Goal: Information Seeking & Learning: Compare options

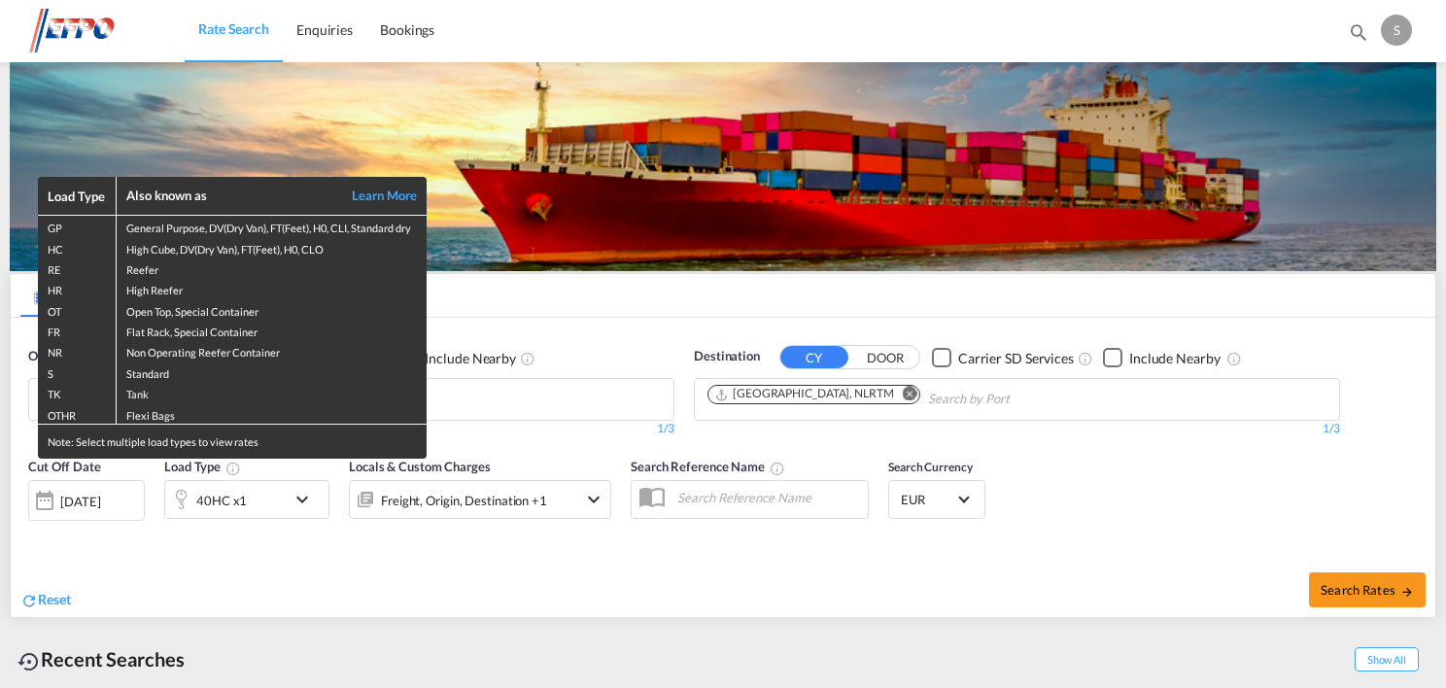
click at [122, 495] on div "Load Type Also known as Learn More GP General Purpose, DV(Dry Van), FT(Feet), H…" at bounding box center [723, 344] width 1446 height 688
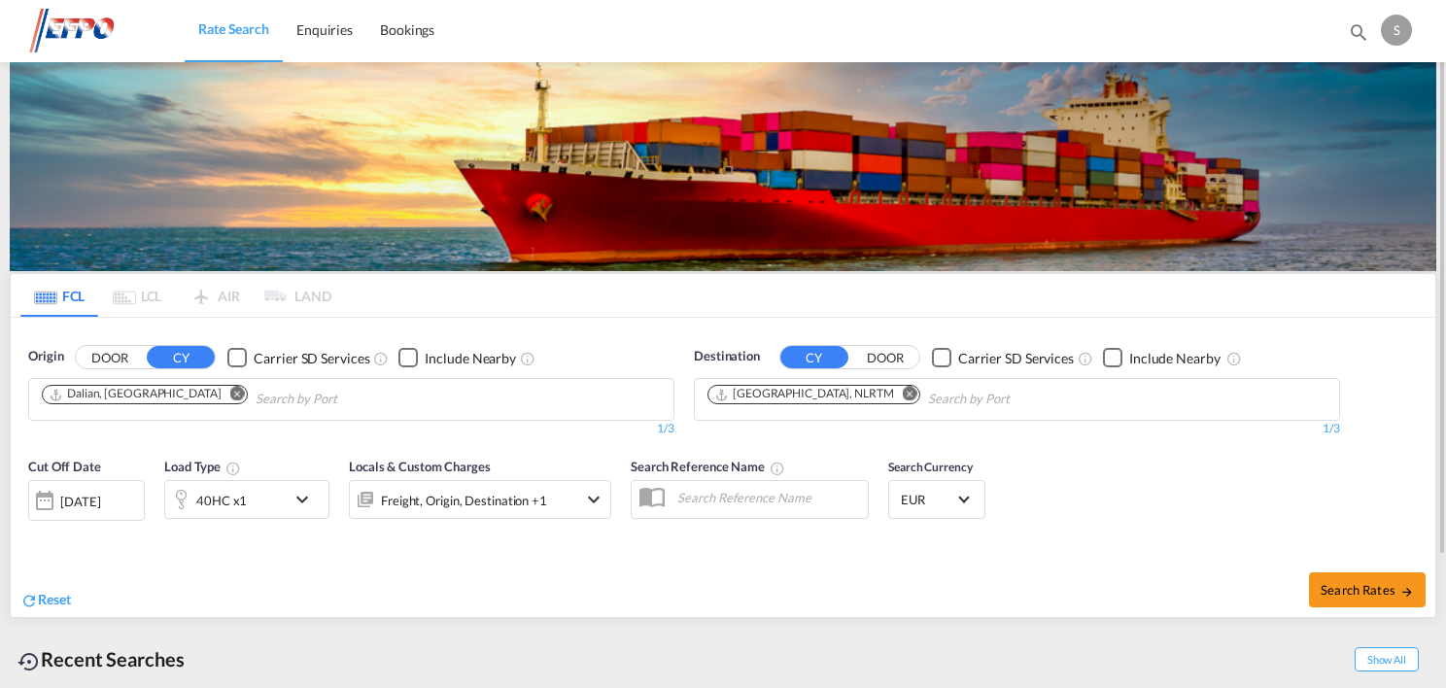
click at [98, 503] on div "[DATE]" at bounding box center [80, 501] width 40 height 17
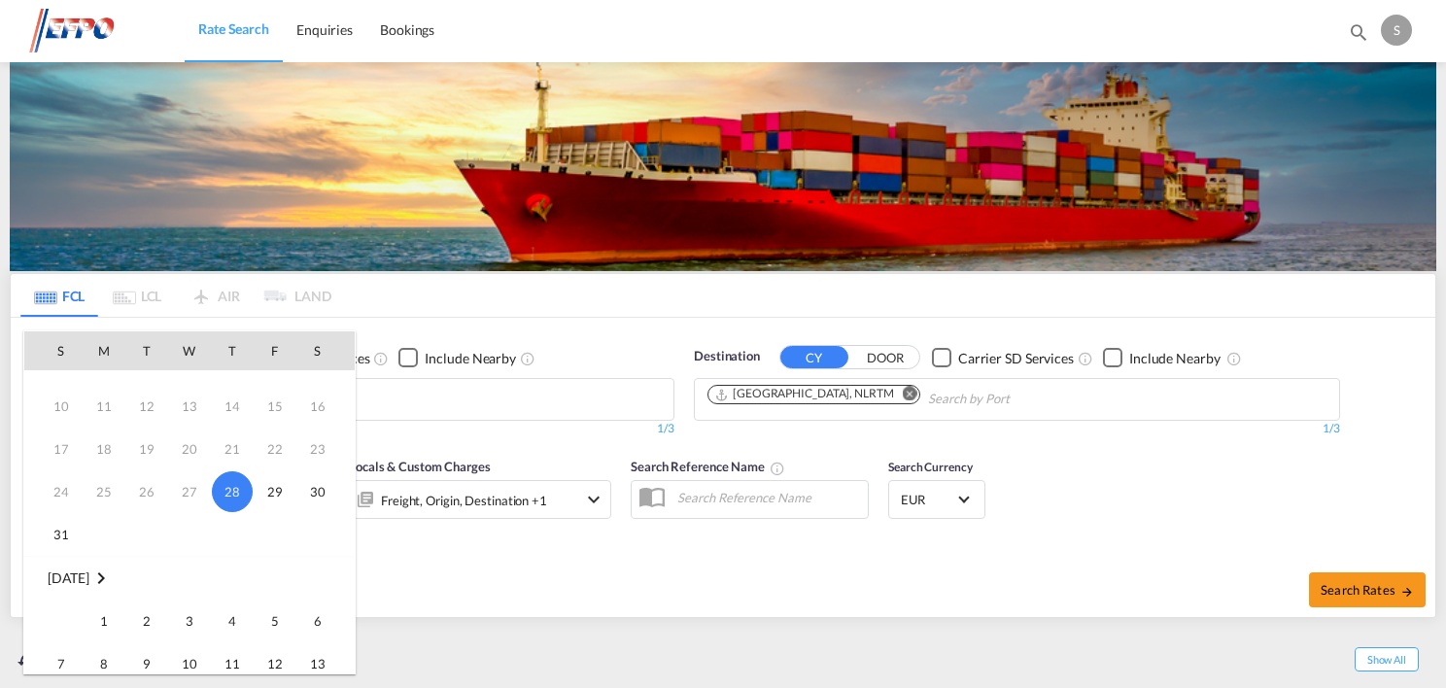
scroll to position [97, 0]
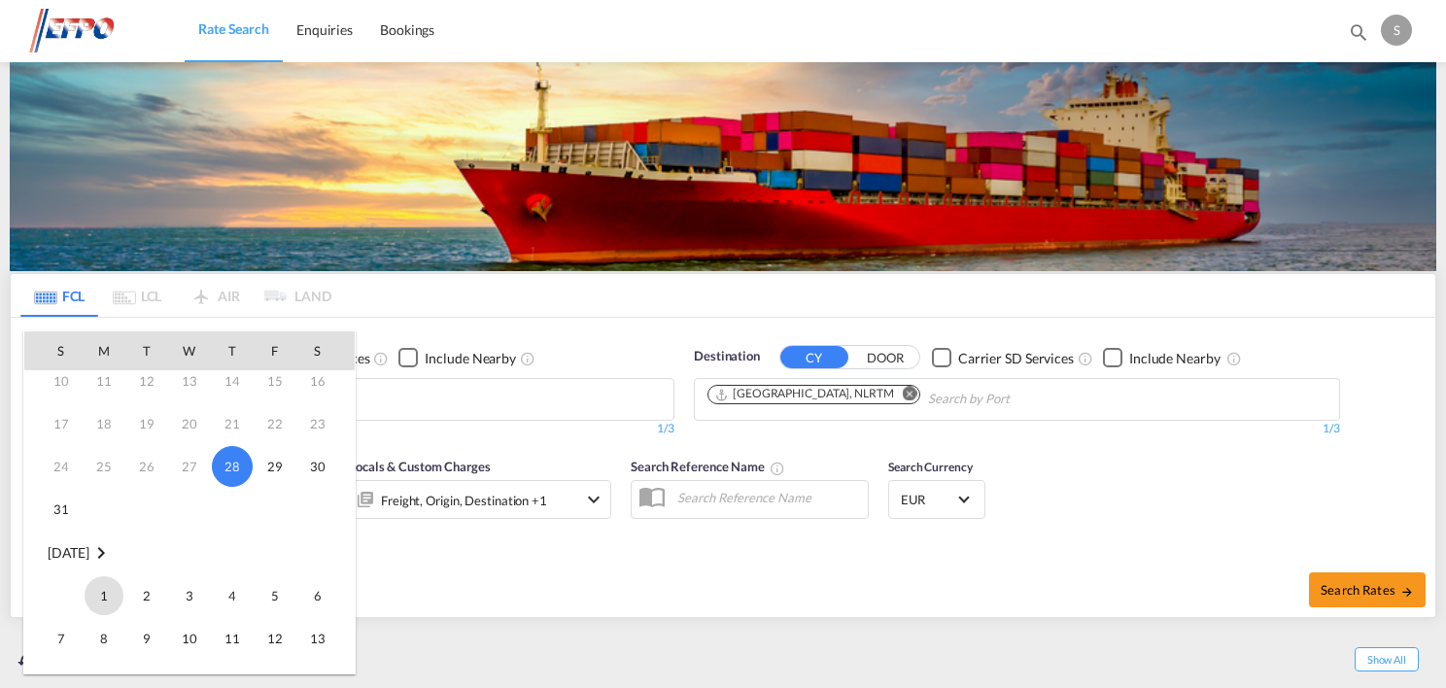
click at [113, 593] on span "1" at bounding box center [104, 595] width 39 height 39
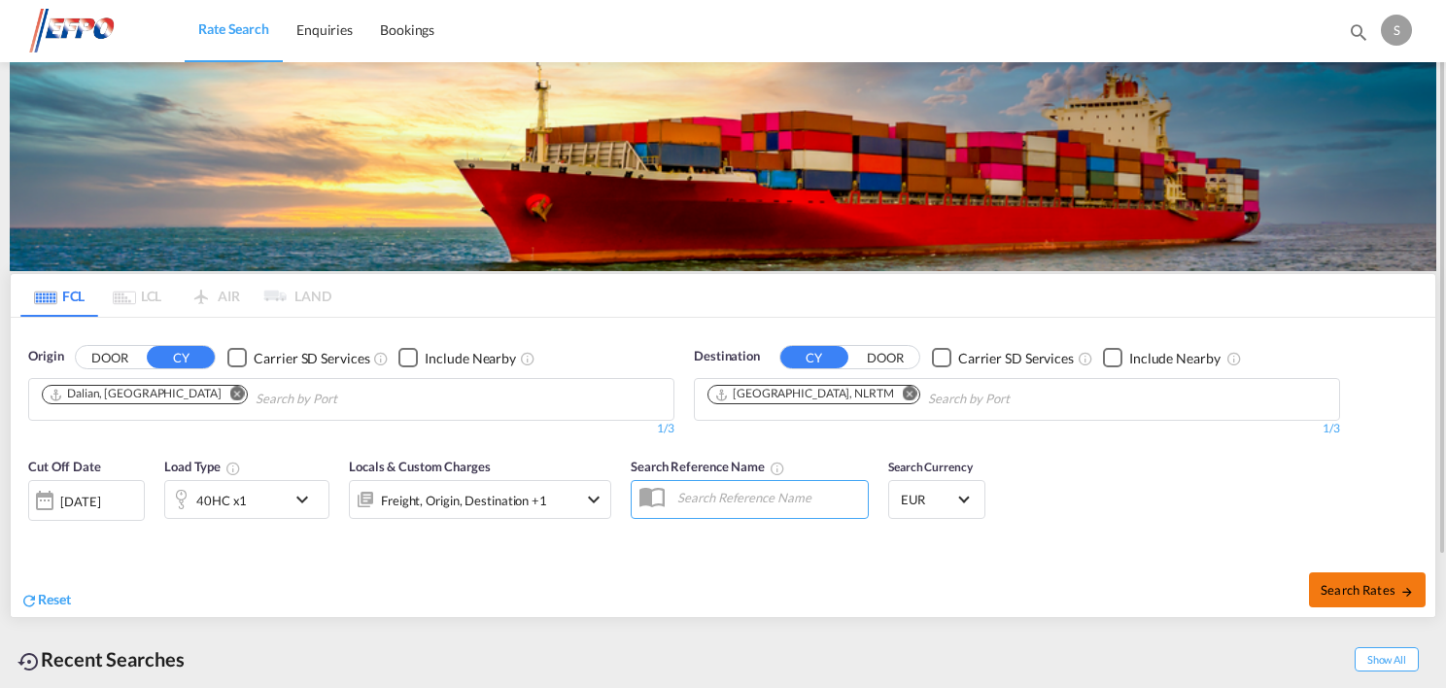
click at [1353, 592] on span "Search Rates" at bounding box center [1367, 590] width 93 height 16
type input "CNDAL to NLRTM / [DATE]"
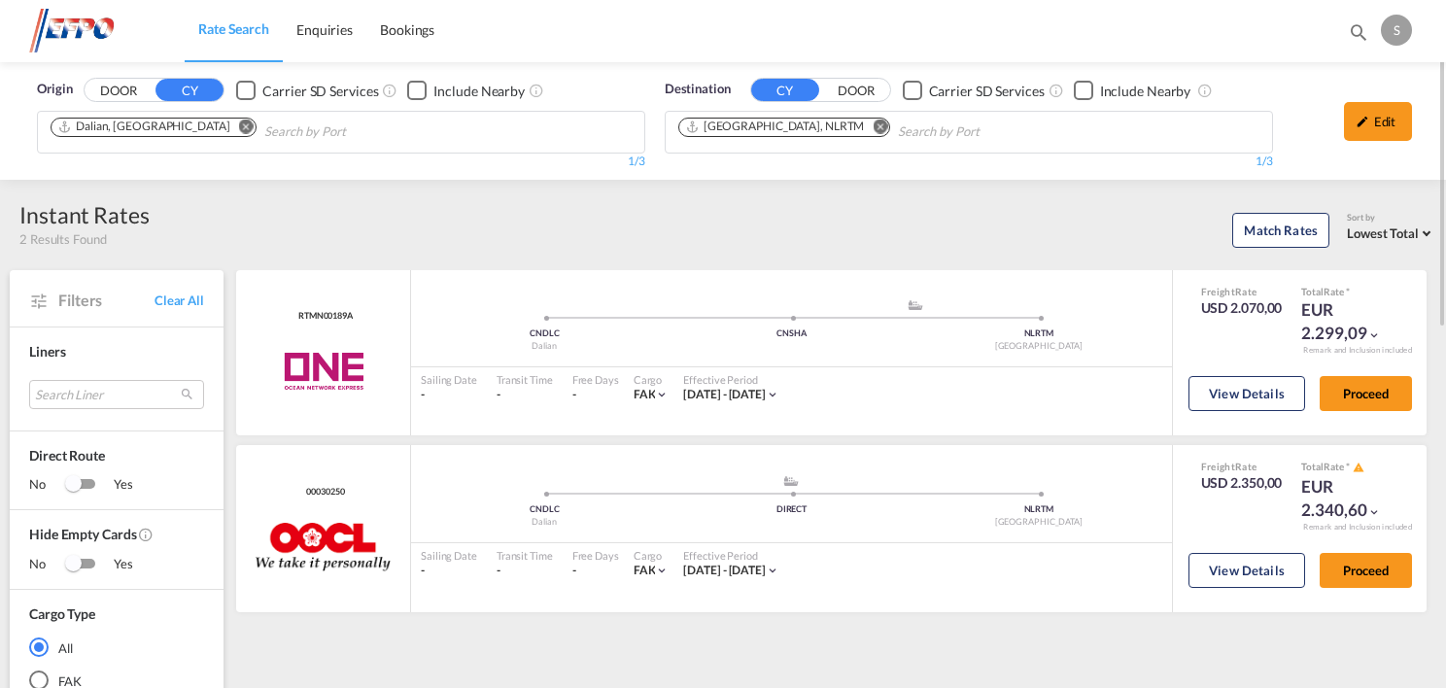
click at [239, 128] on md-icon "Remove" at bounding box center [246, 127] width 15 height 15
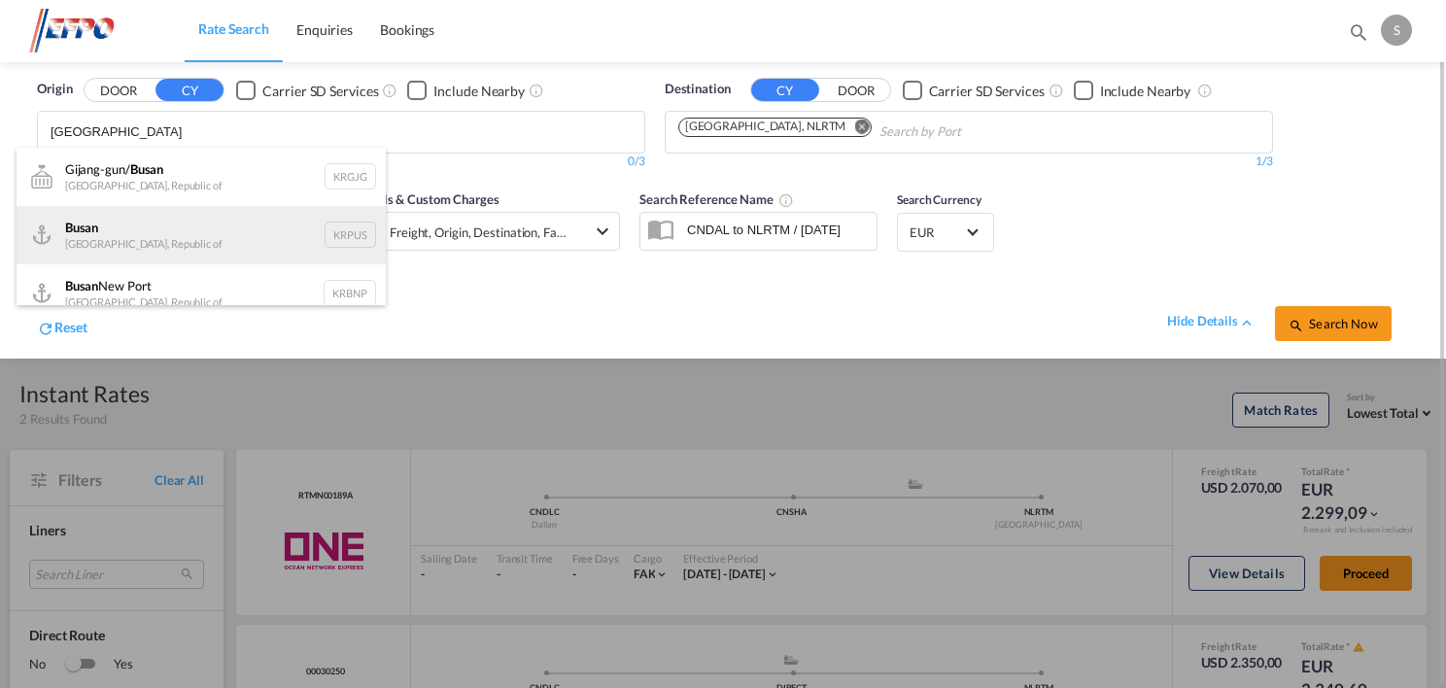
type input "[GEOGRAPHIC_DATA]"
click at [207, 225] on div "Busan Korea, Republic of KRPUS" at bounding box center [201, 235] width 369 height 58
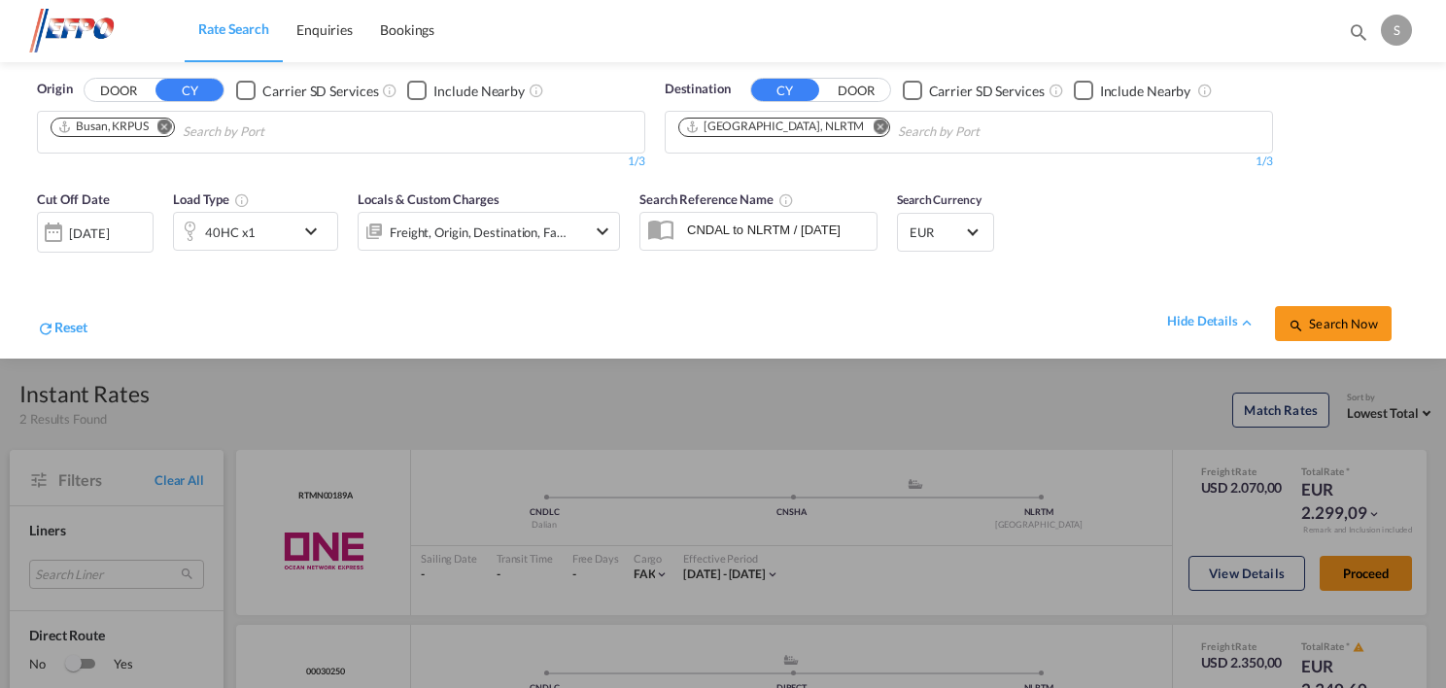
click at [1332, 325] on span "Search Now" at bounding box center [1333, 324] width 88 height 16
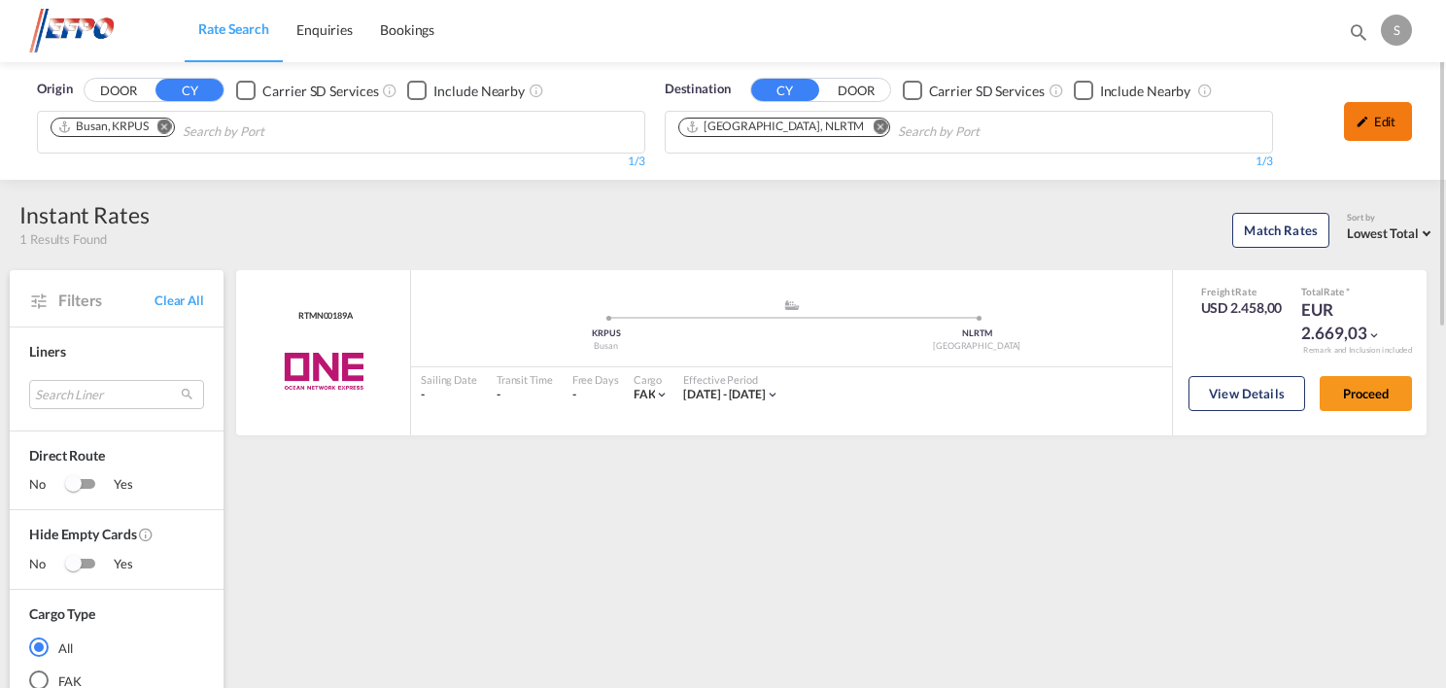
click at [1368, 117] on md-icon "icon-pencil" at bounding box center [1363, 122] width 14 height 14
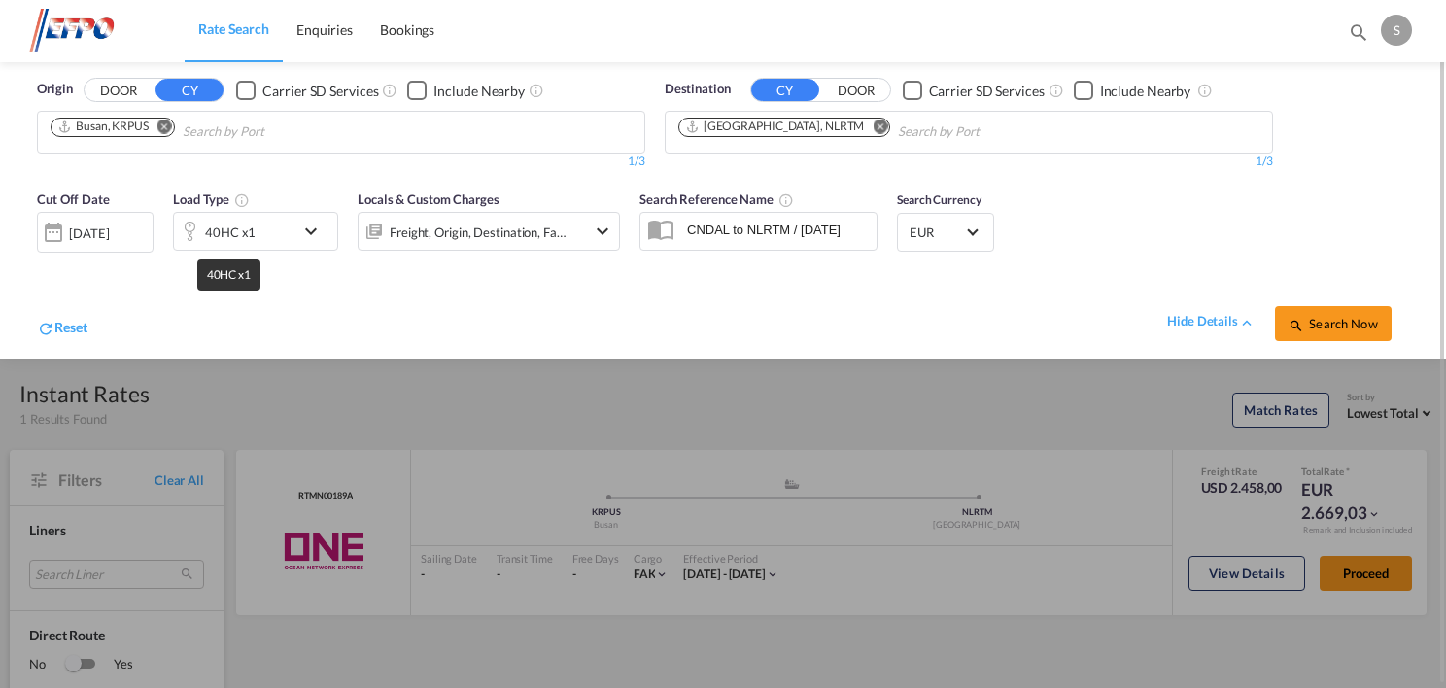
click at [235, 233] on div "40HC x1" at bounding box center [230, 232] width 51 height 27
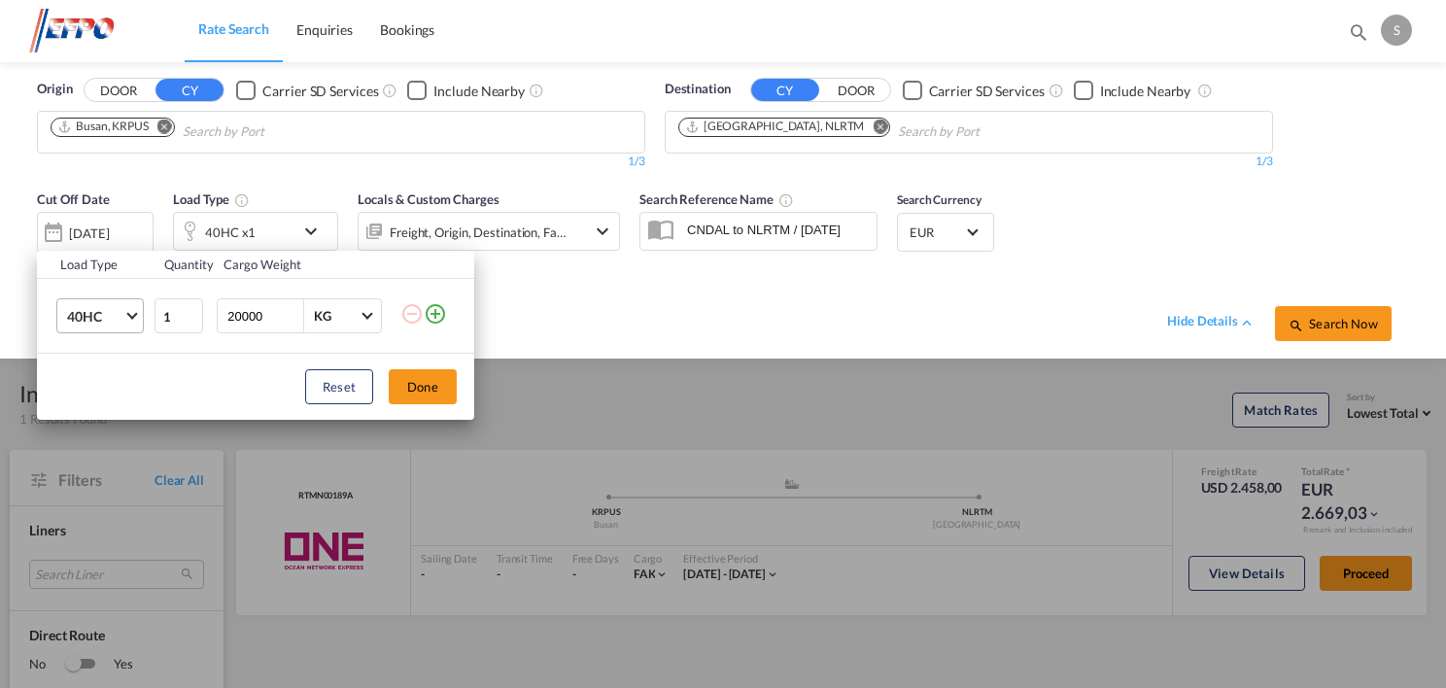
click at [129, 316] on span "Choose: \a40HC" at bounding box center [131, 314] width 11 height 11
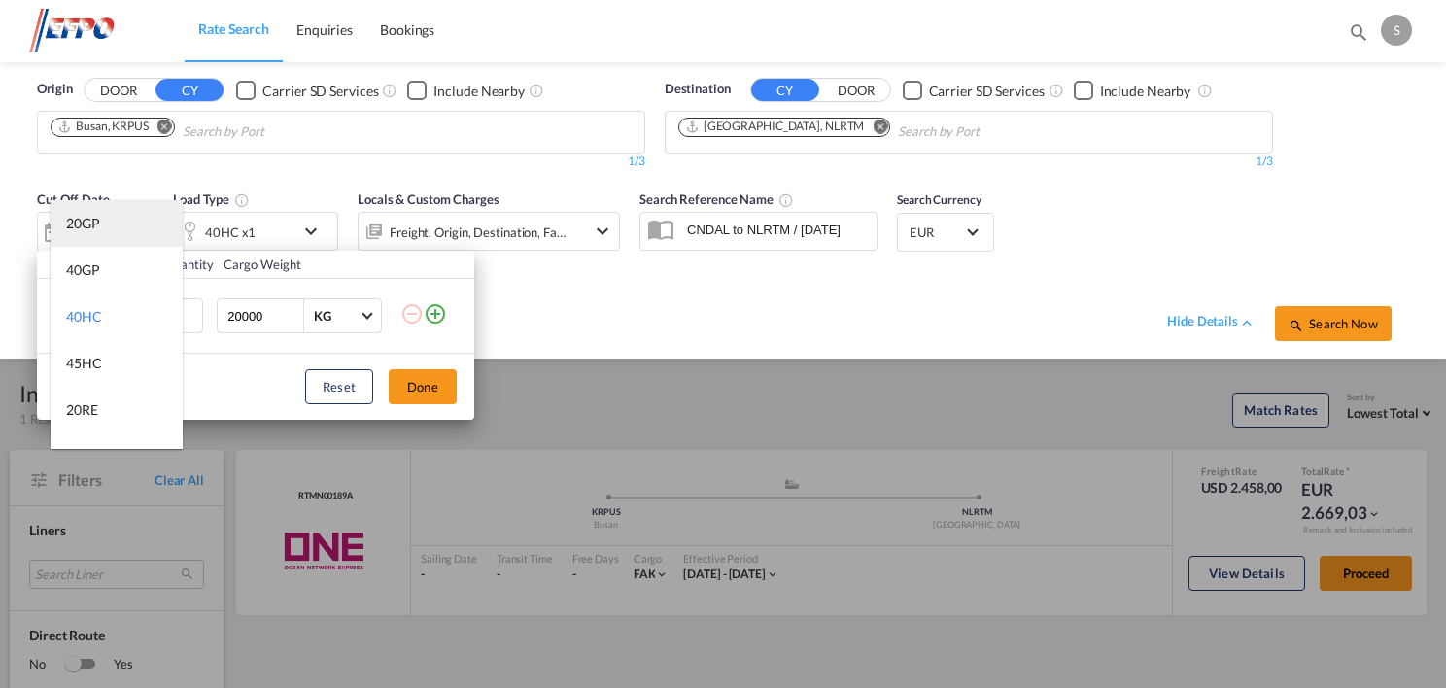
click at [116, 227] on md-option "20GP" at bounding box center [117, 223] width 132 height 47
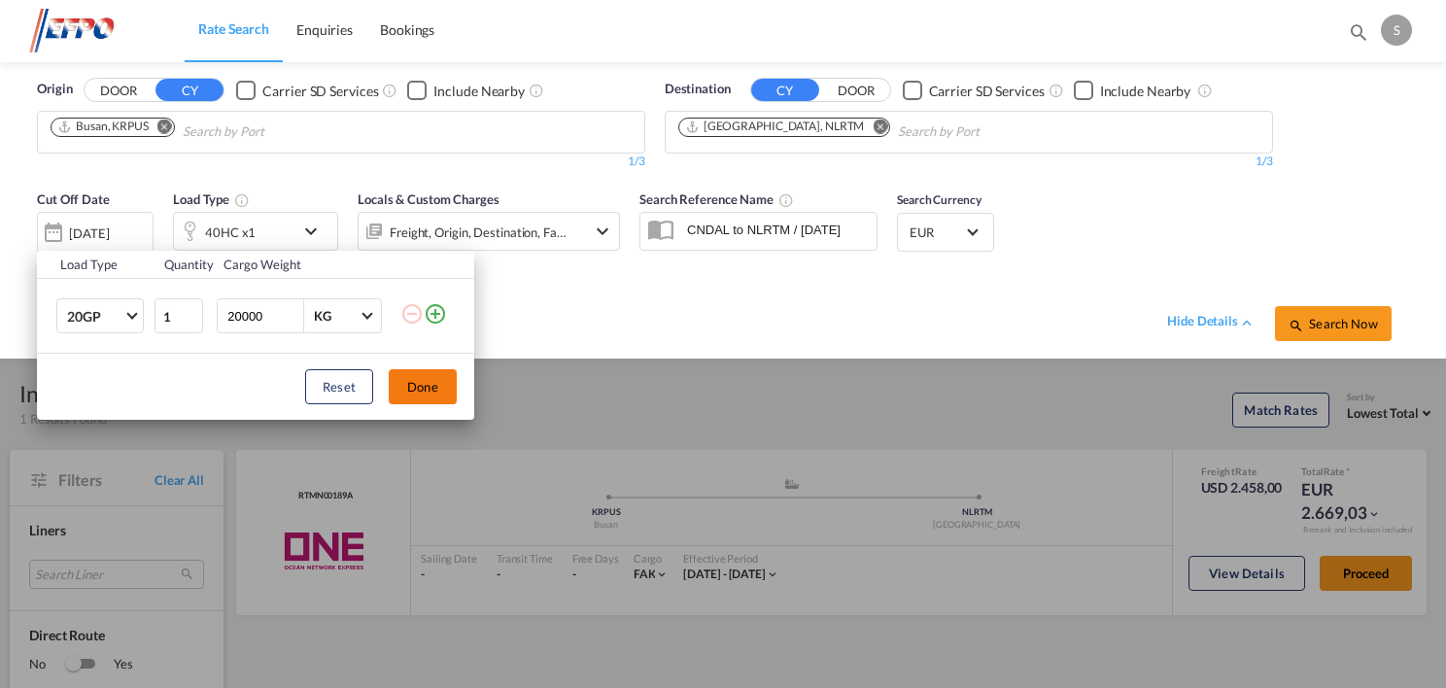
click at [426, 395] on button "Done" at bounding box center [423, 386] width 68 height 35
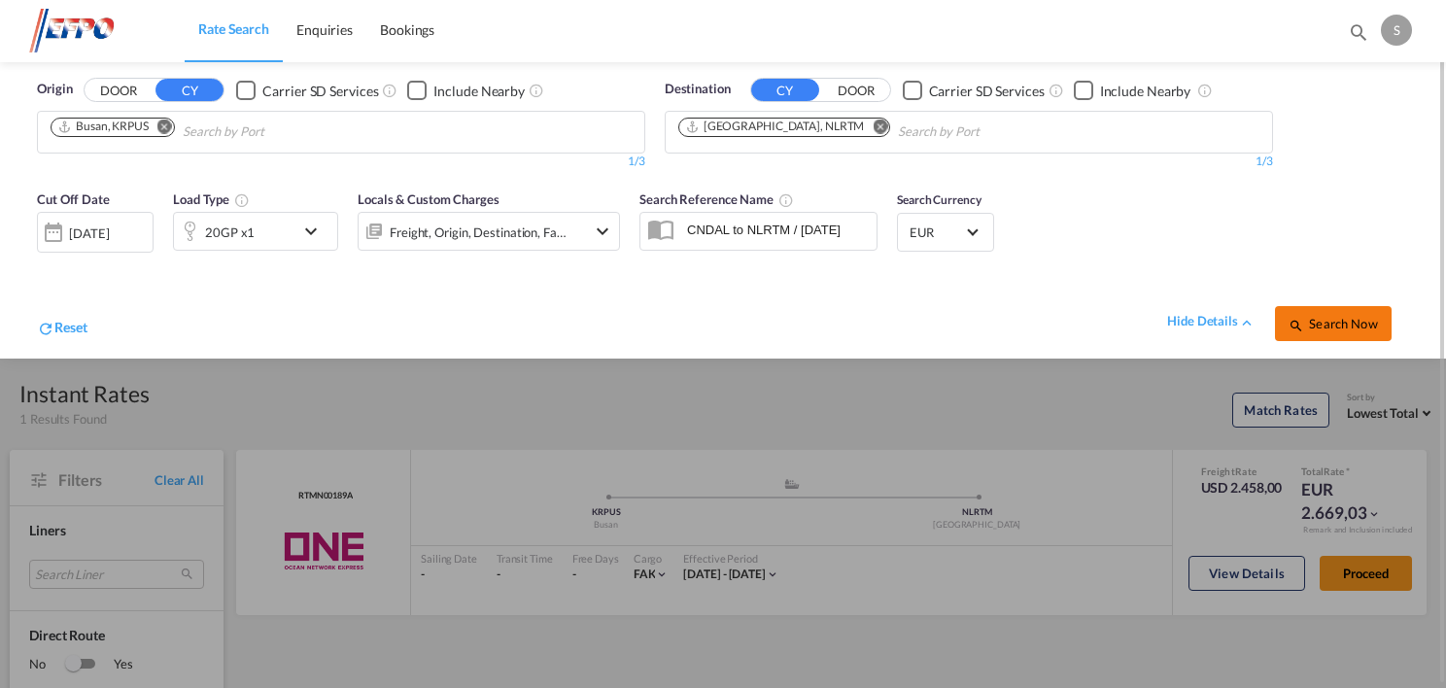
click at [1302, 318] on md-icon "icon-magnify" at bounding box center [1297, 326] width 16 height 16
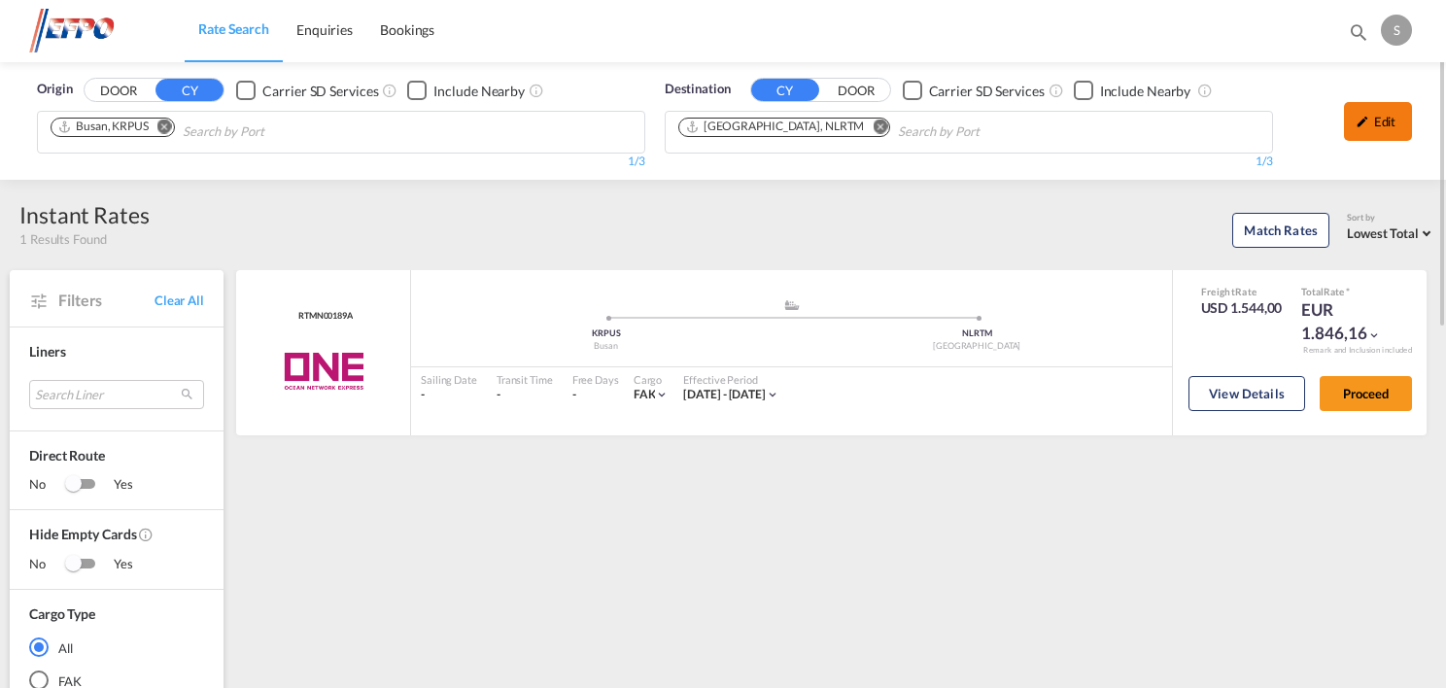
click at [1380, 133] on div "Edit" at bounding box center [1378, 121] width 68 height 39
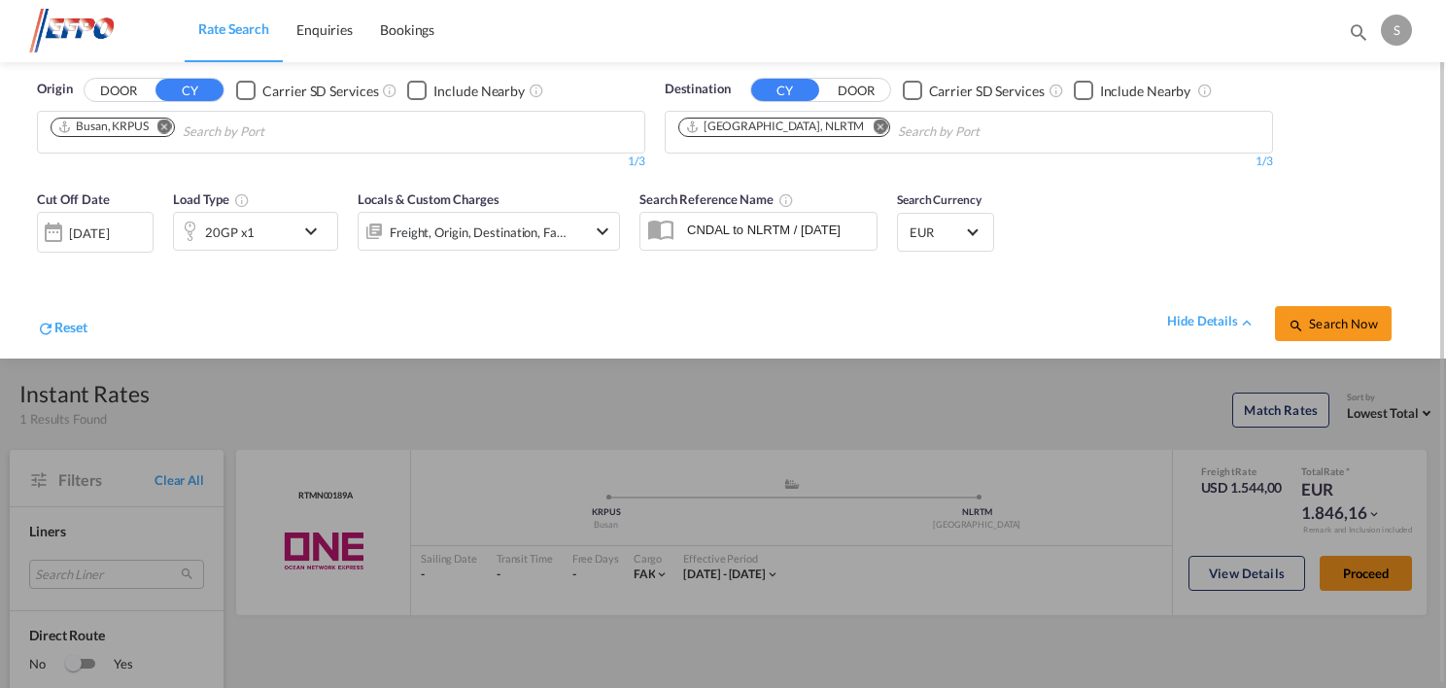
click at [284, 233] on div "20GP x1" at bounding box center [234, 231] width 121 height 39
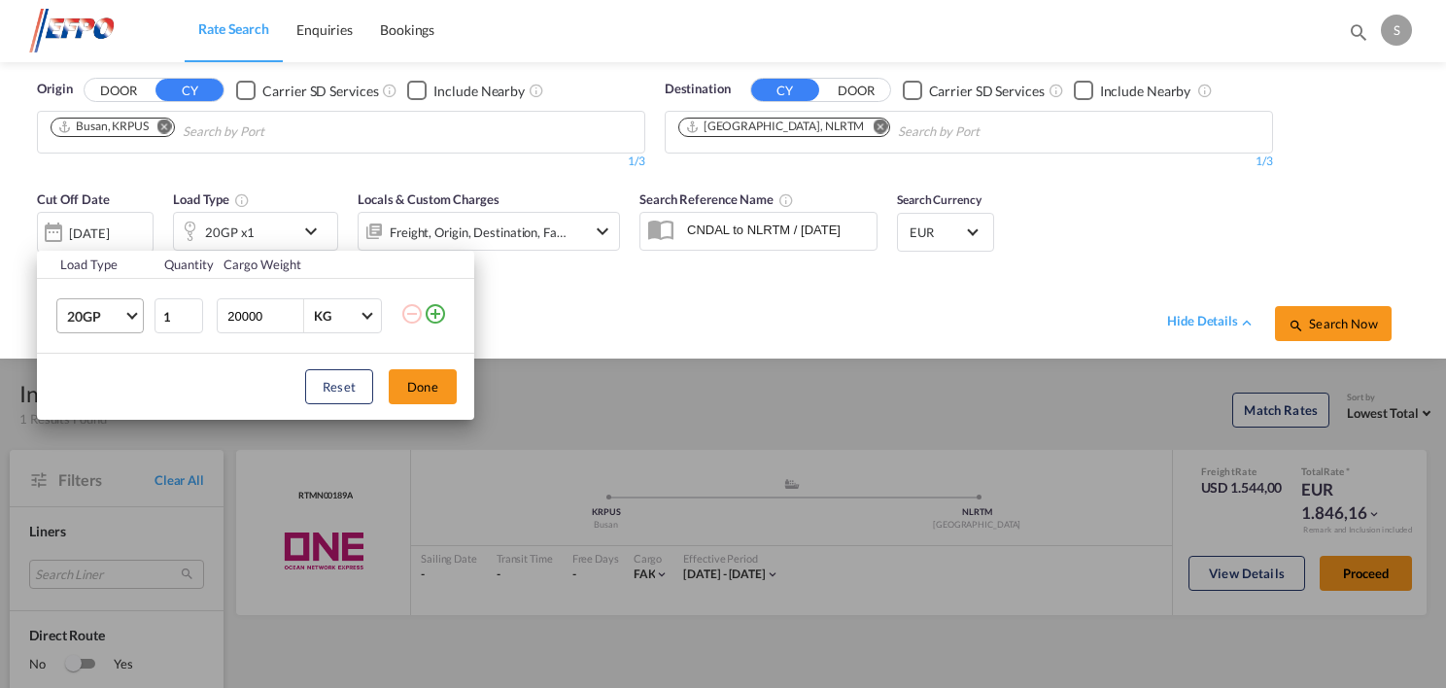
click at [137, 319] on md-select-value "20GP" at bounding box center [104, 315] width 78 height 33
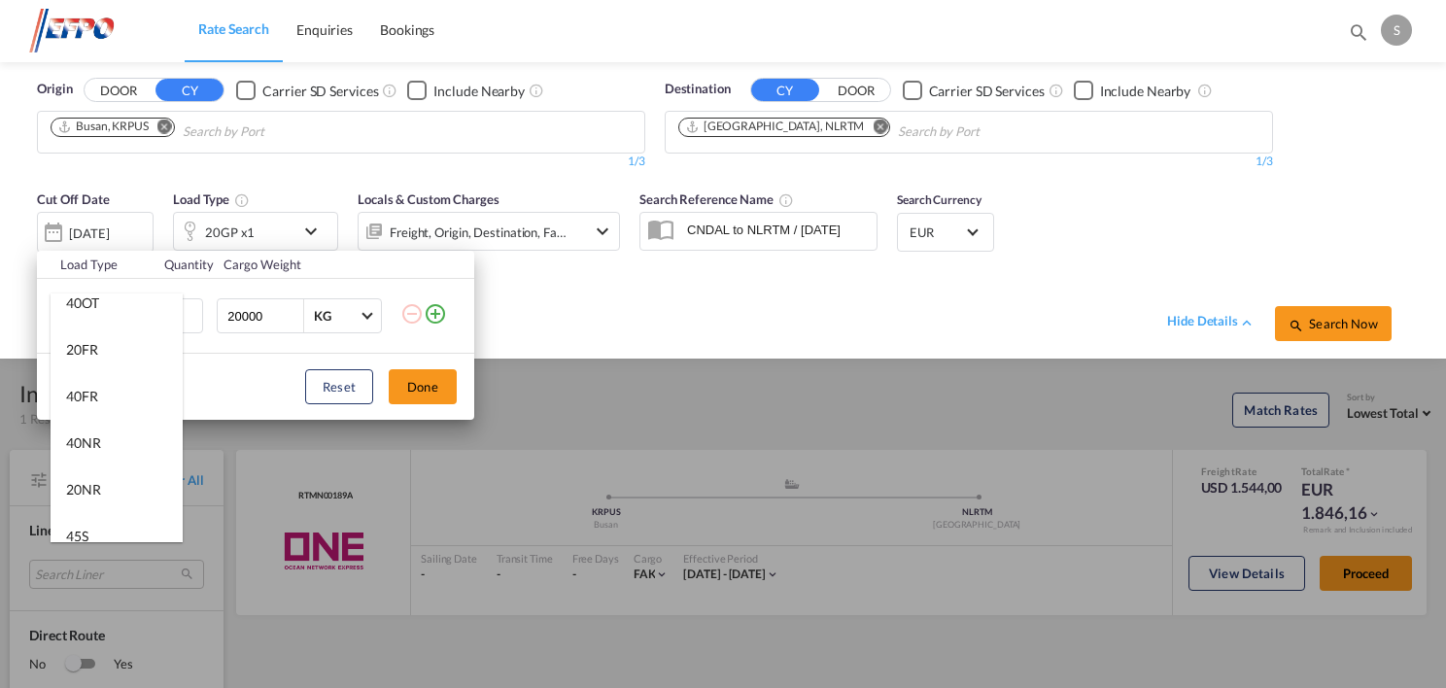
scroll to position [389, 0]
drag, startPoint x: 114, startPoint y: 434, endPoint x: 279, endPoint y: 421, distance: 165.8
click at [114, 432] on md-option "40NR" at bounding box center [117, 441] width 132 height 47
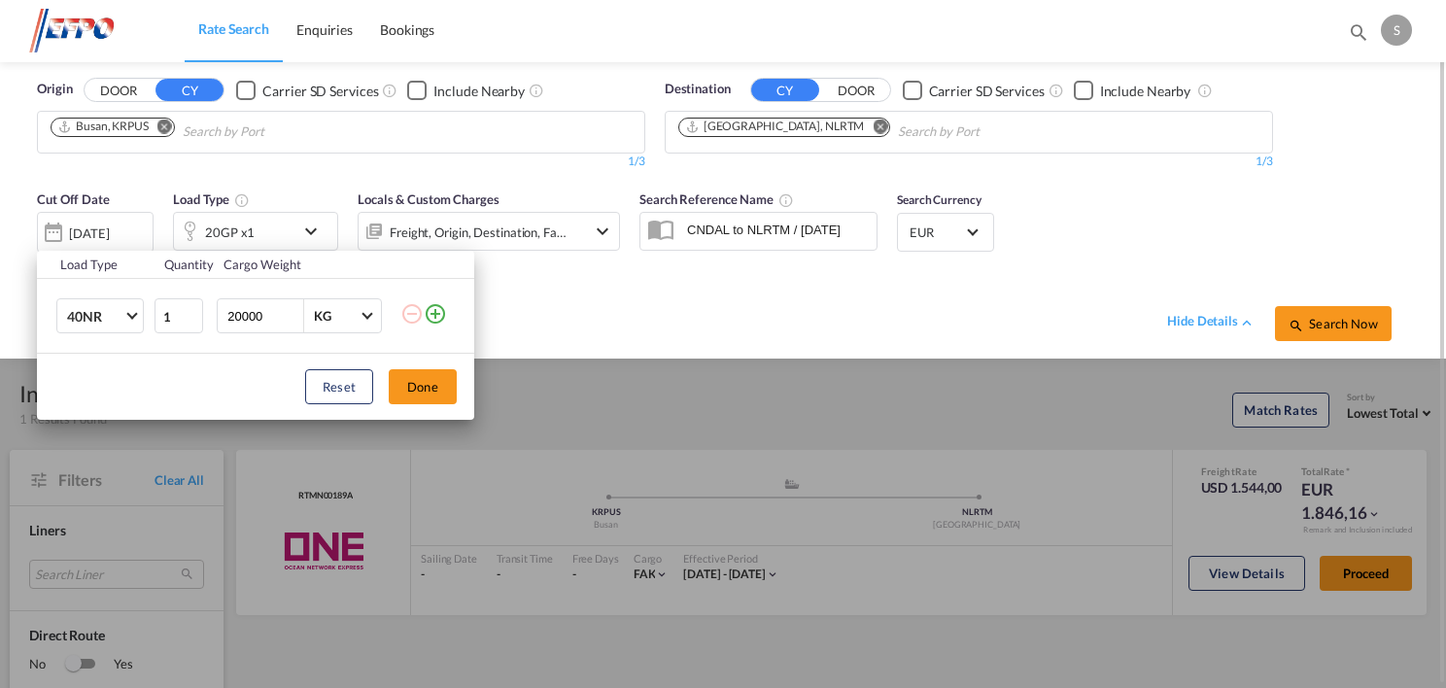
click at [440, 389] on button "Done" at bounding box center [423, 386] width 68 height 35
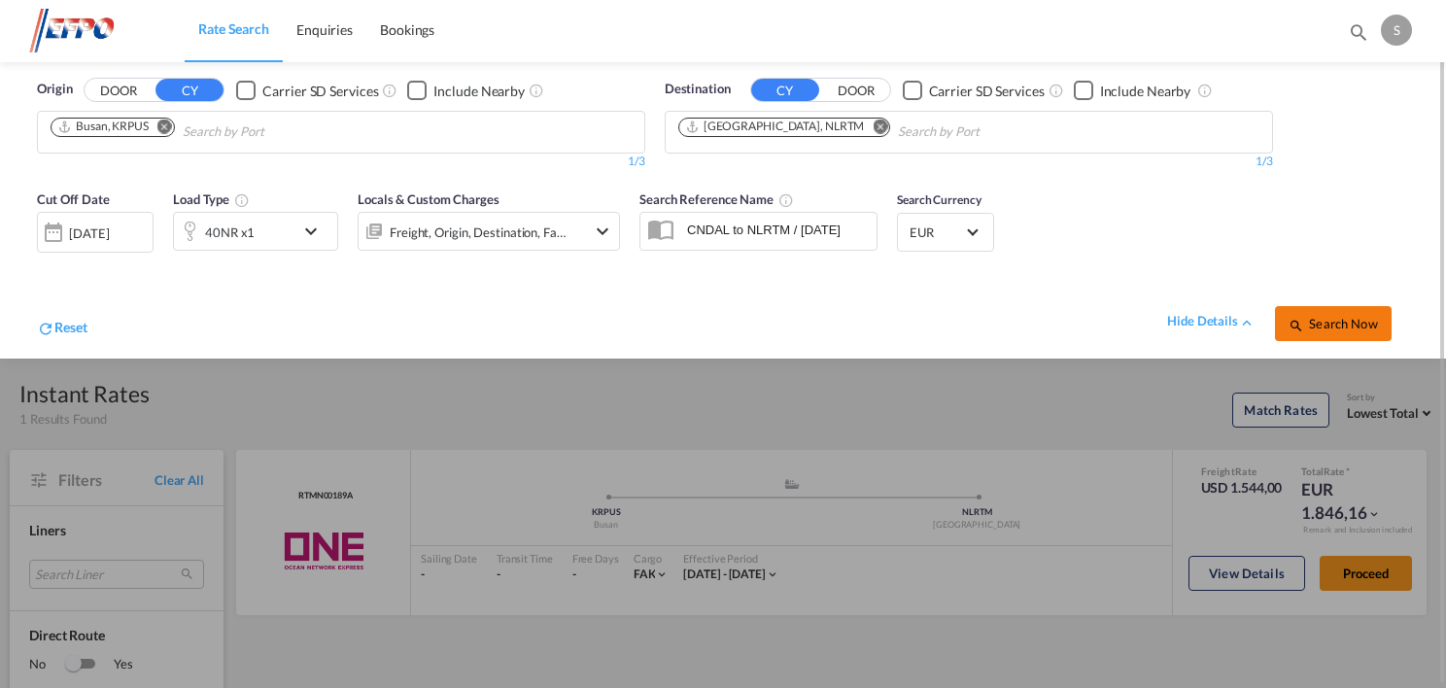
click at [1299, 326] on md-icon "icon-magnify" at bounding box center [1297, 326] width 16 height 16
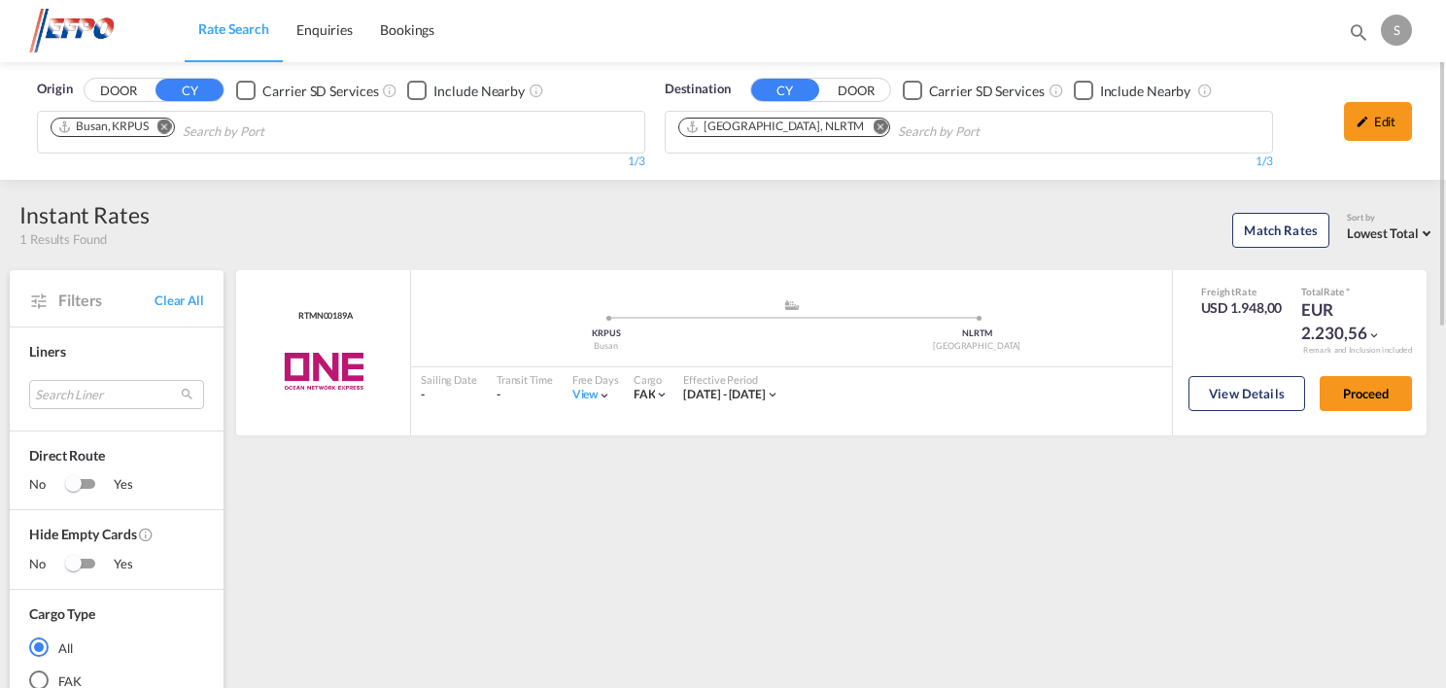
click at [873, 130] on md-icon "Remove" at bounding box center [880, 127] width 15 height 15
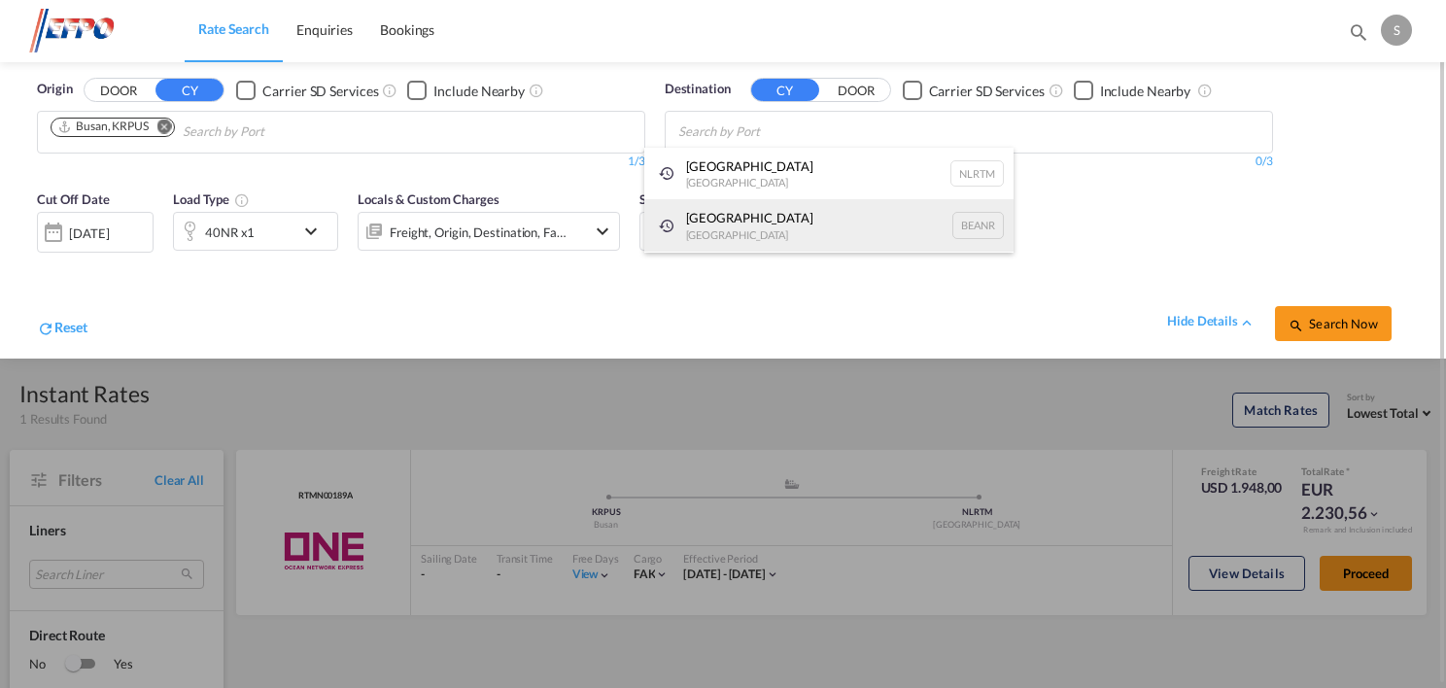
click at [745, 211] on div "[GEOGRAPHIC_DATA] [GEOGRAPHIC_DATA] BEANR" at bounding box center [828, 225] width 369 height 52
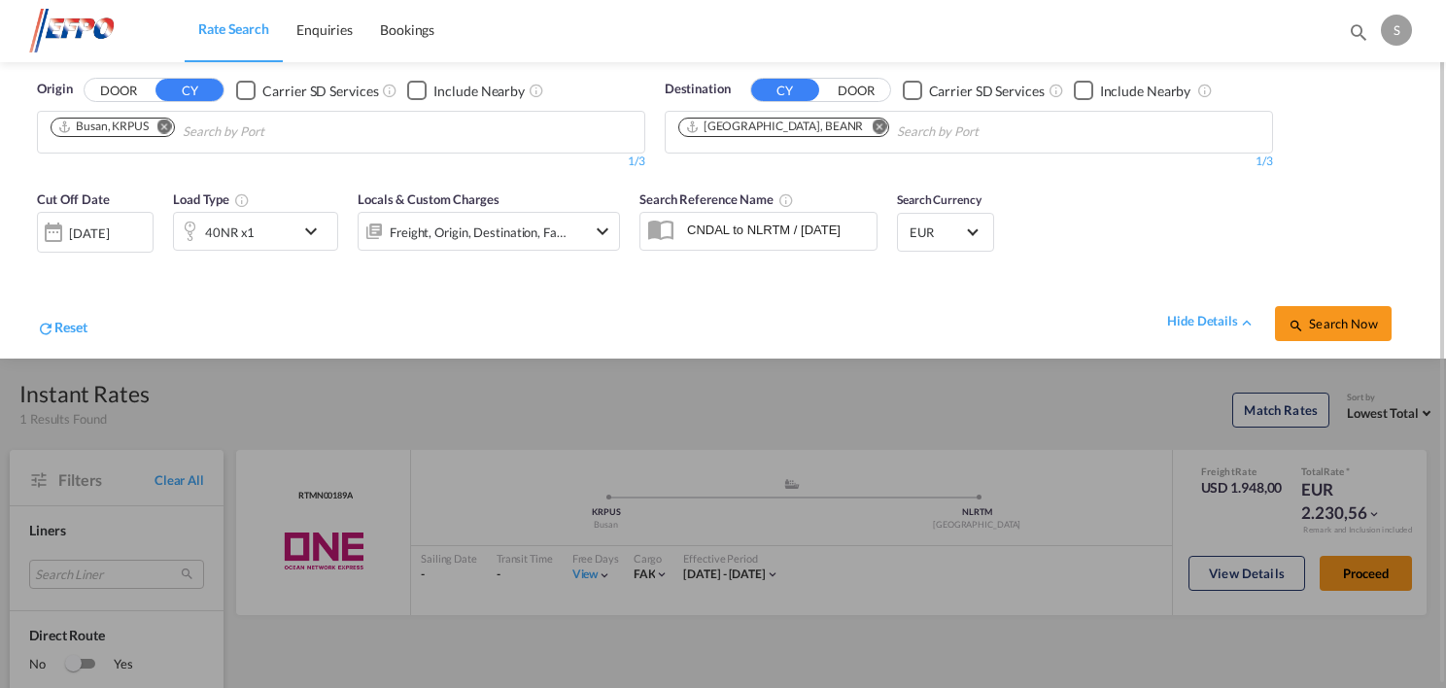
click at [272, 237] on div "40NR x1" at bounding box center [234, 231] width 121 height 39
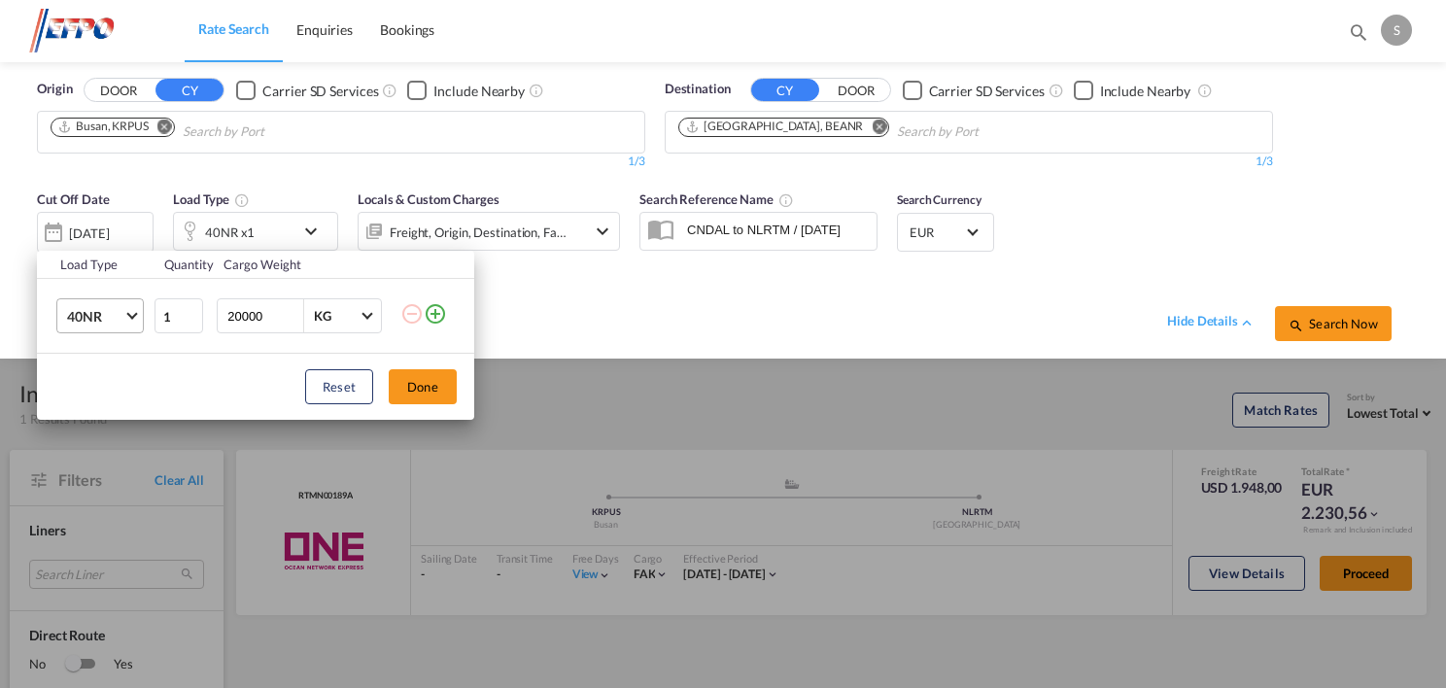
click at [130, 319] on md-select-value "40NR" at bounding box center [104, 315] width 78 height 33
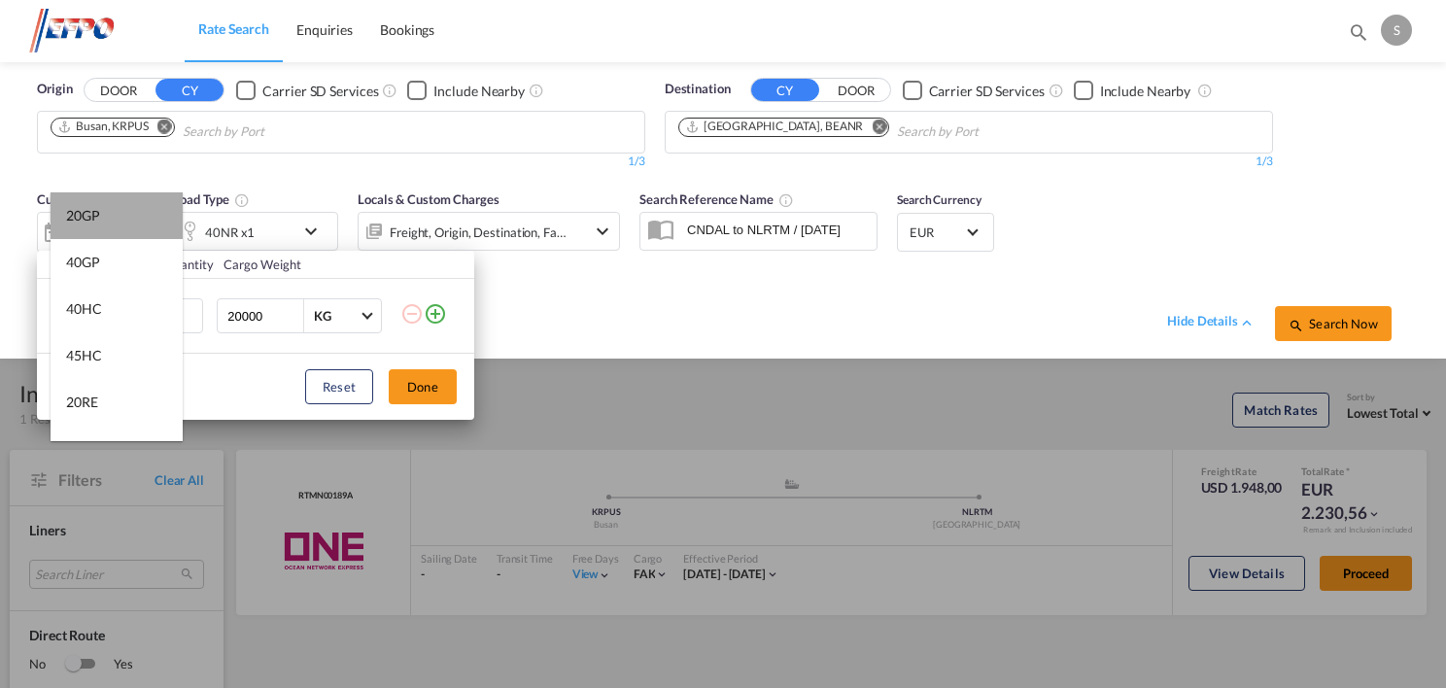
click at [132, 218] on md-option "20GP" at bounding box center [117, 215] width 132 height 47
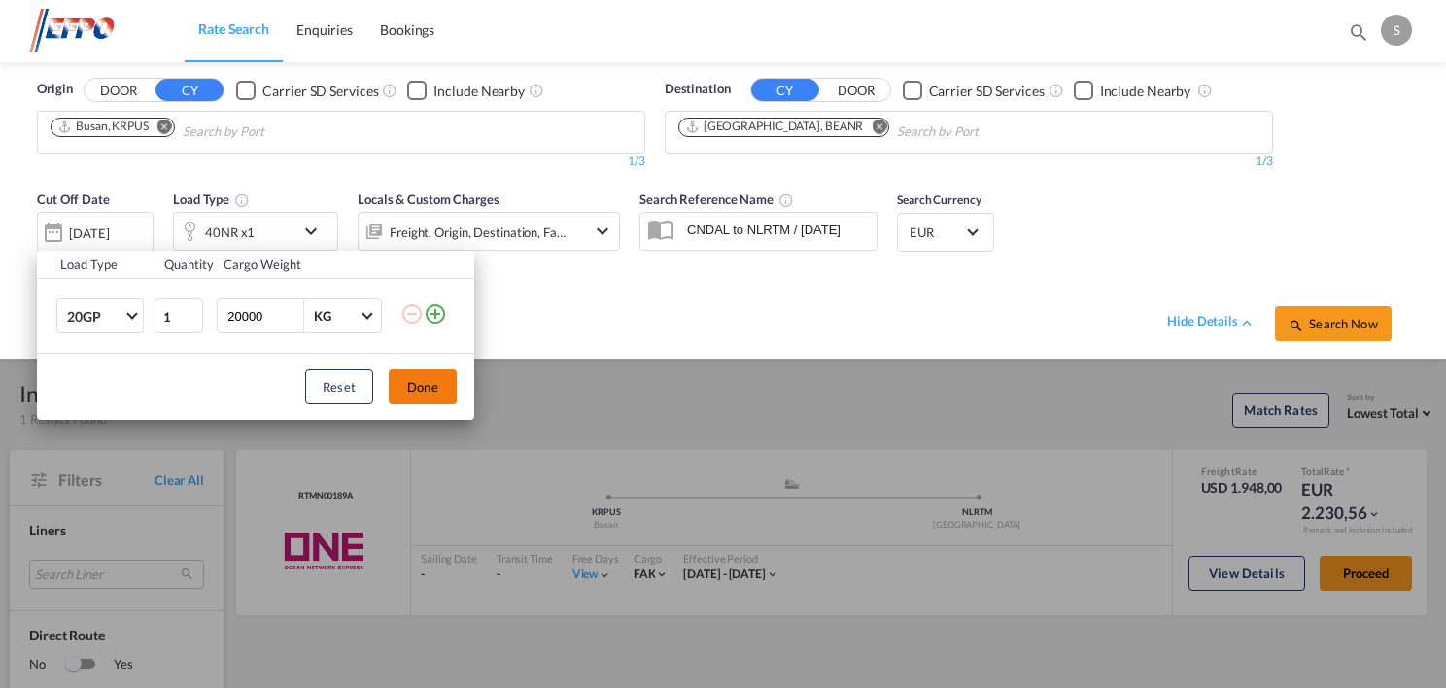
click at [439, 380] on button "Done" at bounding box center [423, 386] width 68 height 35
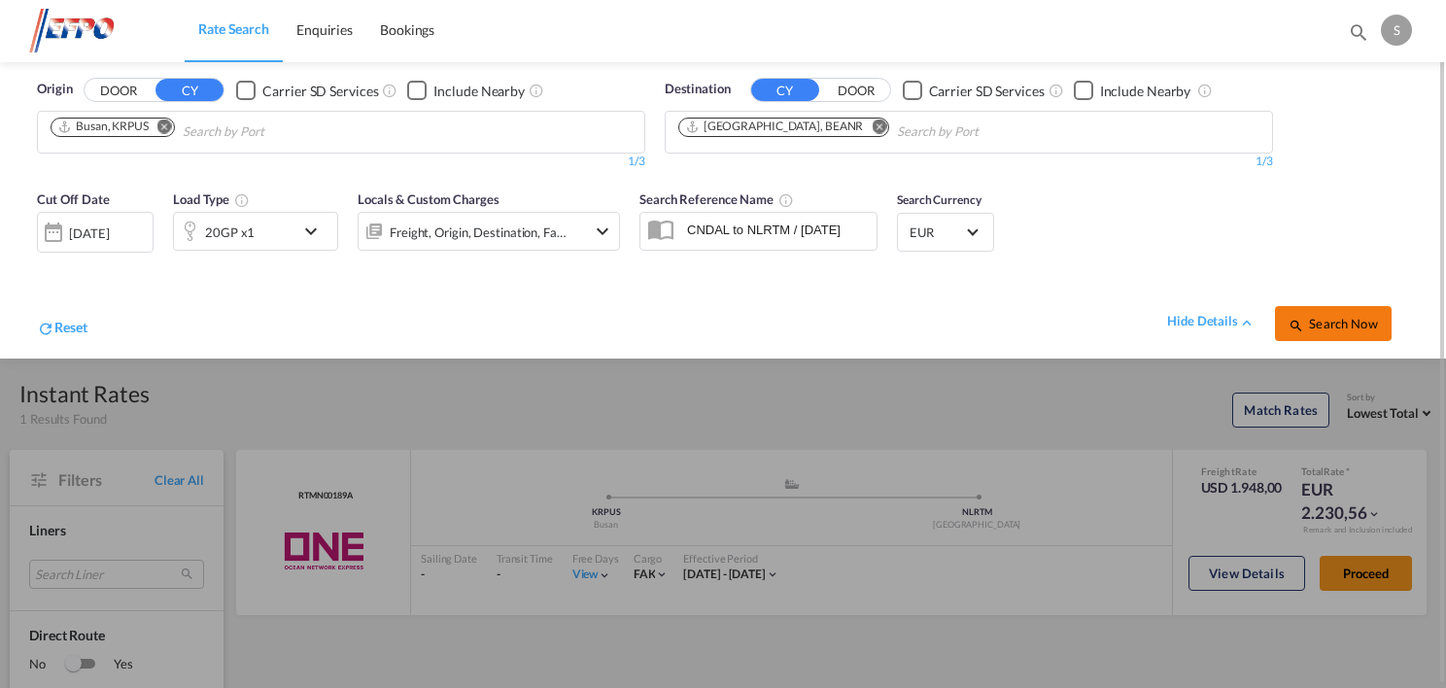
click at [1314, 319] on span "Search Now" at bounding box center [1333, 324] width 88 height 16
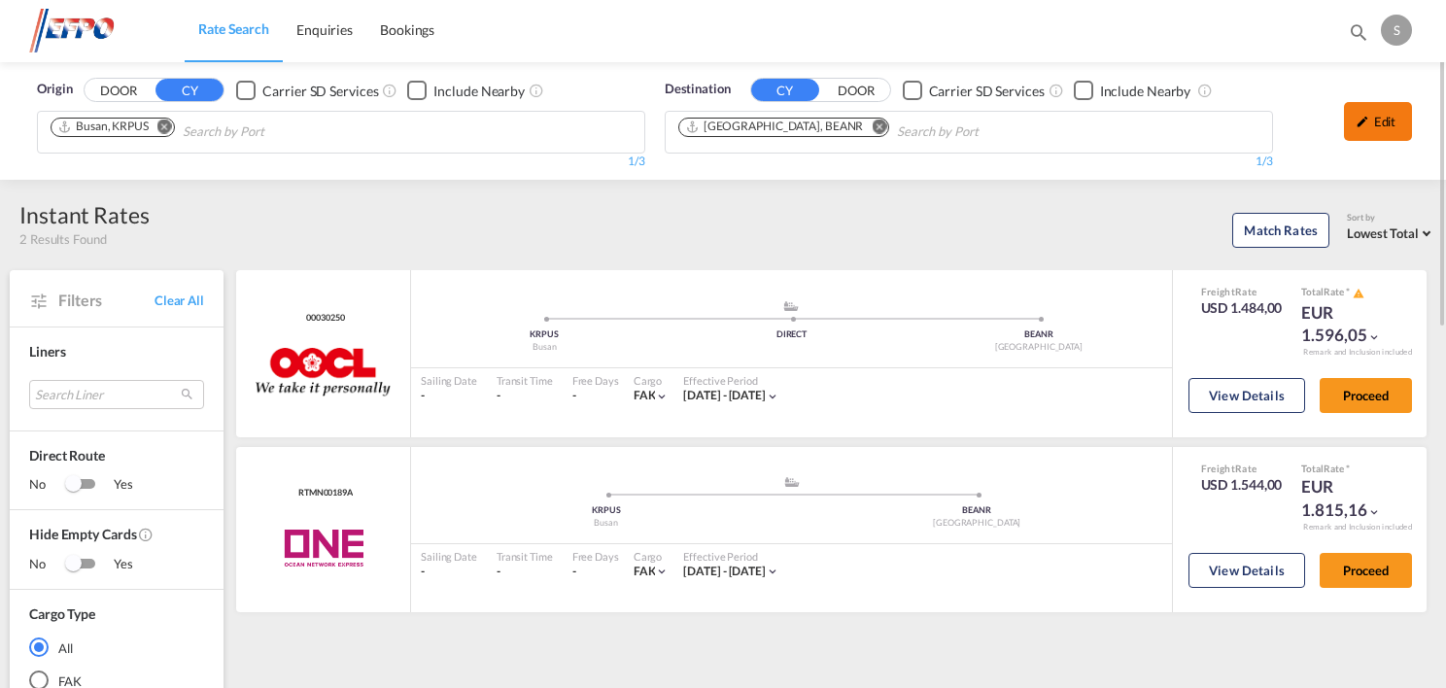
click at [1383, 128] on div "Edit" at bounding box center [1378, 121] width 68 height 39
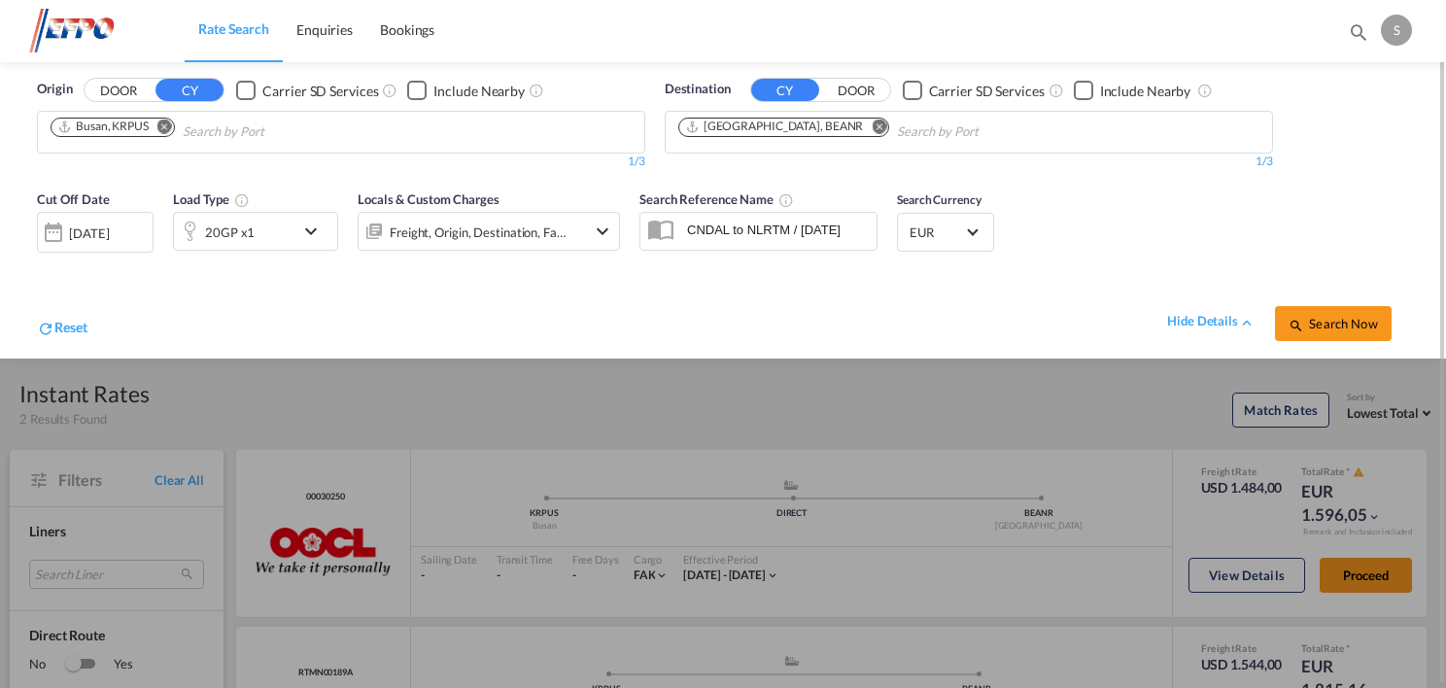
click at [275, 225] on div "20GP x1" at bounding box center [234, 231] width 121 height 39
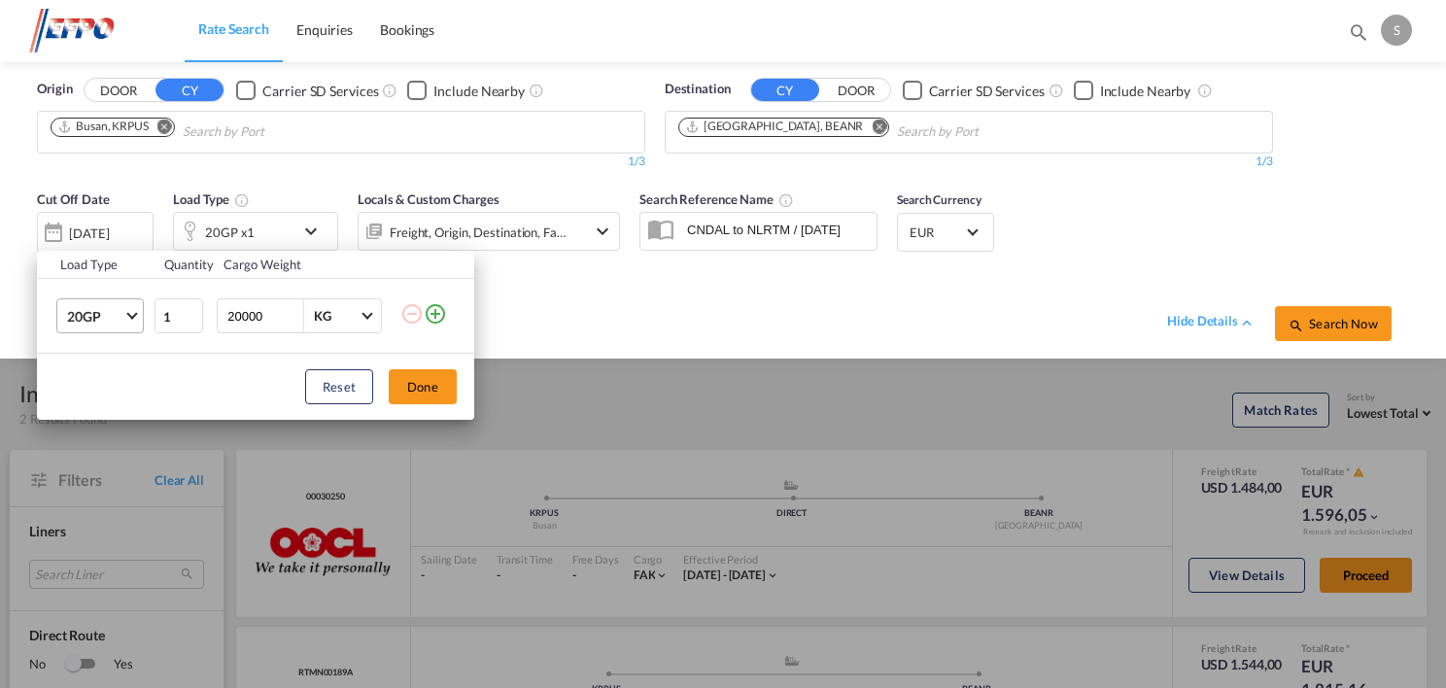
click at [120, 319] on span "20GP" at bounding box center [95, 316] width 56 height 19
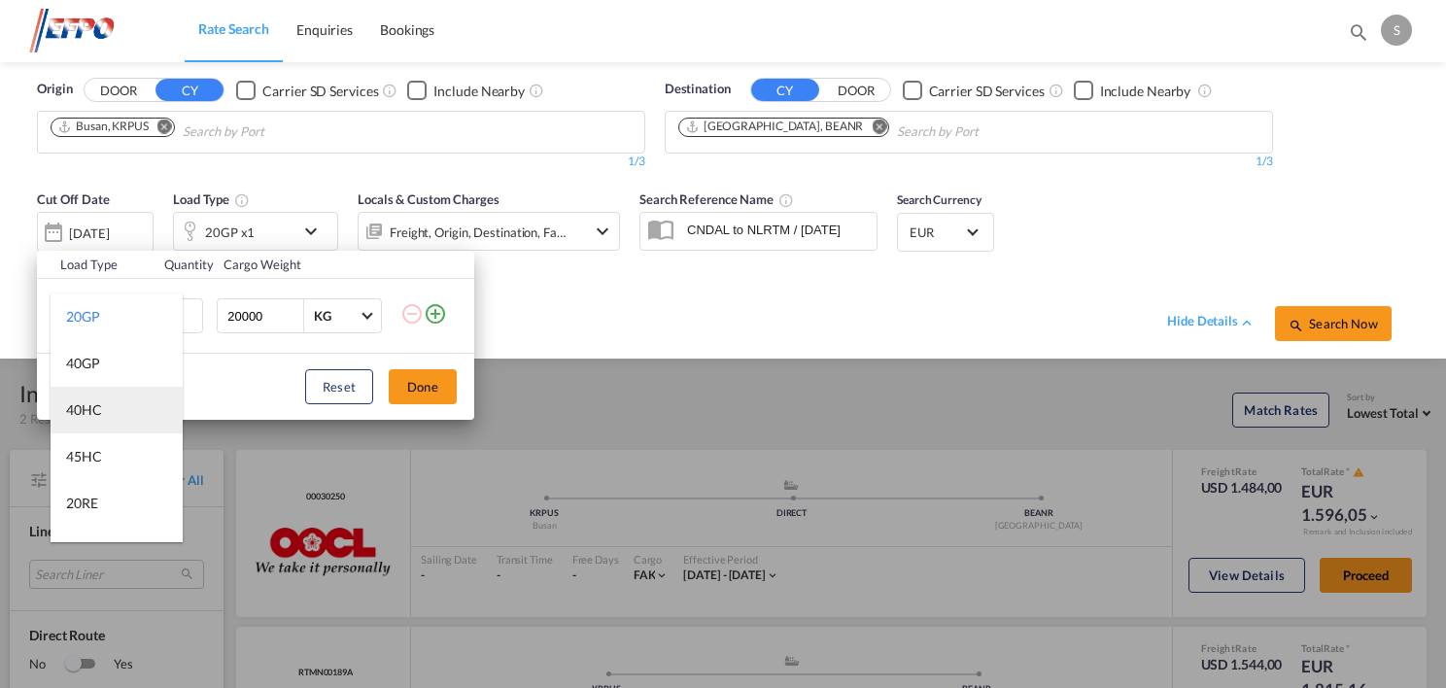
click at [118, 406] on md-option "40HC" at bounding box center [117, 410] width 132 height 47
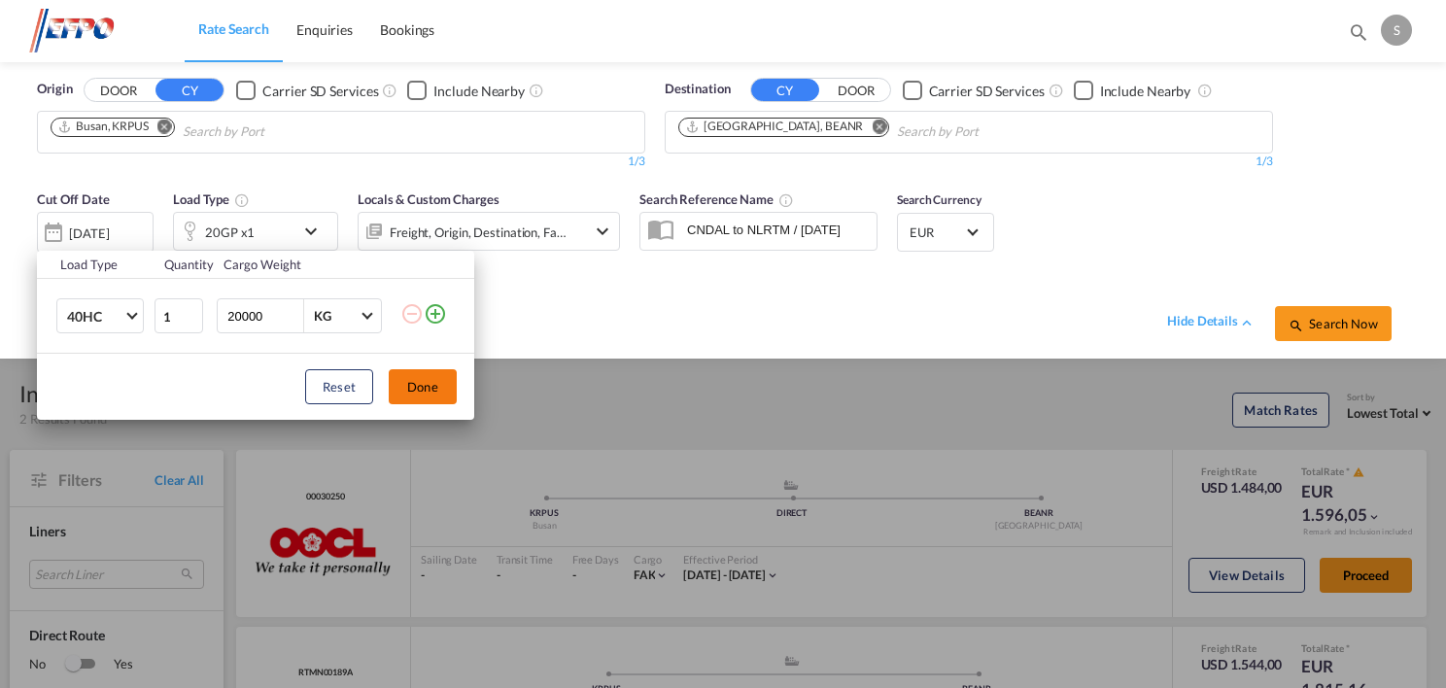
click at [430, 383] on button "Done" at bounding box center [423, 386] width 68 height 35
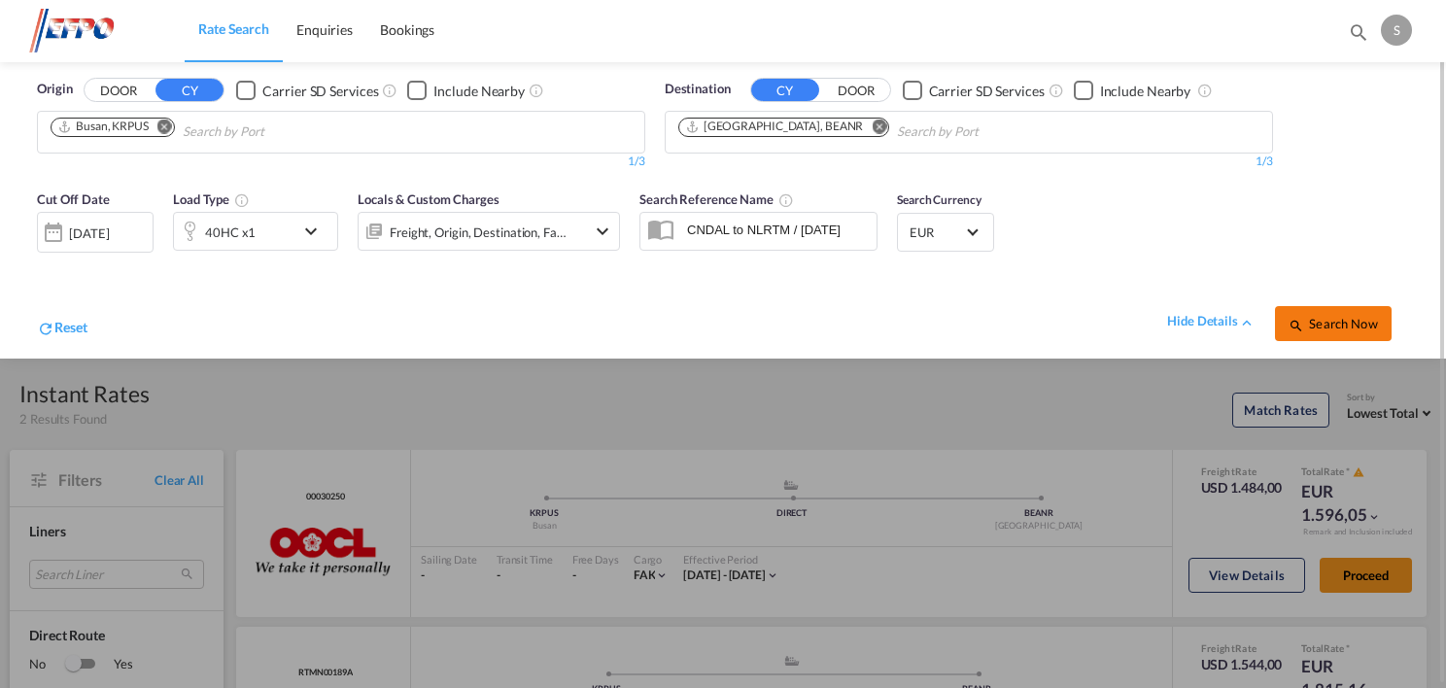
click at [1346, 335] on button "Search Now" at bounding box center [1333, 323] width 117 height 35
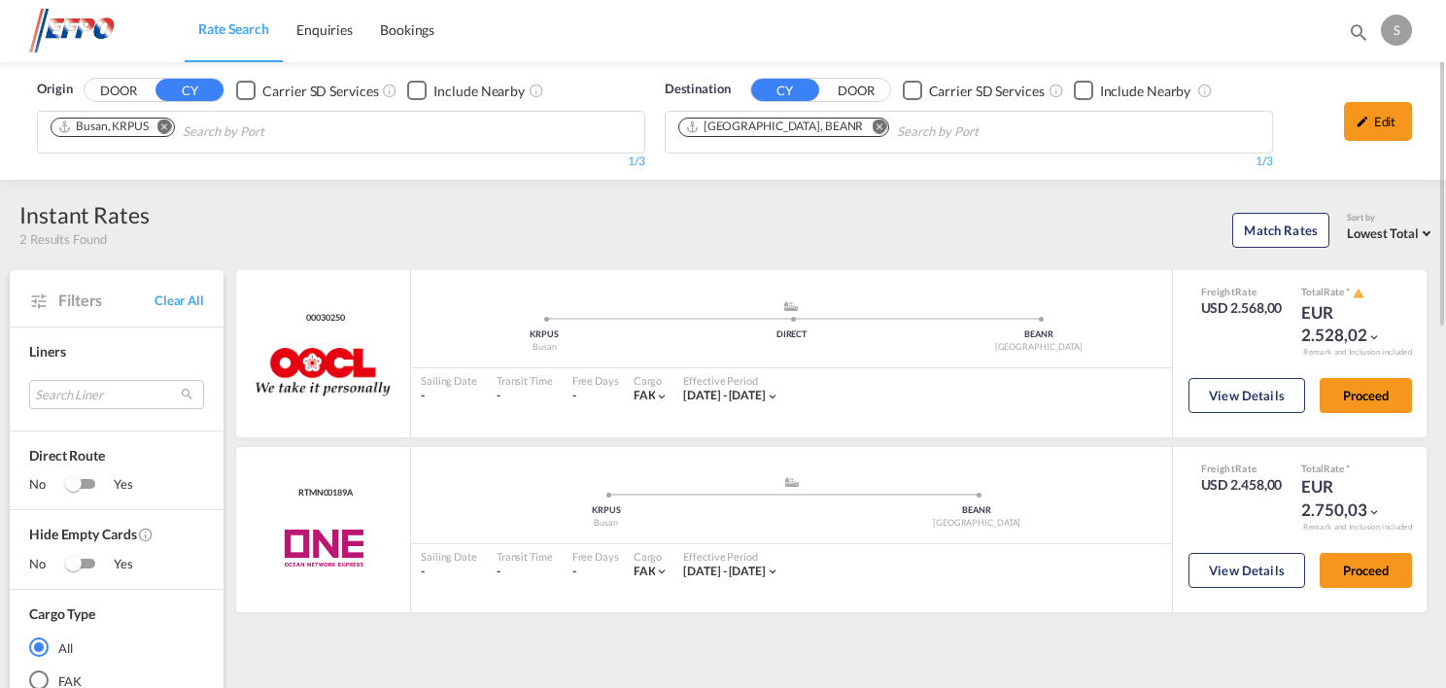
click at [166, 125] on md-icon "Remove" at bounding box center [164, 127] width 15 height 15
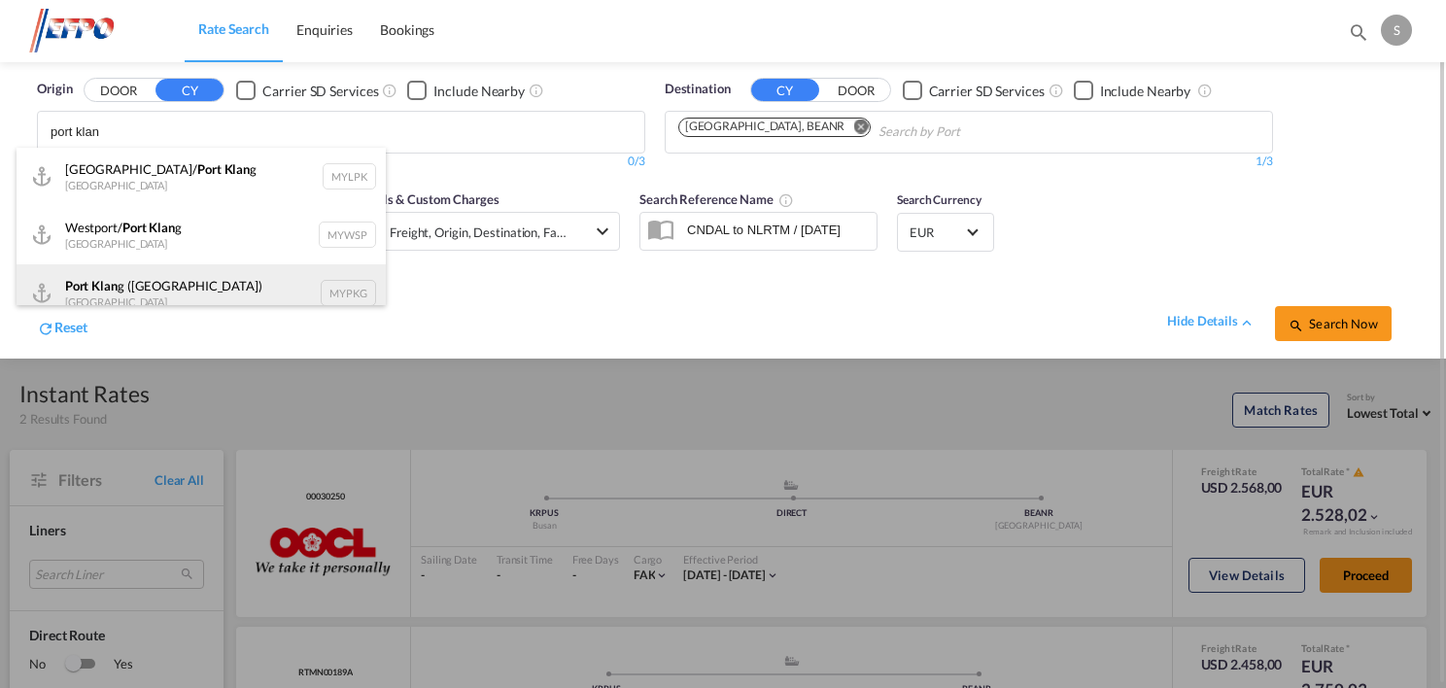
type input "port klan"
click at [198, 283] on div "Port Klan g ([GEOGRAPHIC_DATA]) [GEOGRAPHIC_DATA] MYPKG" at bounding box center [201, 293] width 369 height 58
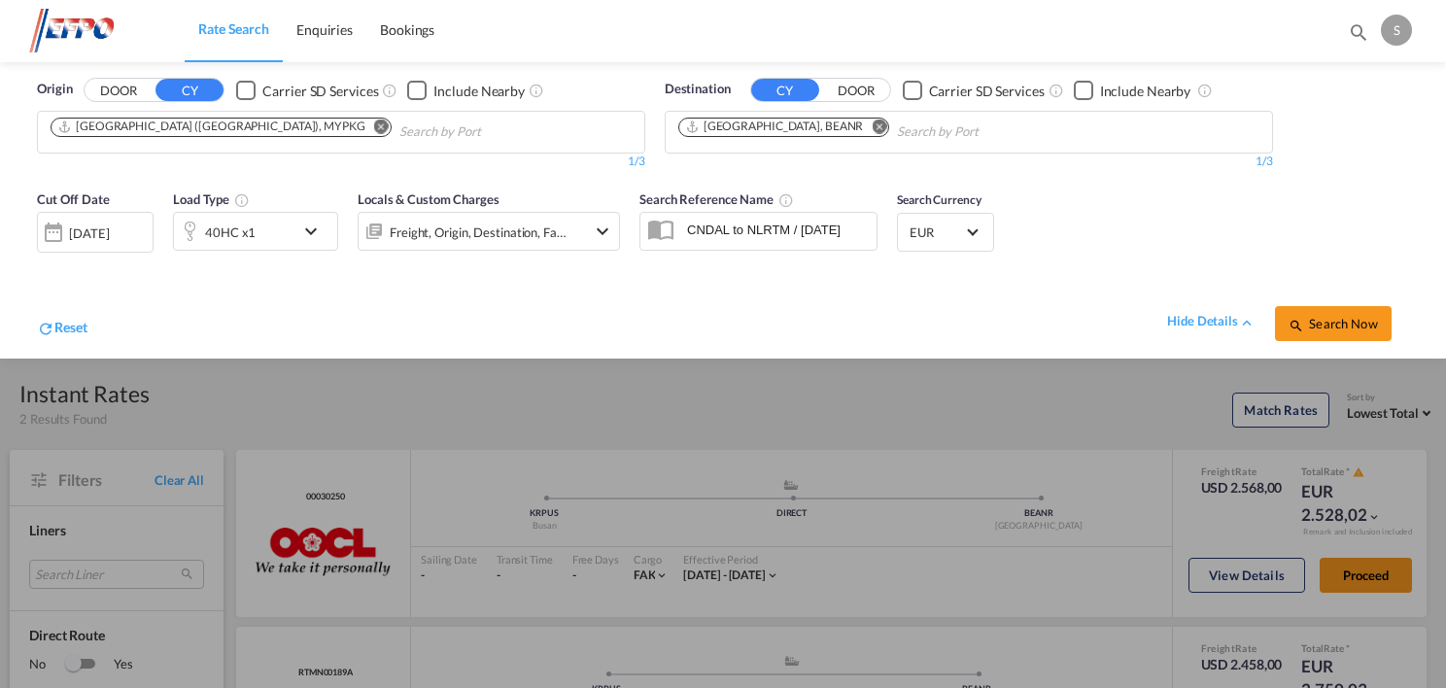
click at [872, 125] on md-icon "Remove" at bounding box center [879, 127] width 15 height 15
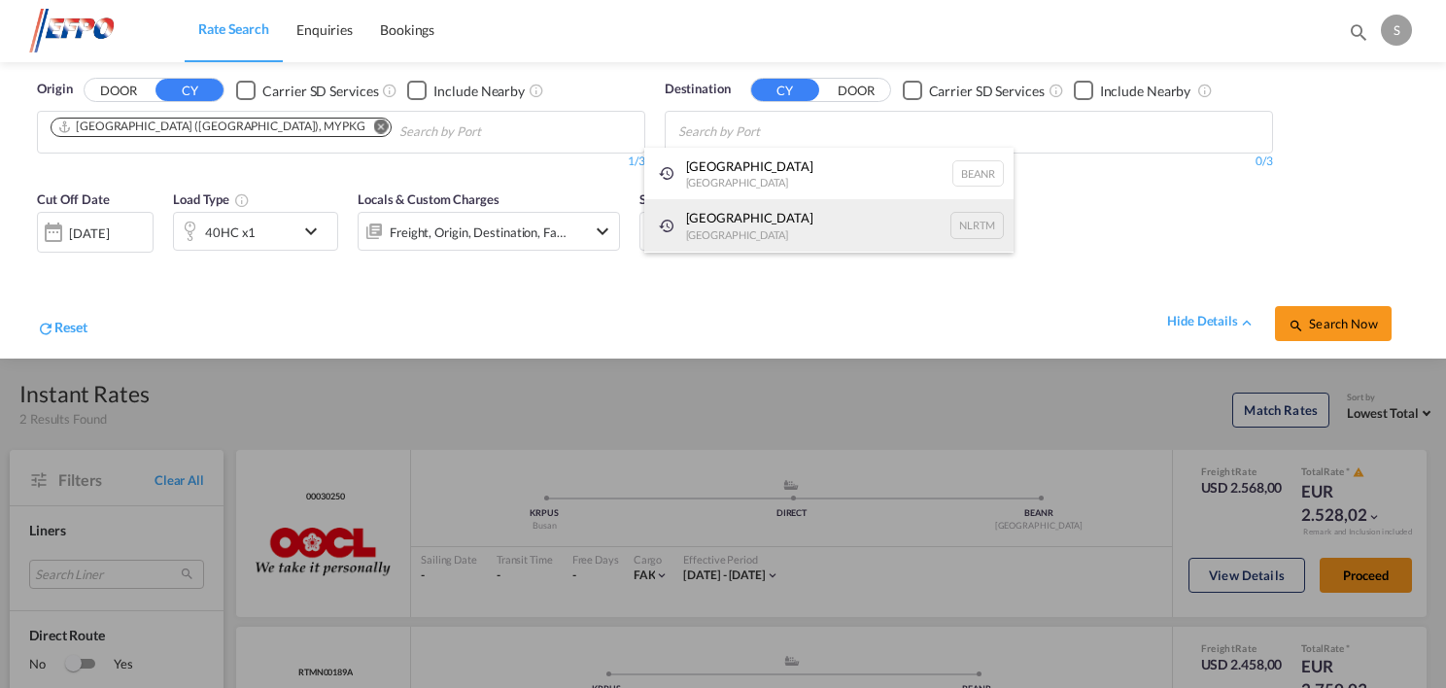
click at [754, 232] on div "[GEOGRAPHIC_DATA] [GEOGRAPHIC_DATA] NLRTM" at bounding box center [828, 225] width 369 height 52
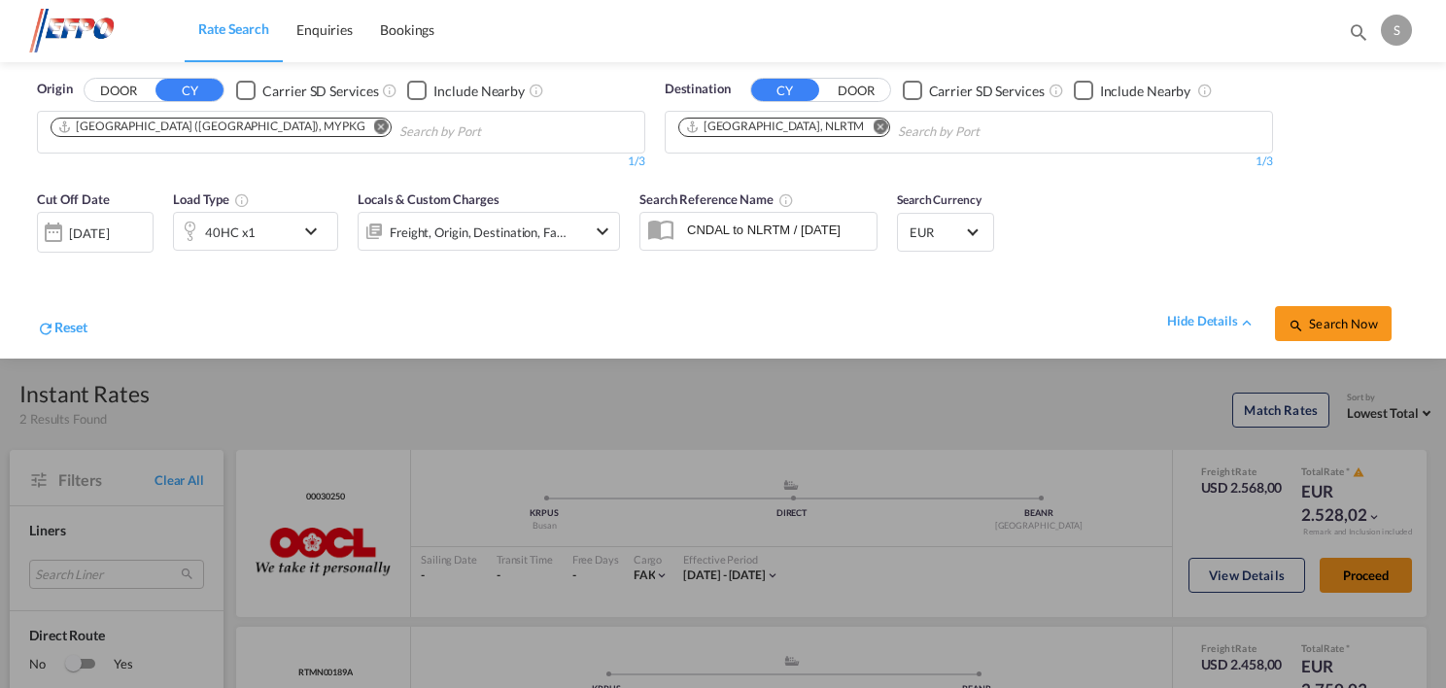
click at [1334, 328] on span "Search Now" at bounding box center [1333, 324] width 88 height 16
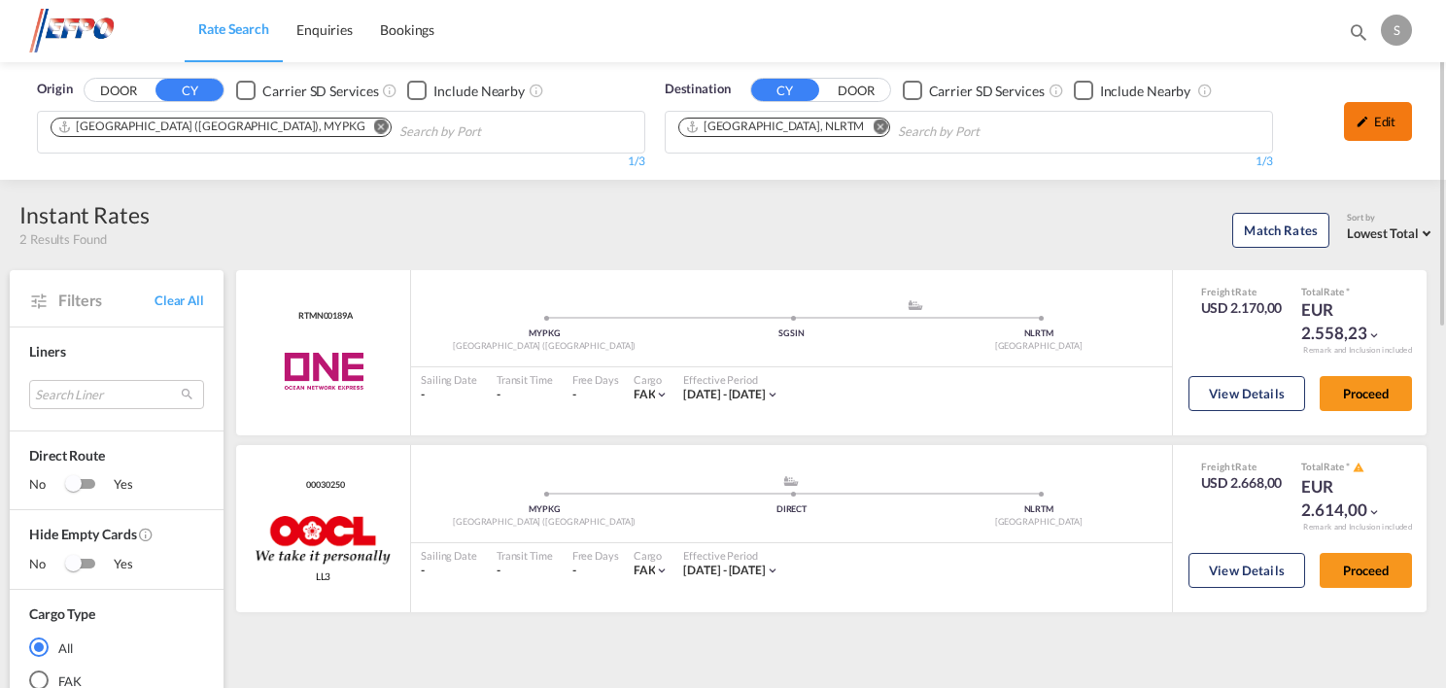
click at [1394, 124] on div "Edit" at bounding box center [1378, 121] width 68 height 39
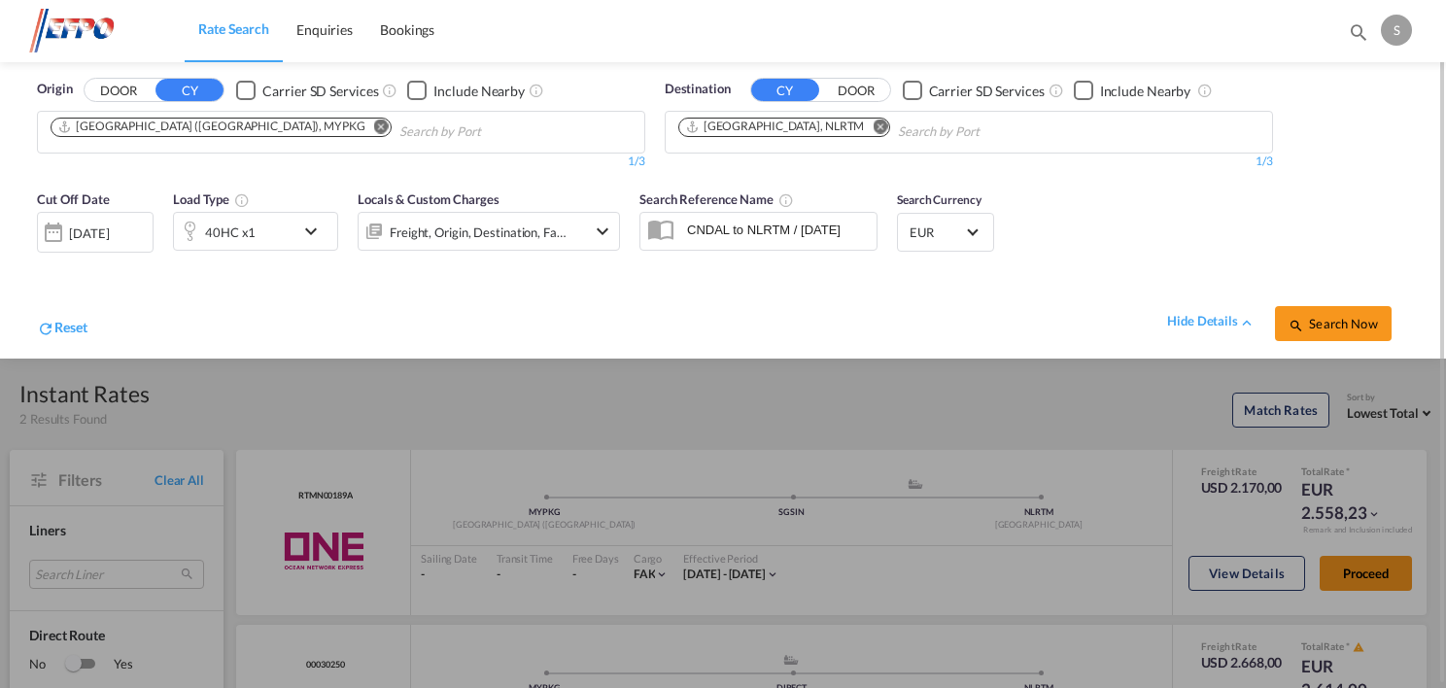
click at [267, 233] on div "40HC x1" at bounding box center [234, 231] width 121 height 39
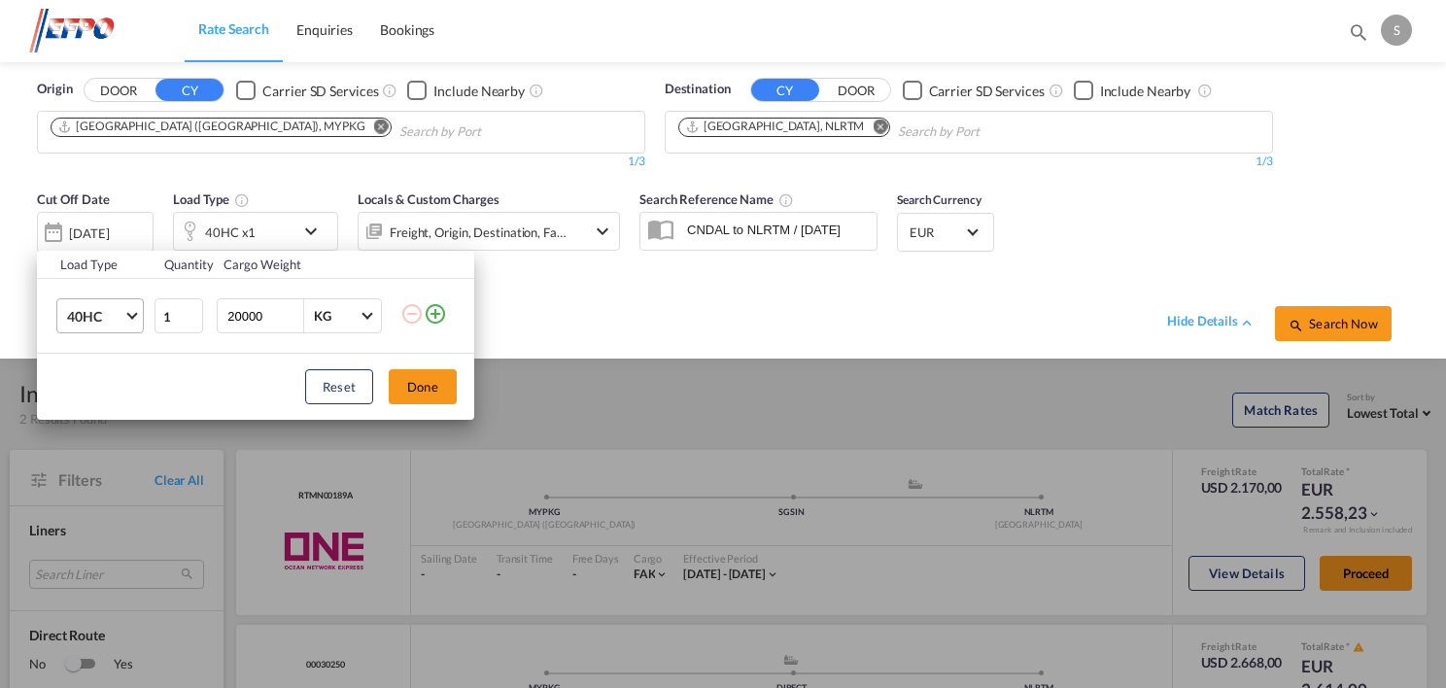
click at [121, 314] on span "40HC" at bounding box center [95, 316] width 56 height 19
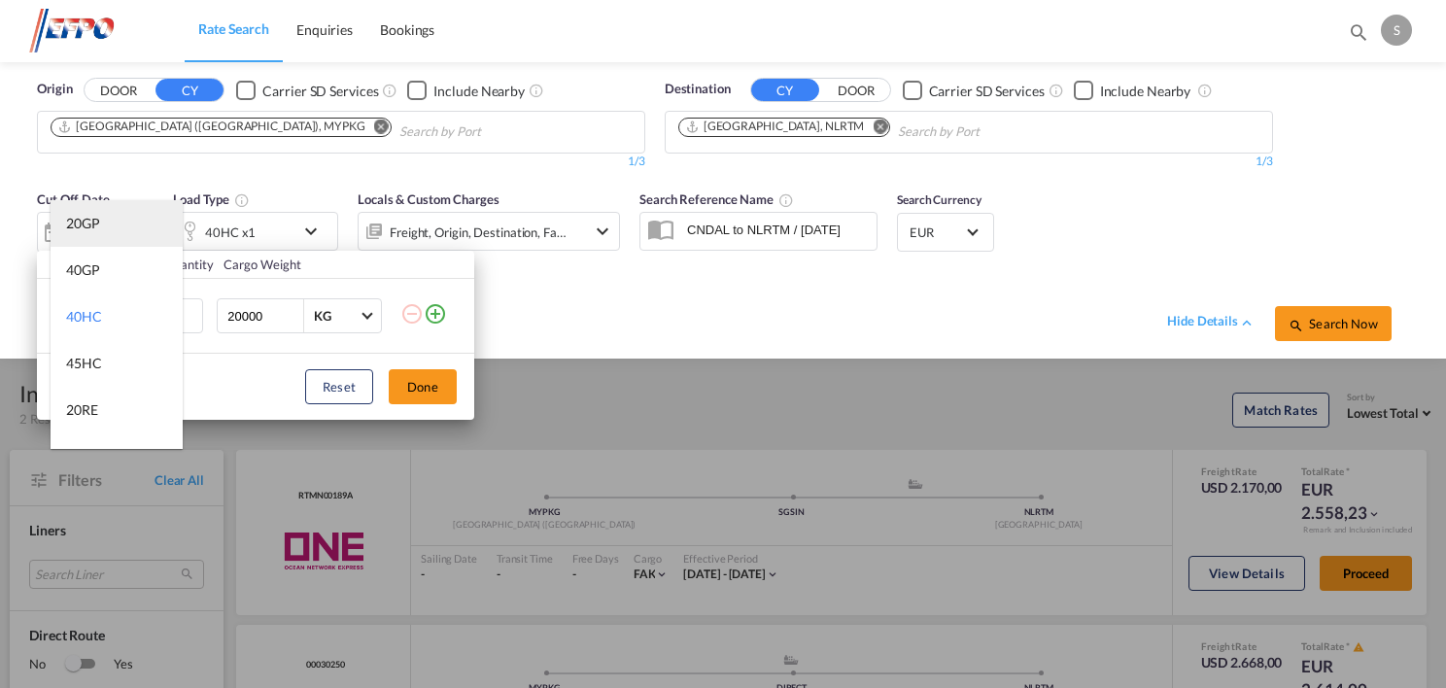
click at [78, 220] on div "20GP" at bounding box center [83, 223] width 34 height 19
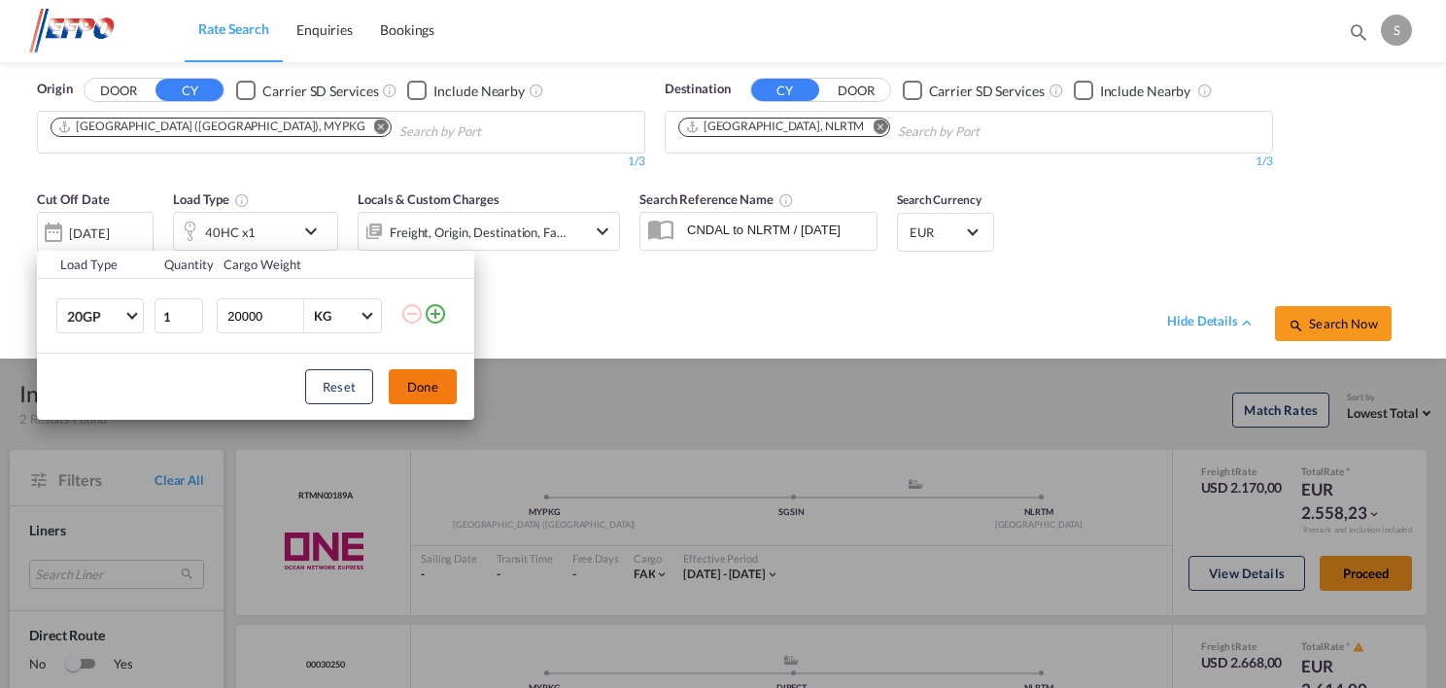
click at [403, 389] on button "Done" at bounding box center [423, 386] width 68 height 35
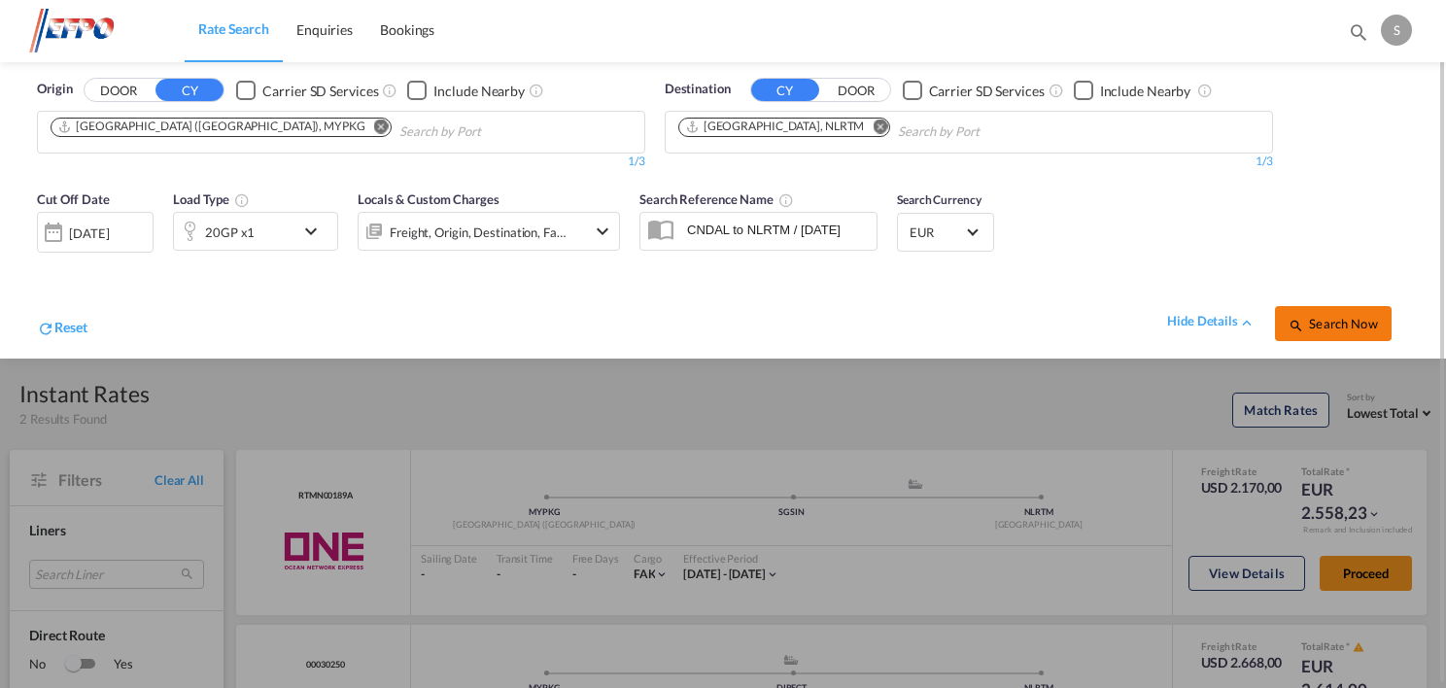
click at [1330, 320] on span "Search Now" at bounding box center [1333, 324] width 88 height 16
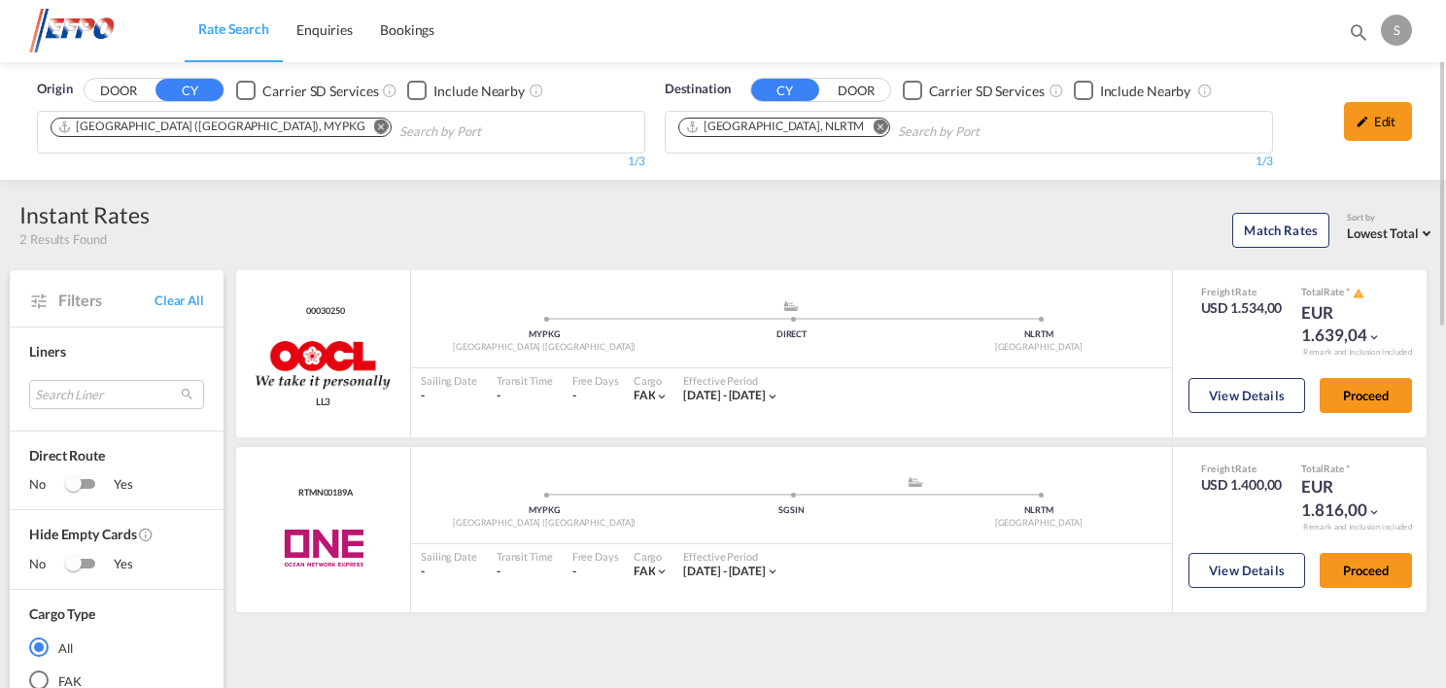
click at [374, 124] on md-icon "Remove" at bounding box center [381, 127] width 15 height 15
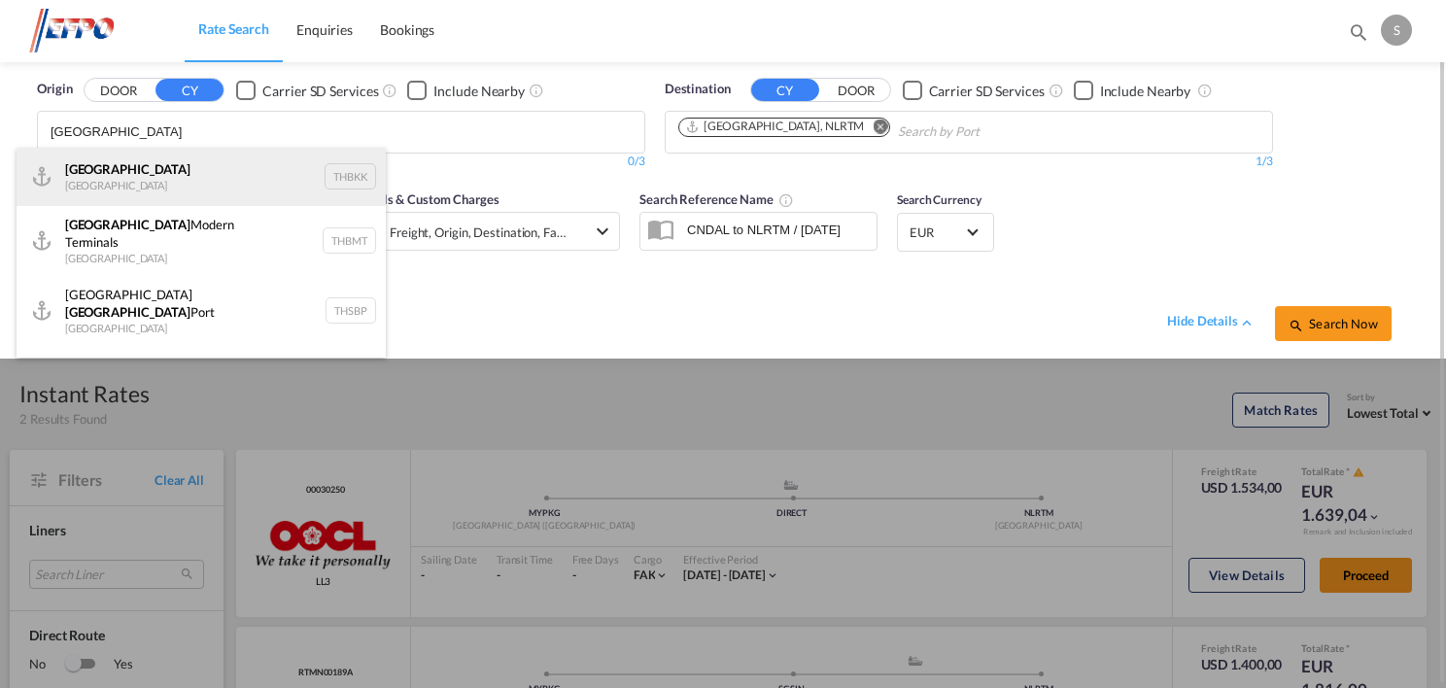
type input "[GEOGRAPHIC_DATA]"
click at [347, 184] on div "[GEOGRAPHIC_DATA] [GEOGRAPHIC_DATA] THBKK" at bounding box center [201, 177] width 369 height 58
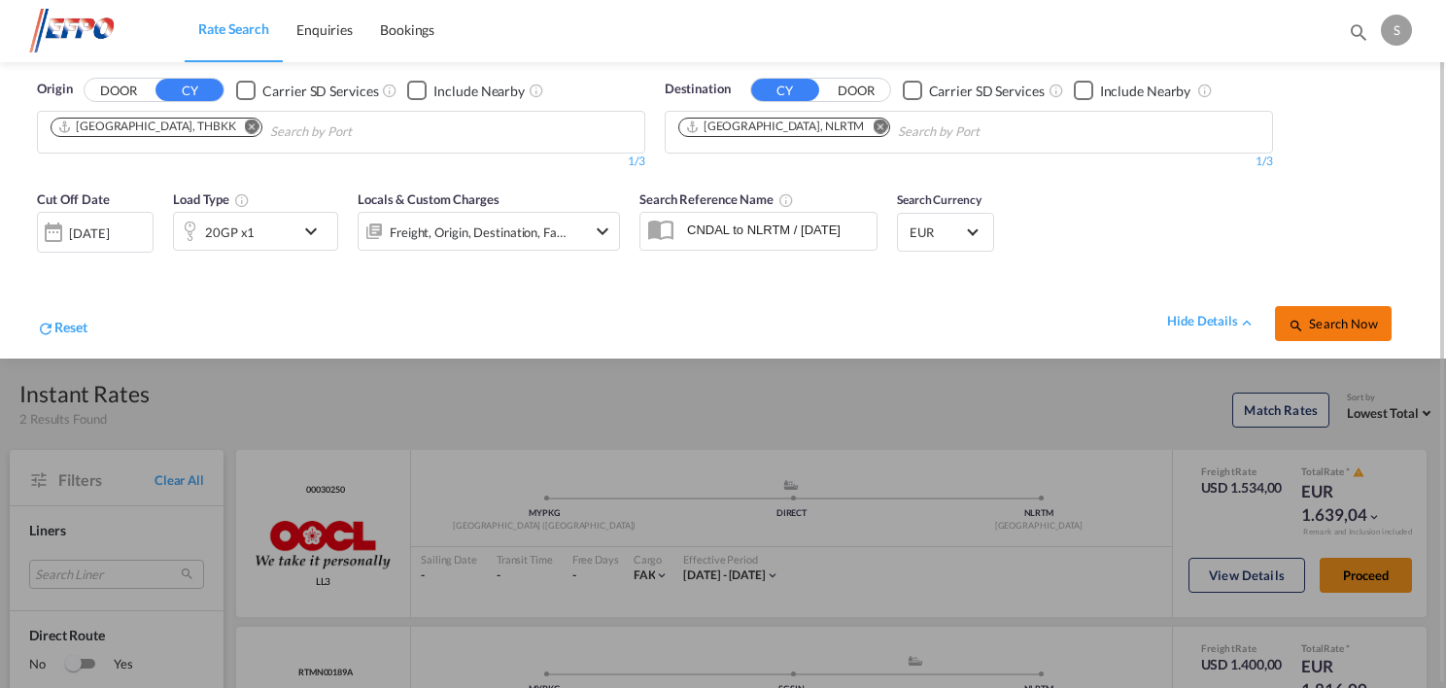
click at [1318, 322] on span "Search Now" at bounding box center [1333, 324] width 88 height 16
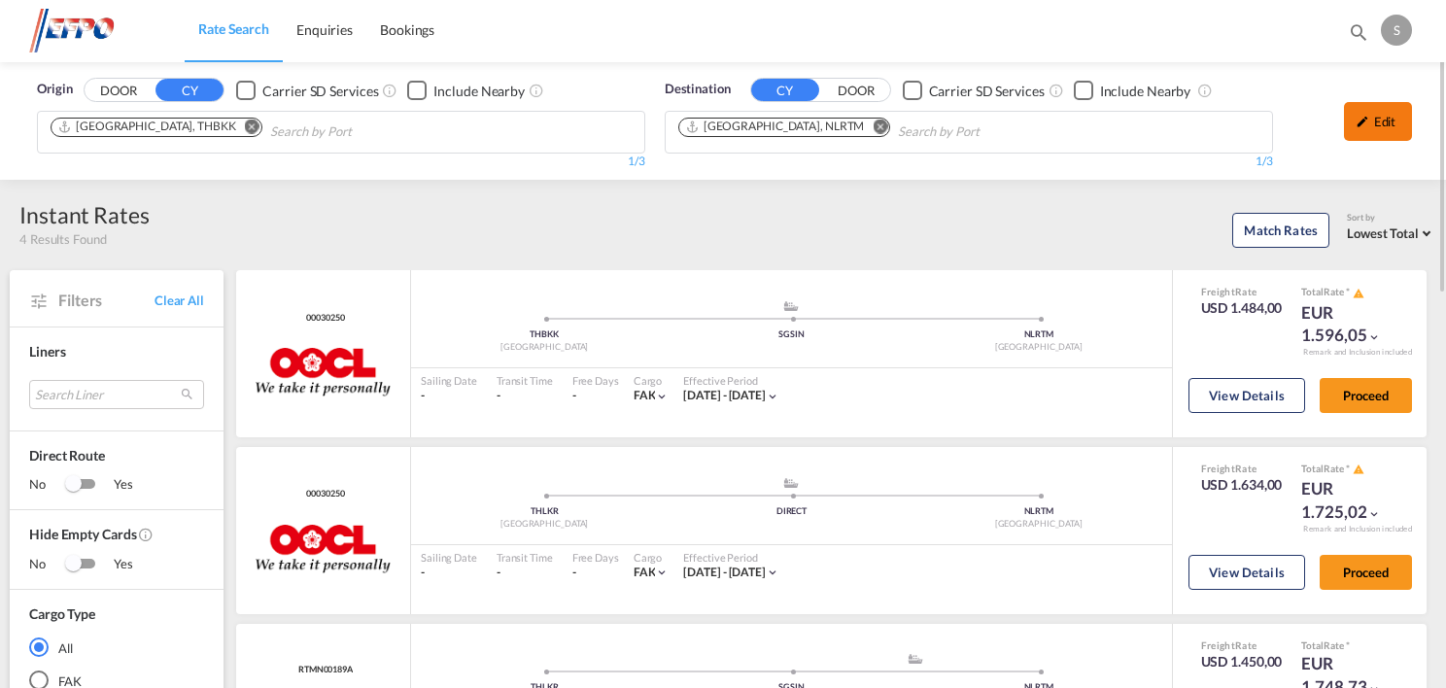
click at [1380, 117] on div "Edit" at bounding box center [1378, 121] width 68 height 39
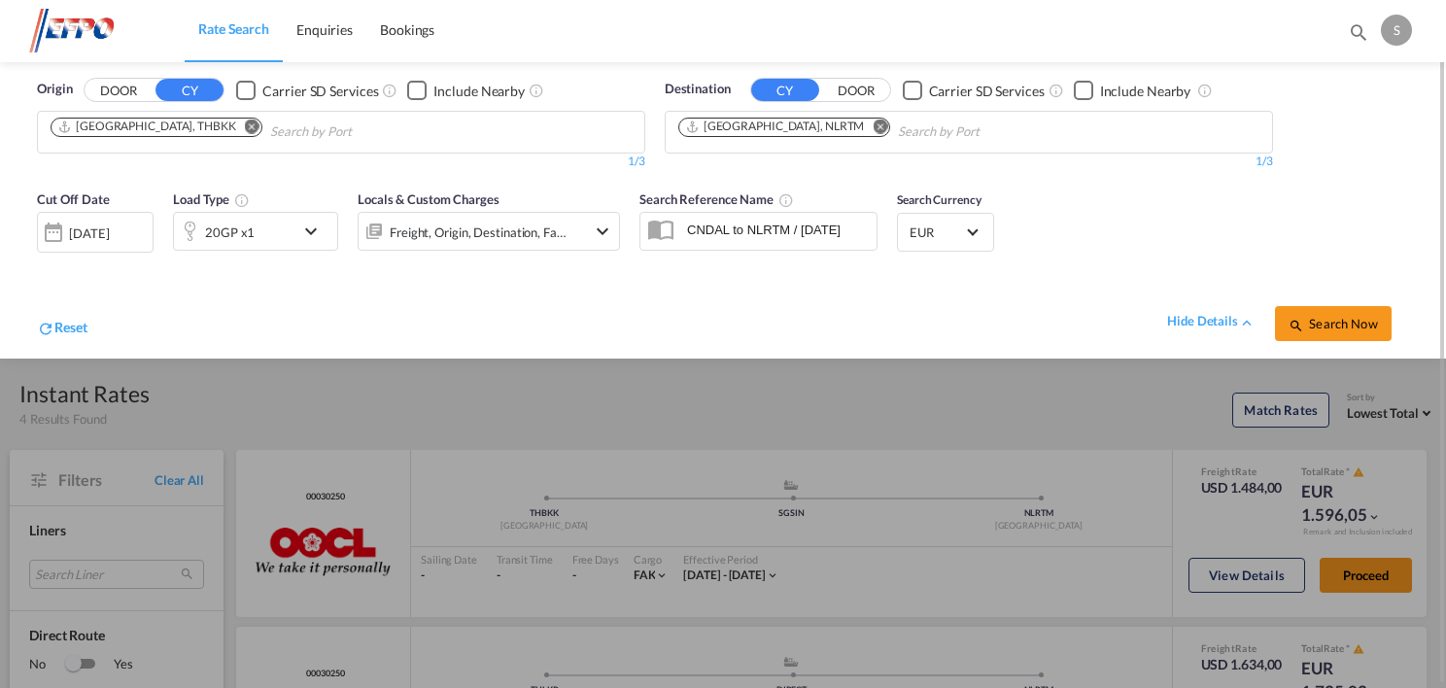
click at [316, 232] on md-icon "icon-chevron-down" at bounding box center [315, 231] width 33 height 23
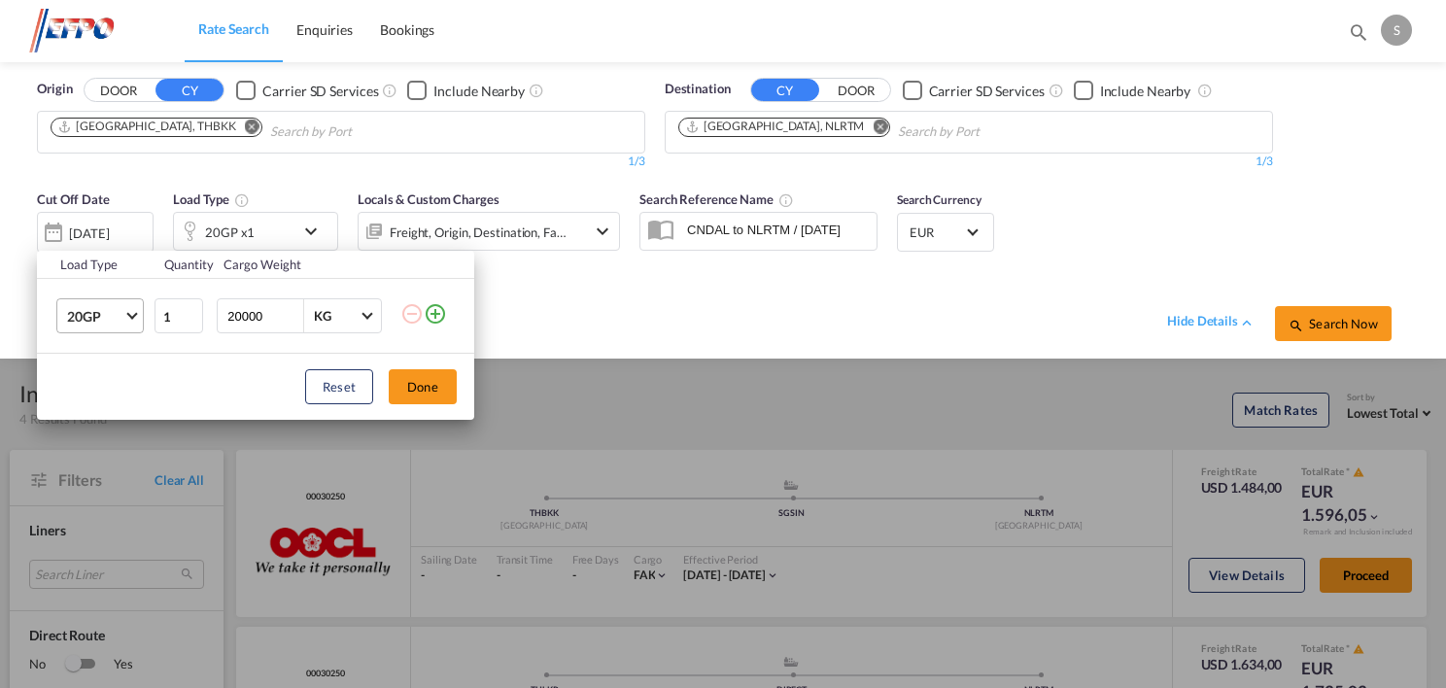
click at [132, 312] on span "Choose: \a20GP" at bounding box center [131, 314] width 11 height 11
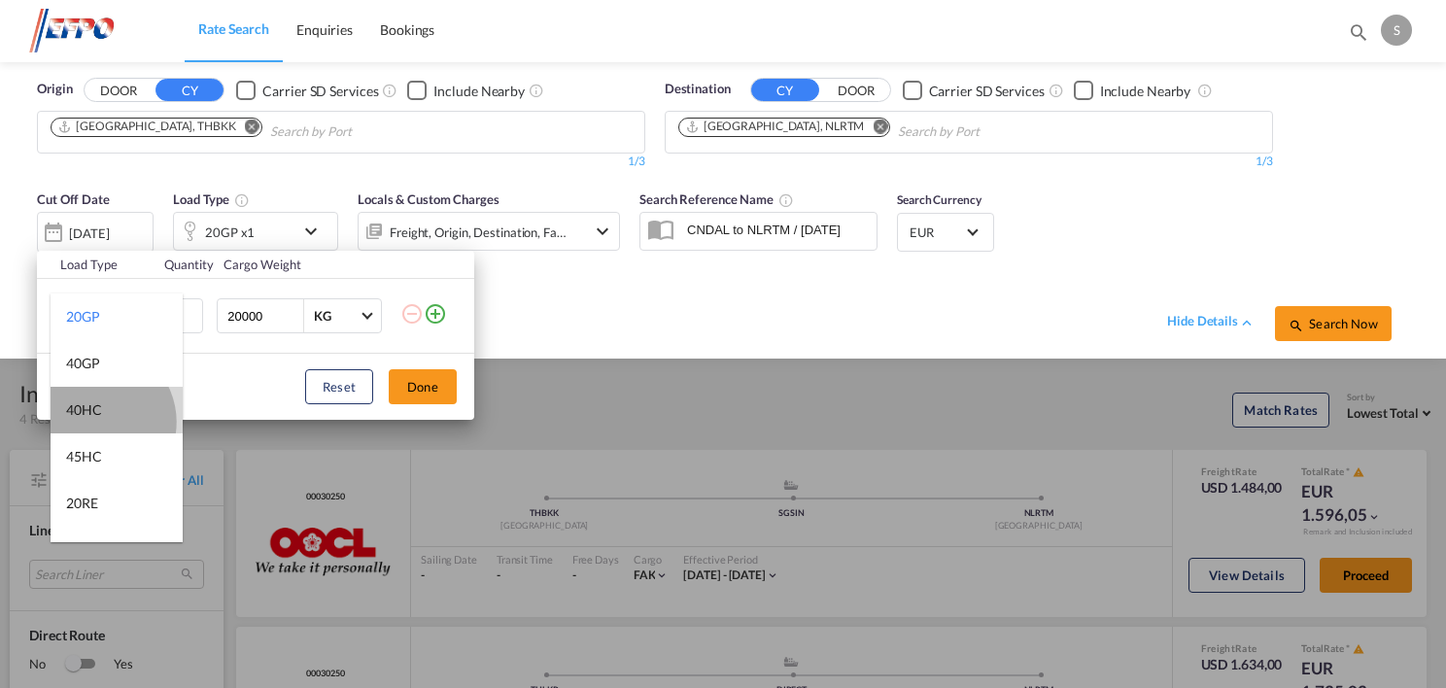
click at [96, 421] on md-option "40HC" at bounding box center [117, 410] width 132 height 47
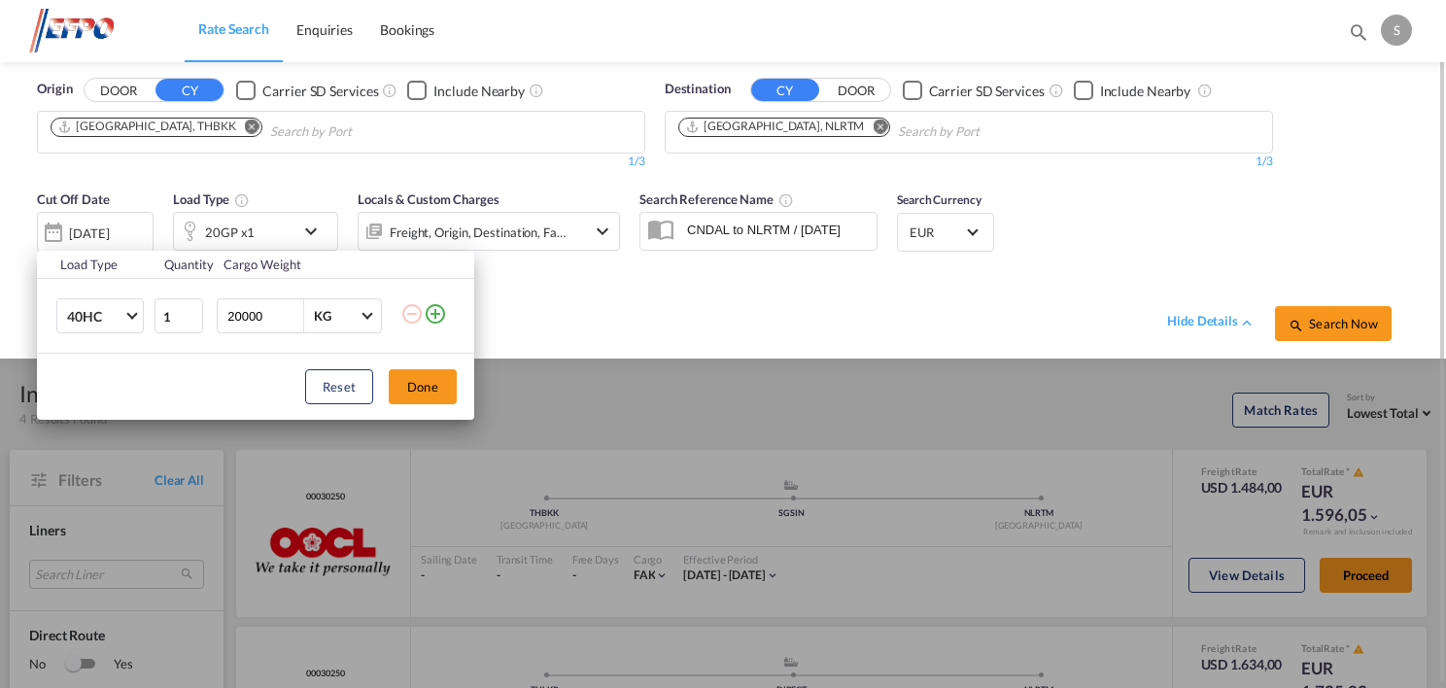
drag, startPoint x: 436, startPoint y: 385, endPoint x: 1150, endPoint y: 386, distance: 713.4
click at [439, 385] on button "Done" at bounding box center [423, 386] width 68 height 35
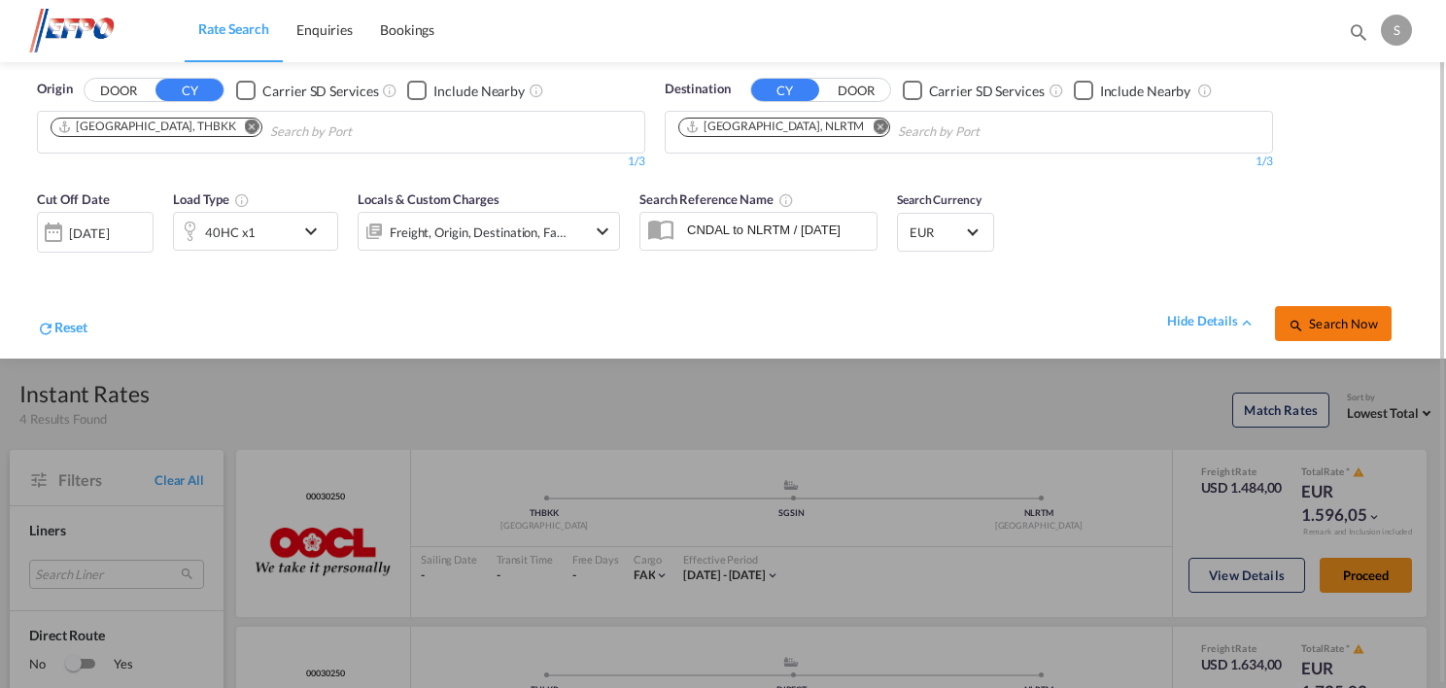
click at [1362, 329] on span "Search Now" at bounding box center [1333, 324] width 88 height 16
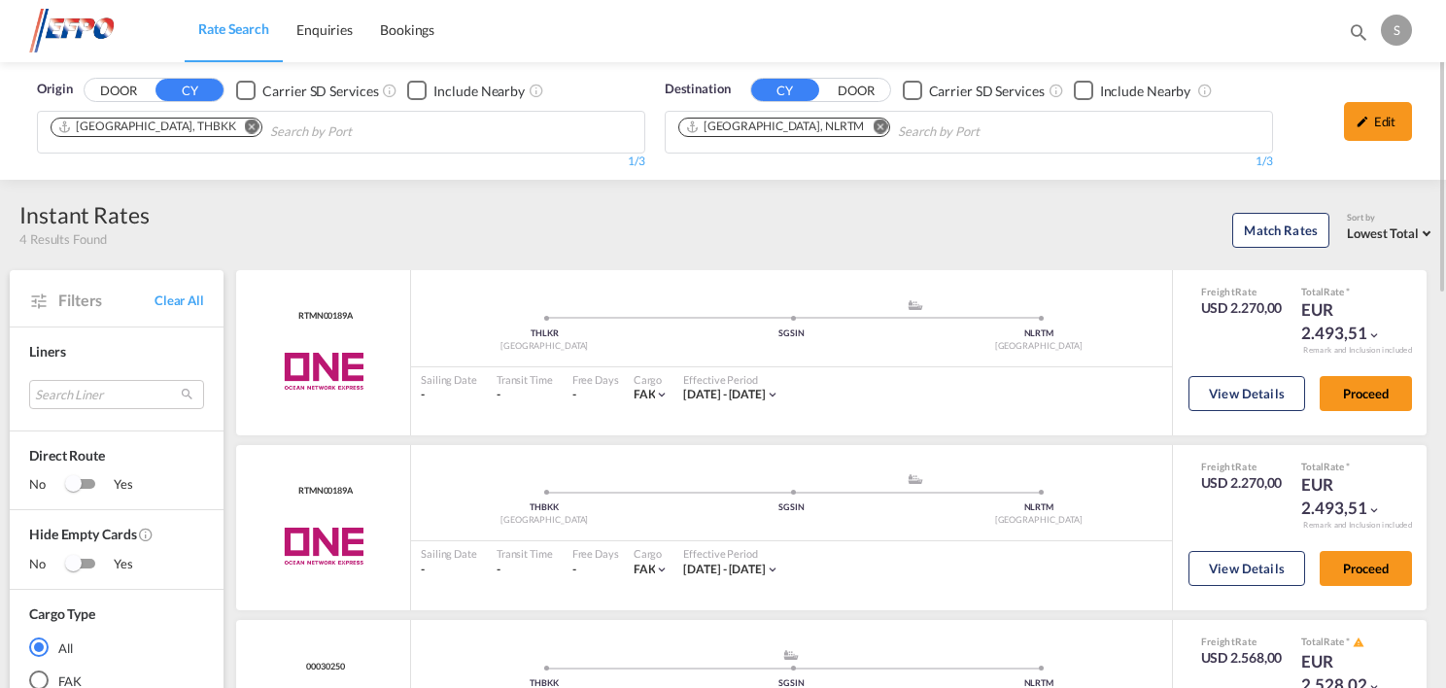
click at [245, 128] on md-icon "Remove" at bounding box center [252, 127] width 15 height 15
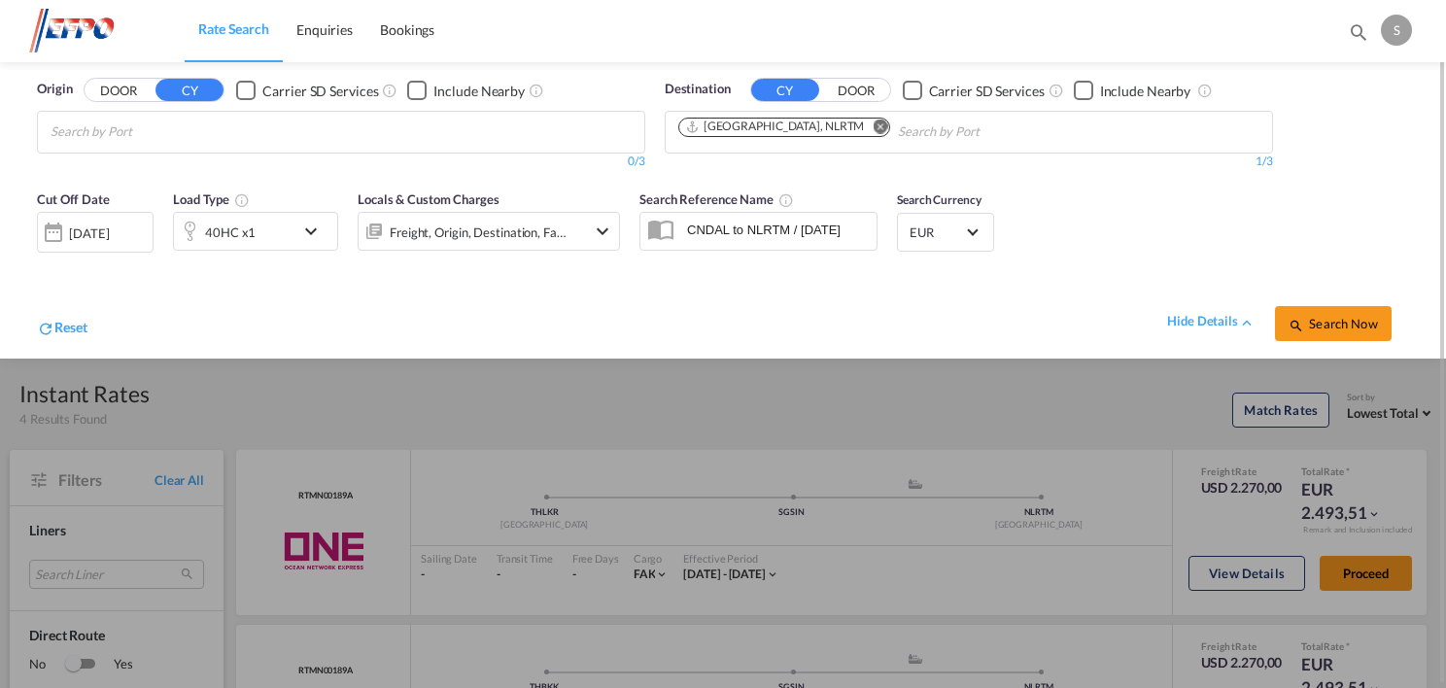
drag, startPoint x: 314, startPoint y: 229, endPoint x: 248, endPoint y: 297, distance: 94.9
click at [0, 0] on div "[GEOGRAPHIC_DATA] ([GEOGRAPHIC_DATA]) [GEOGRAPHIC_DATA] MYPKG" at bounding box center [0, 0] width 0 height 0
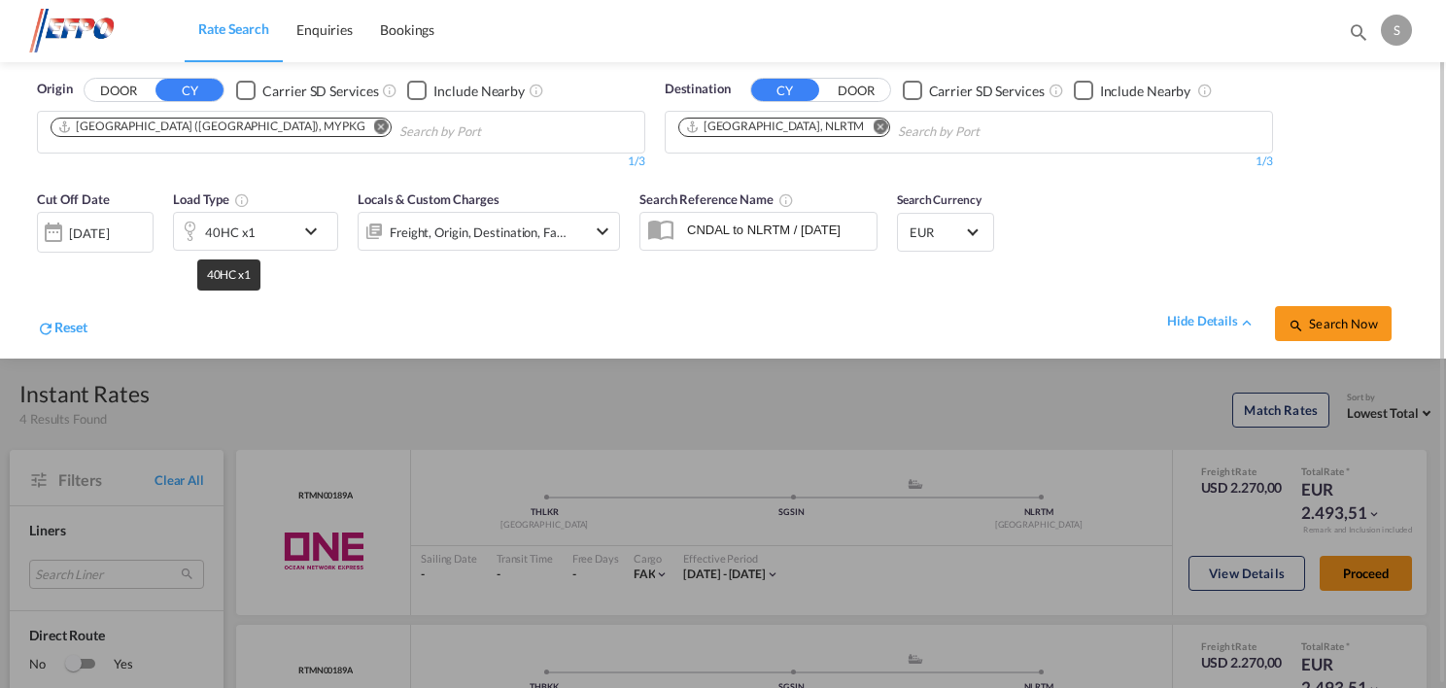
click at [244, 237] on div "40HC x1" at bounding box center [230, 232] width 51 height 27
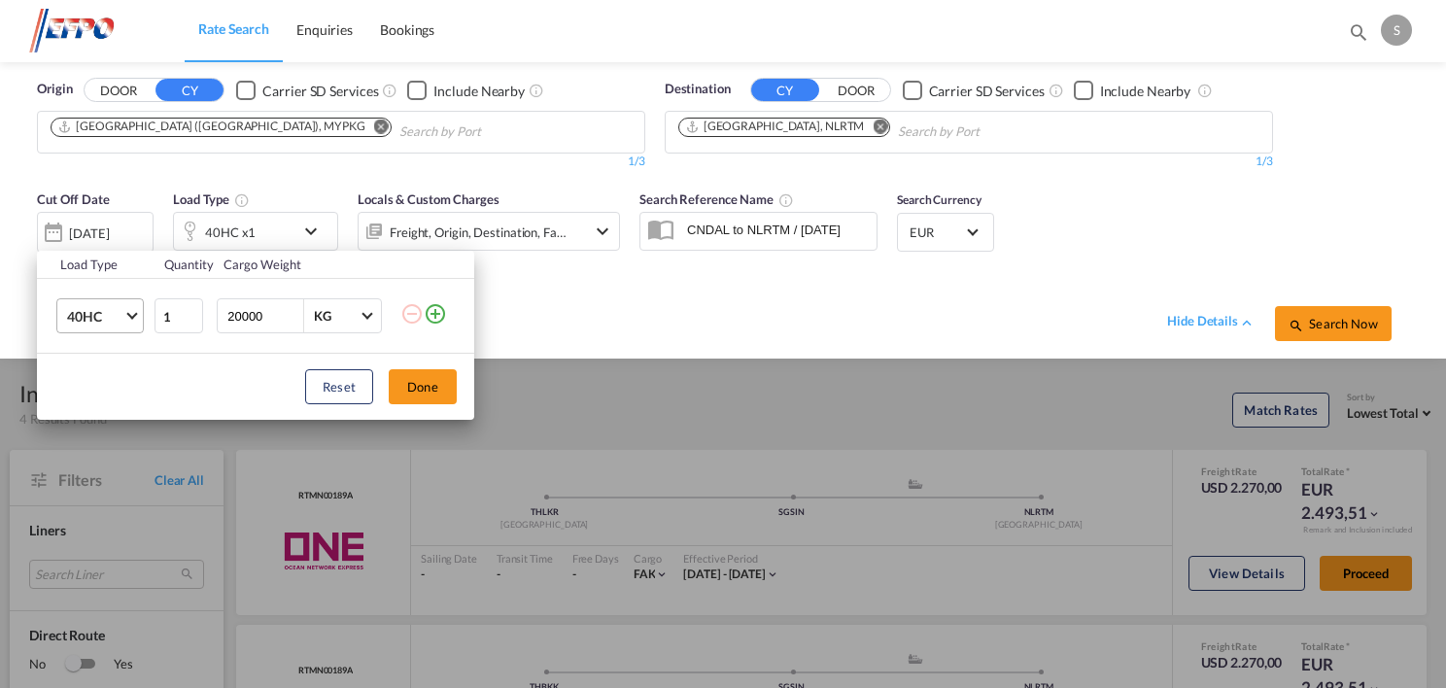
click at [140, 314] on md-select-value "40HC" at bounding box center [104, 315] width 78 height 33
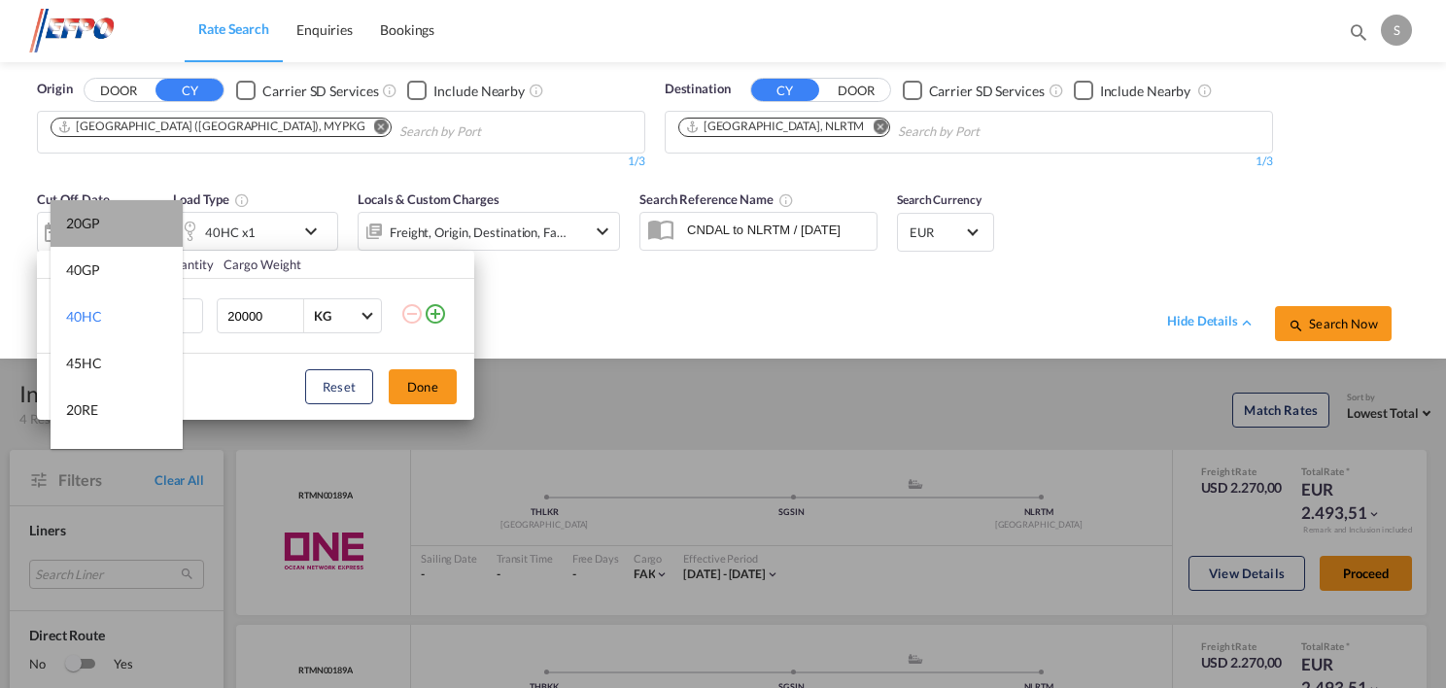
click at [118, 228] on md-option "20GP" at bounding box center [117, 223] width 132 height 47
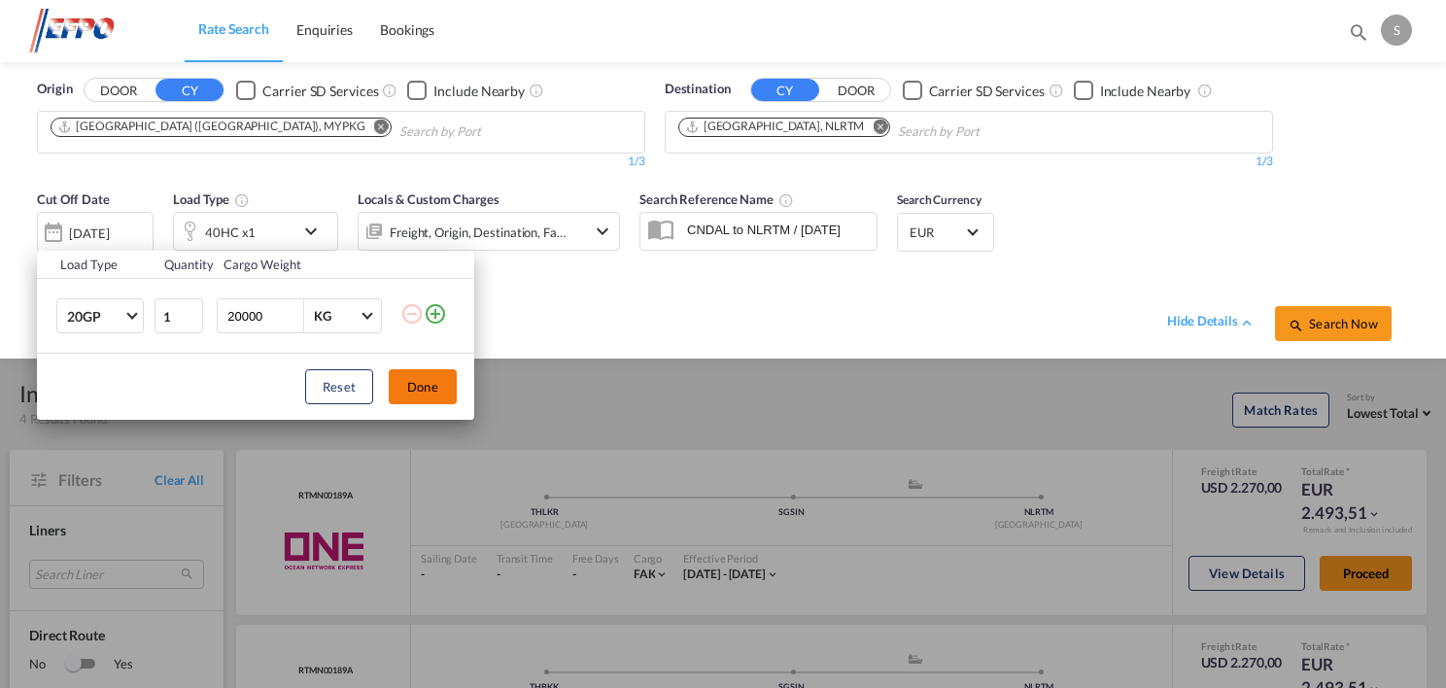
click at [438, 380] on button "Done" at bounding box center [423, 386] width 68 height 35
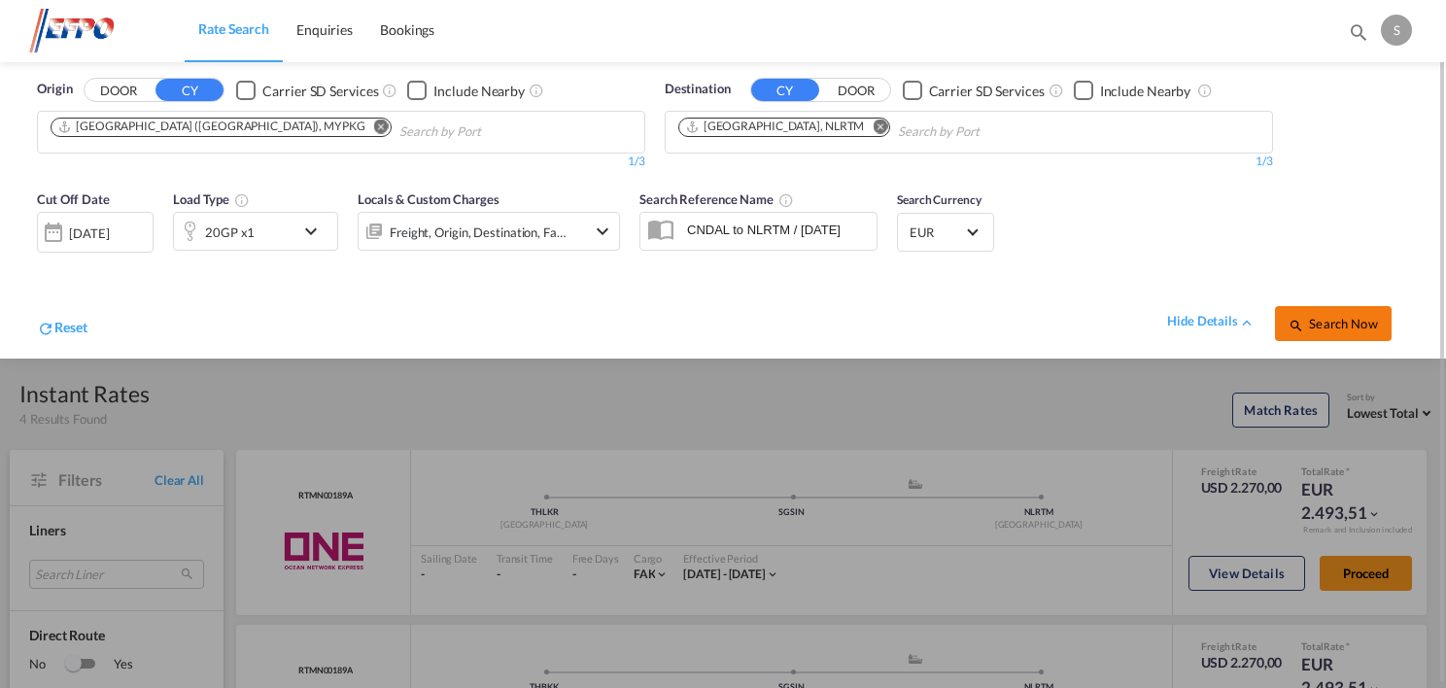
click at [1332, 327] on span "Search Now" at bounding box center [1333, 324] width 88 height 16
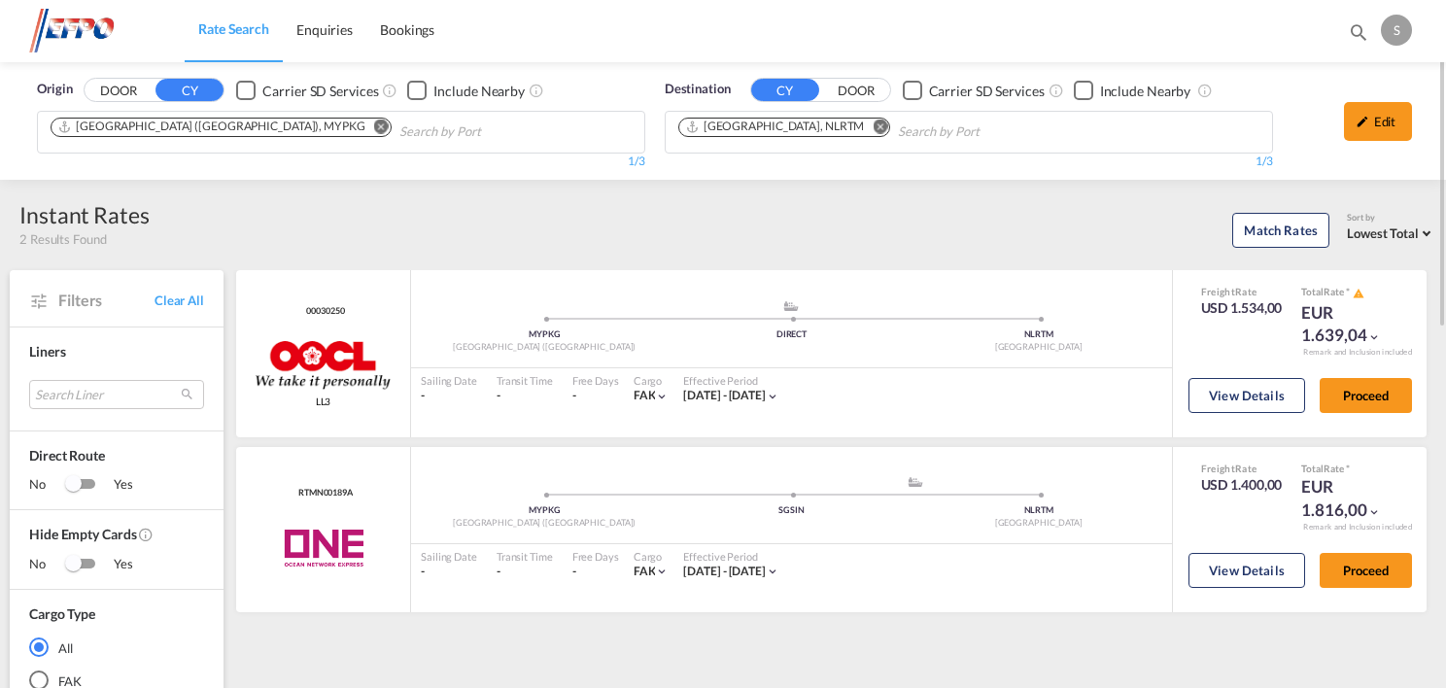
click at [374, 131] on md-icon "Remove" at bounding box center [381, 127] width 15 height 15
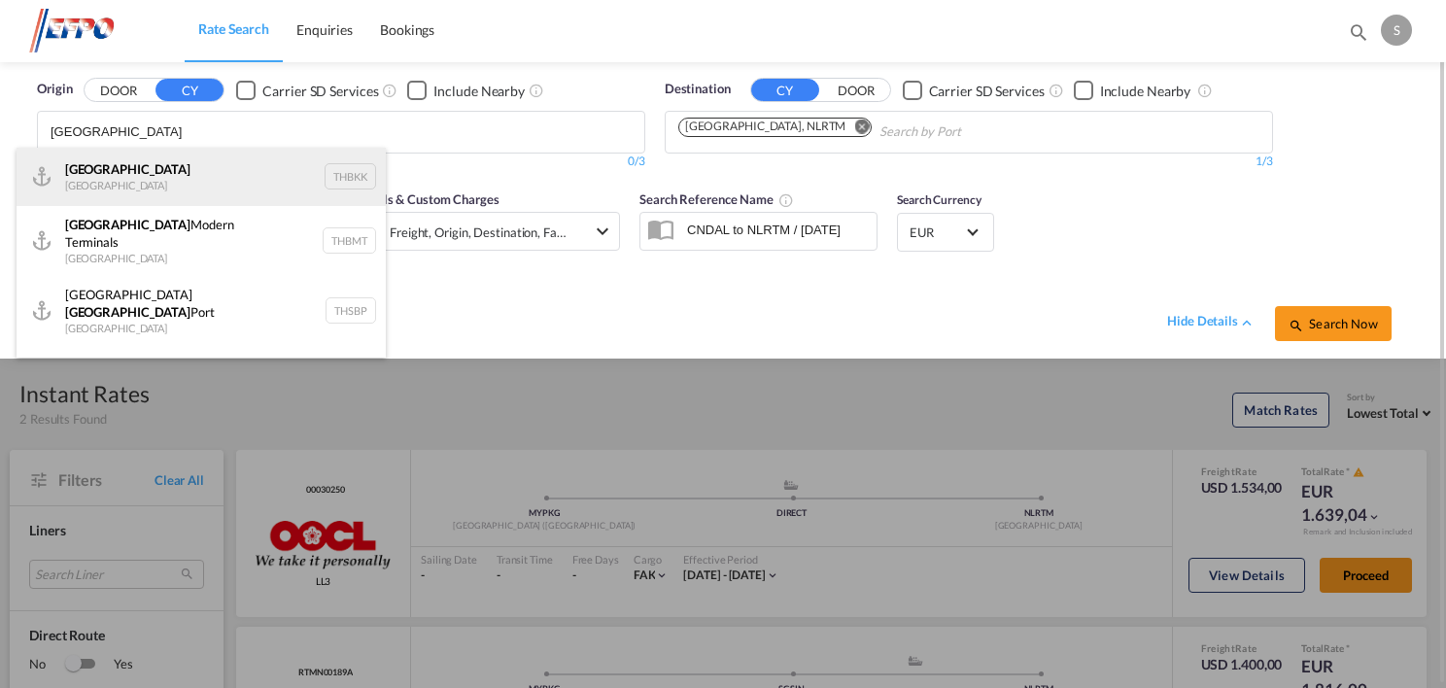
type input "[GEOGRAPHIC_DATA]"
click at [283, 182] on div "[GEOGRAPHIC_DATA] [GEOGRAPHIC_DATA] THBKK" at bounding box center [201, 177] width 369 height 58
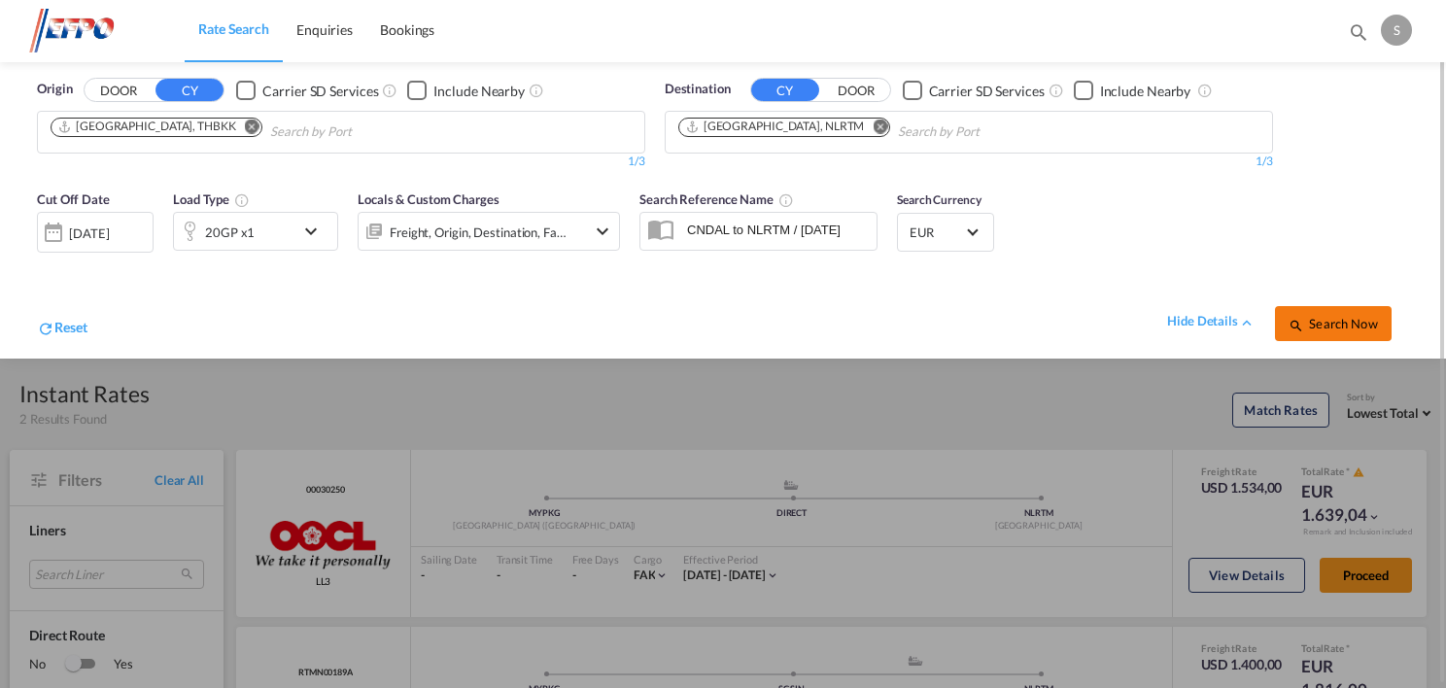
click at [1360, 330] on span "Search Now" at bounding box center [1333, 324] width 88 height 16
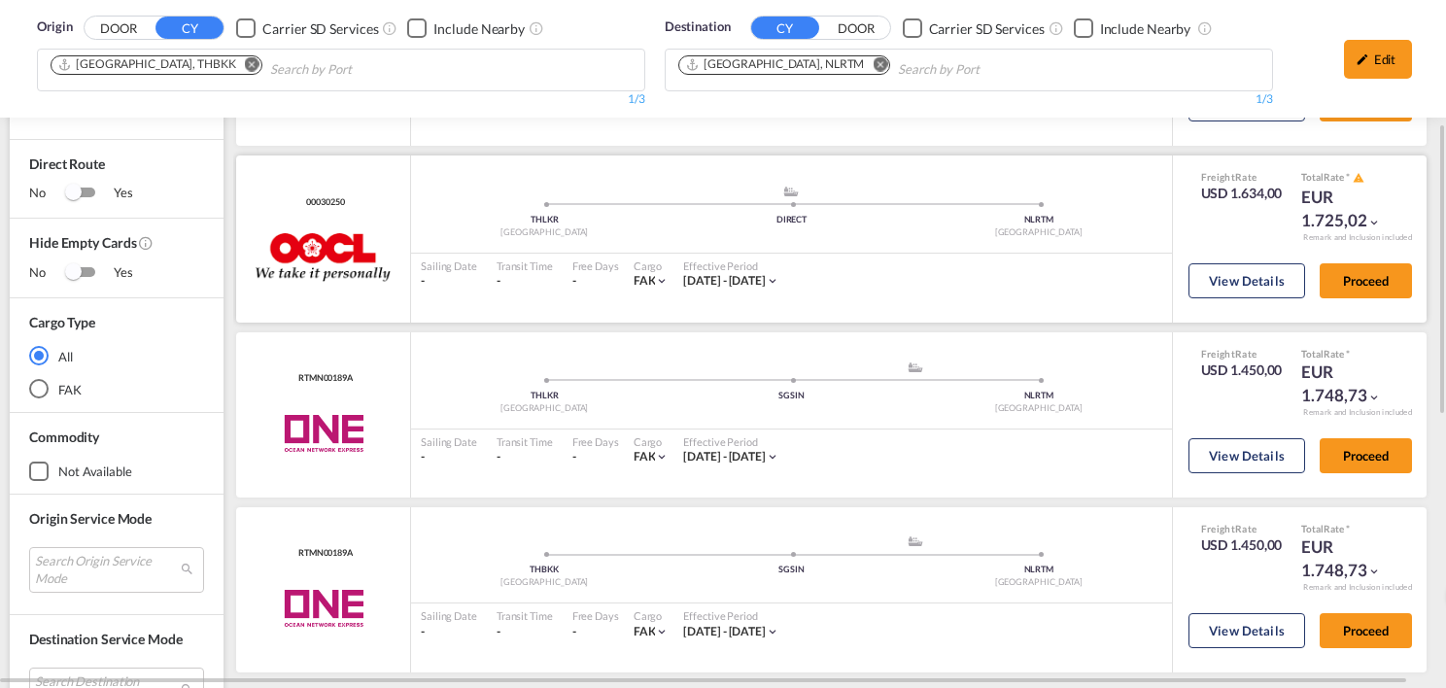
scroll to position [389, 0]
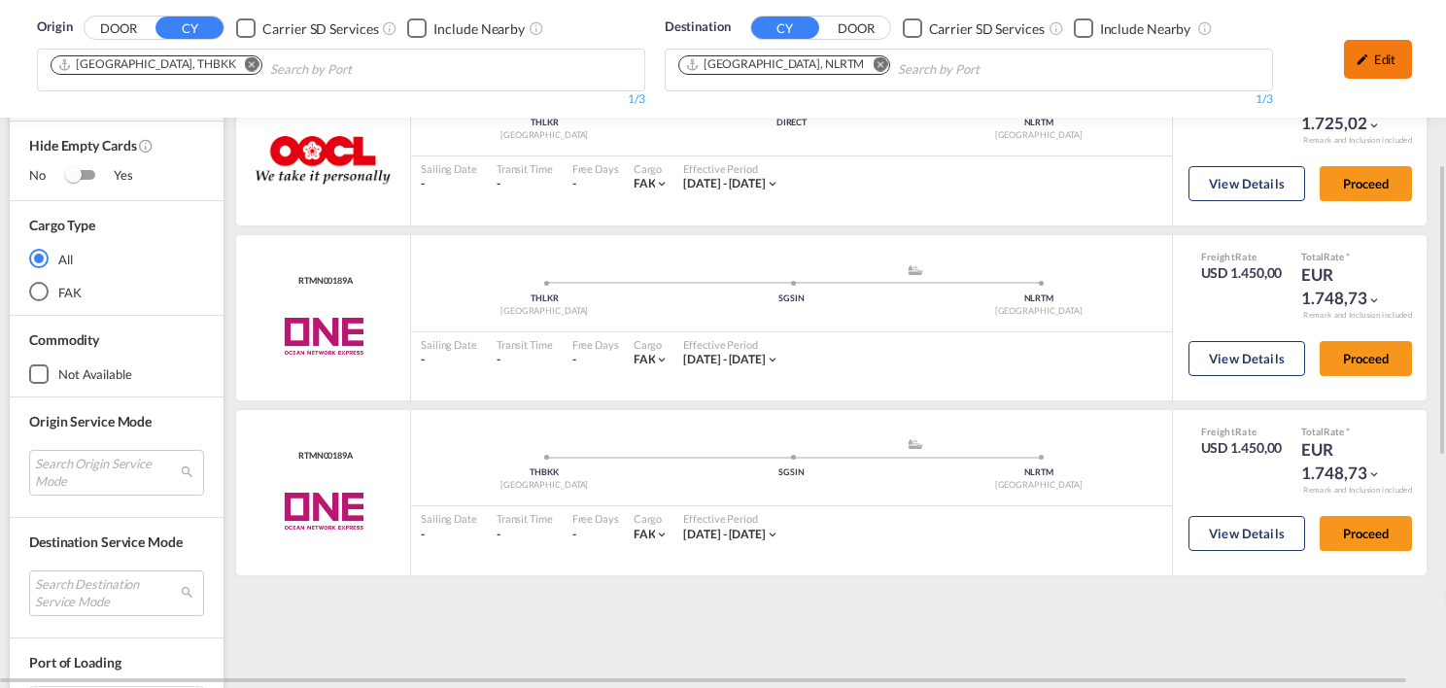
click at [1365, 57] on md-icon "icon-pencil" at bounding box center [1363, 59] width 14 height 14
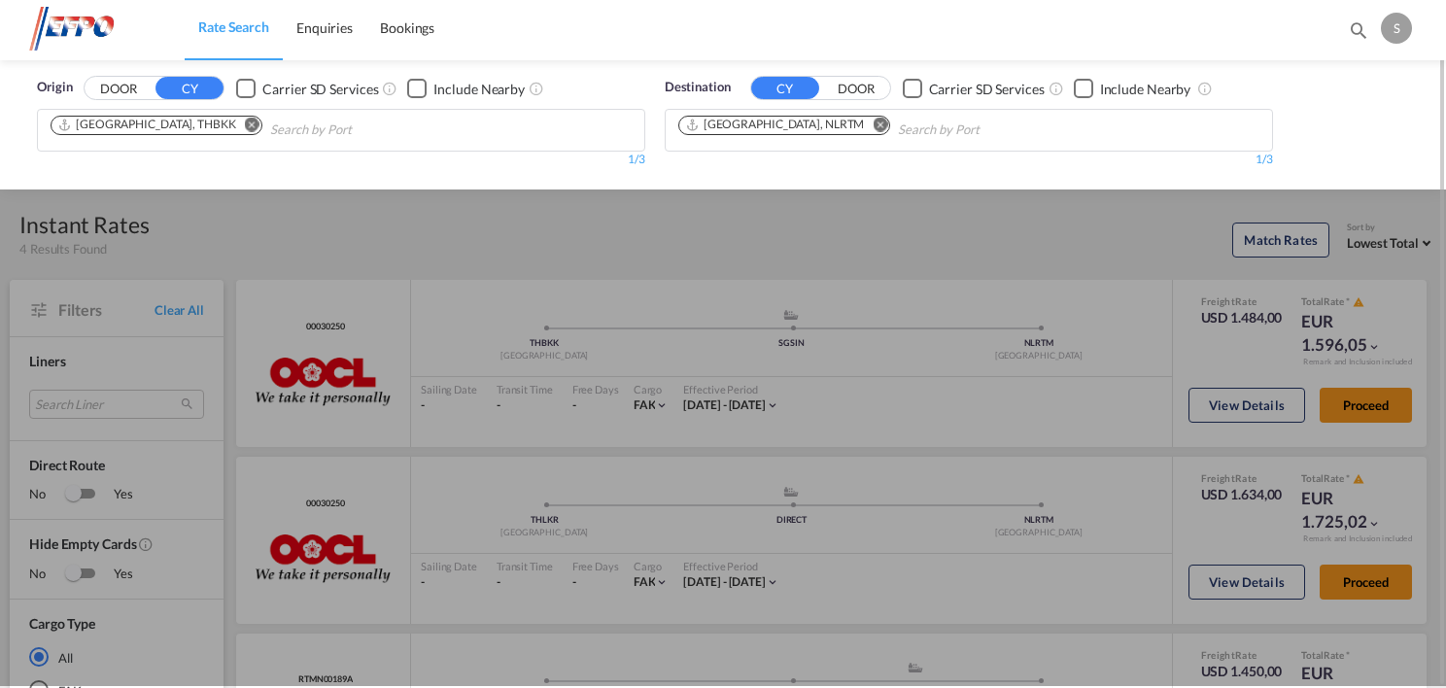
scroll to position [0, 0]
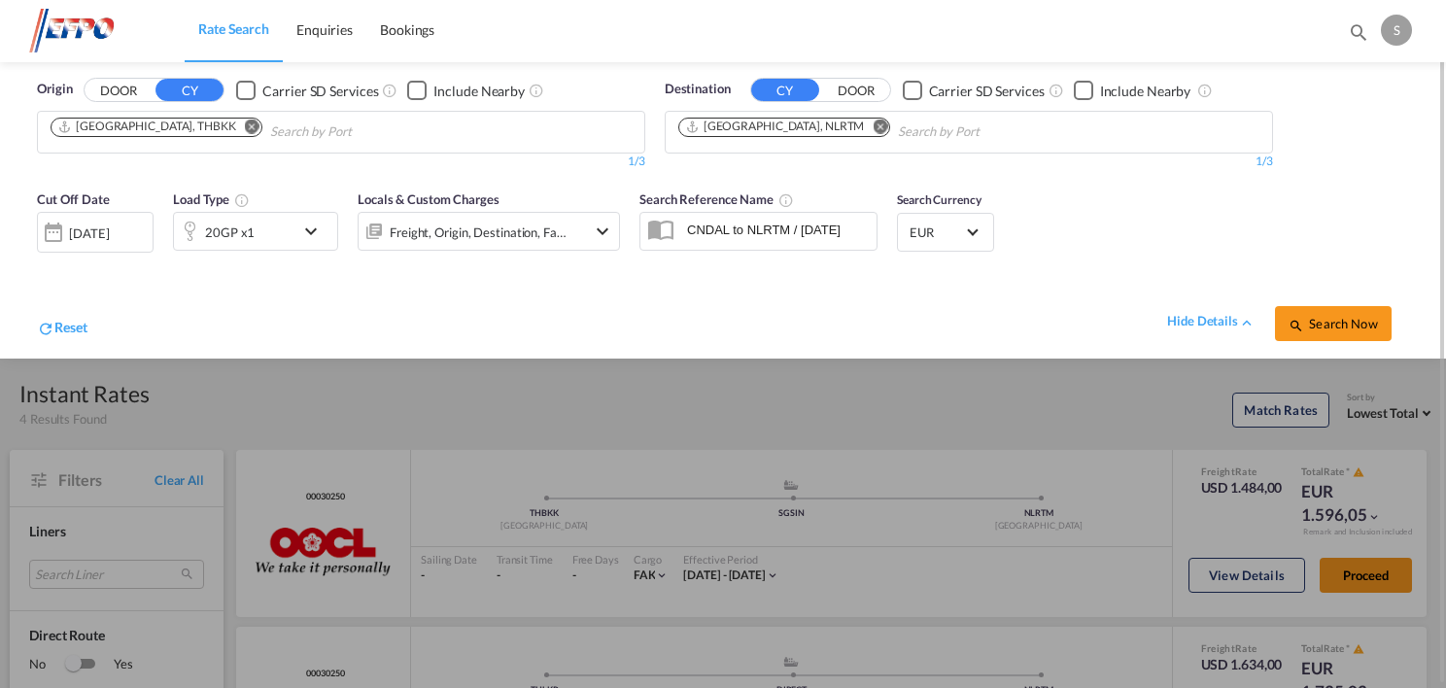
click at [329, 231] on md-icon "icon-chevron-down" at bounding box center [315, 231] width 33 height 23
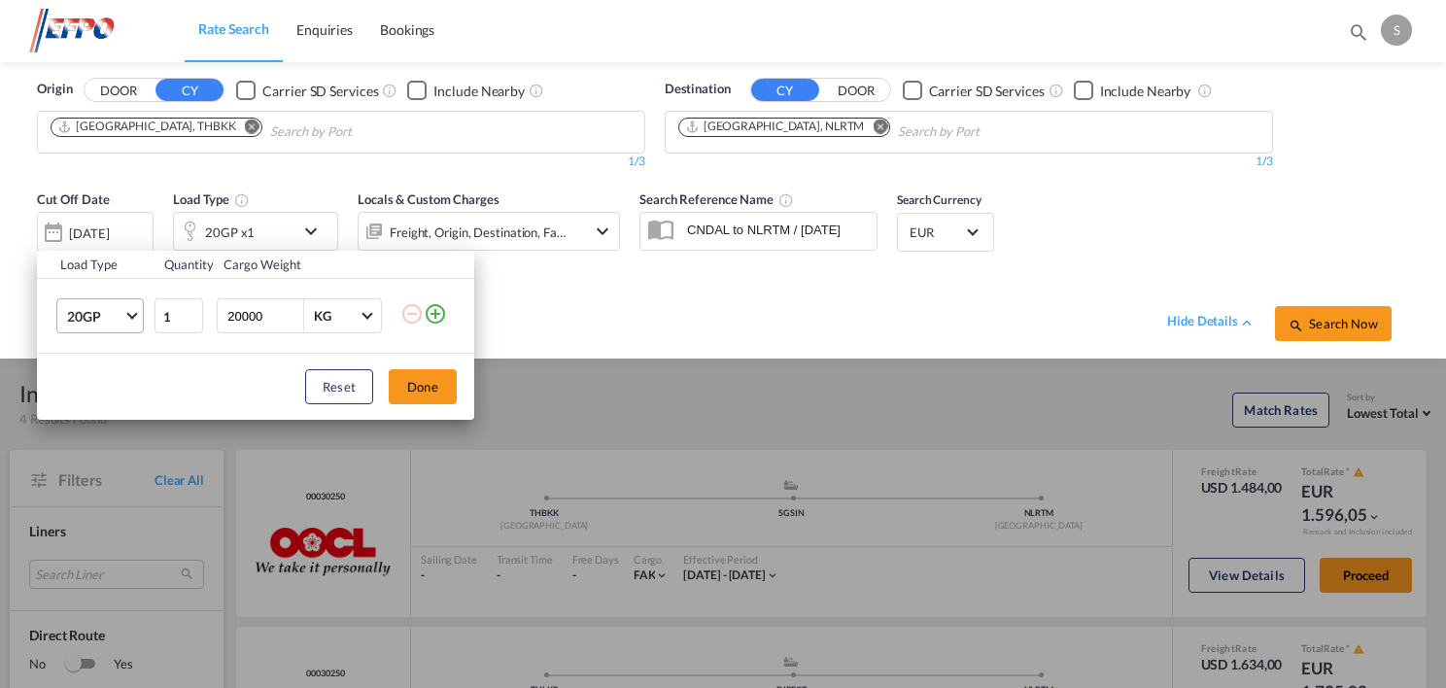
click at [95, 305] on md-select-value "20GP" at bounding box center [104, 315] width 78 height 33
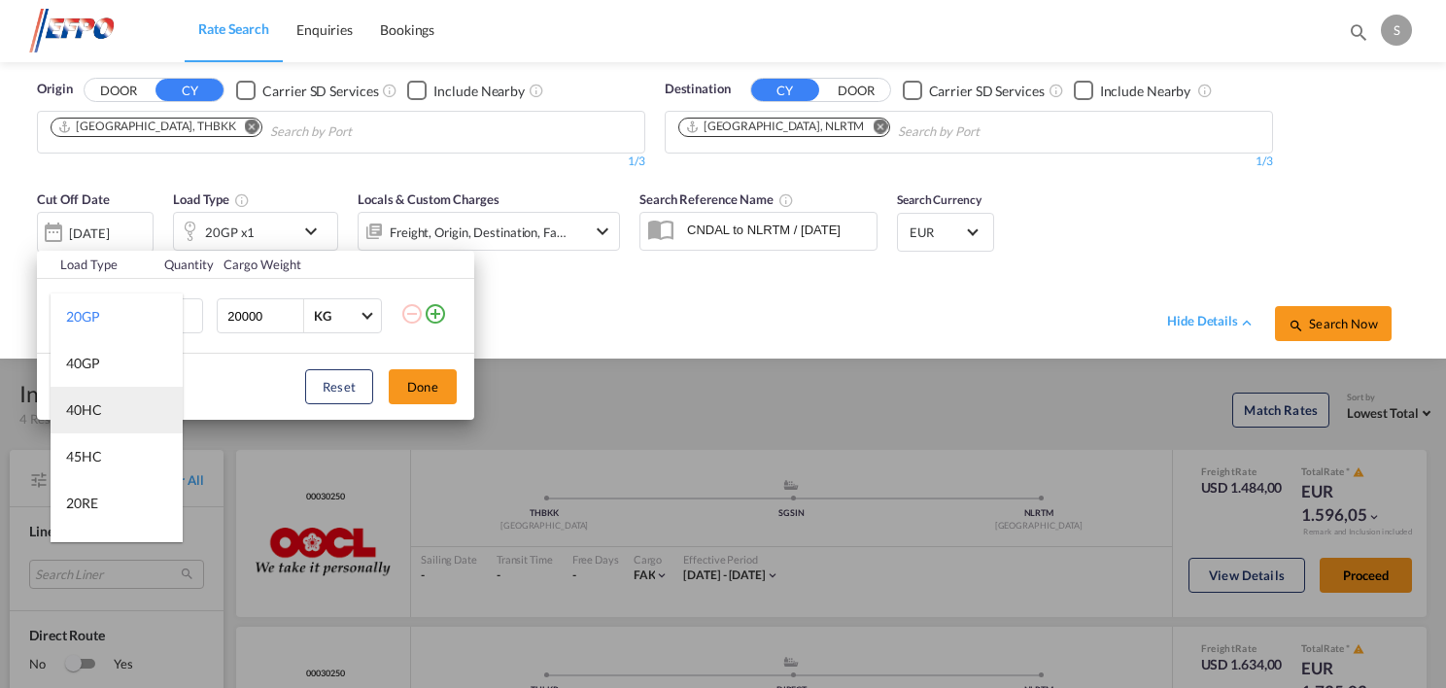
click at [98, 400] on div "40HC" at bounding box center [84, 409] width 36 height 19
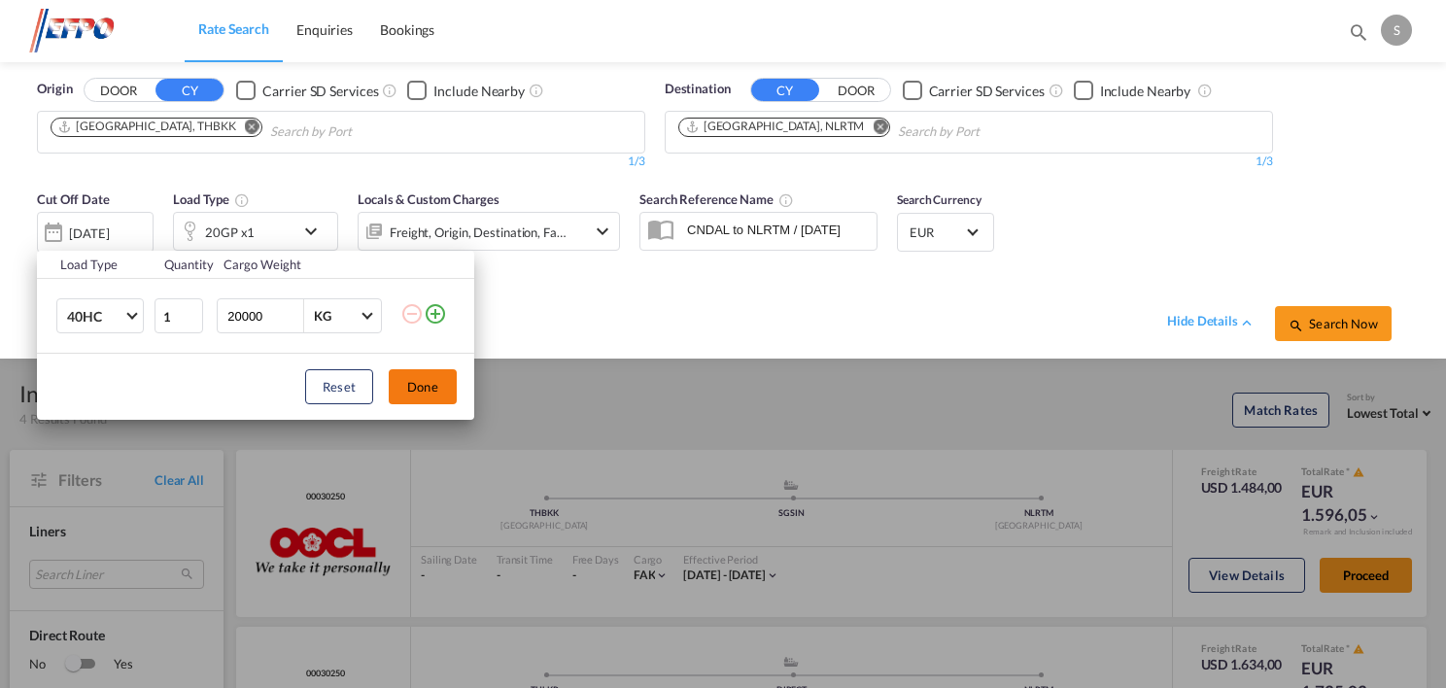
drag, startPoint x: 427, startPoint y: 392, endPoint x: 443, endPoint y: 388, distance: 17.0
click at [429, 392] on button "Done" at bounding box center [423, 386] width 68 height 35
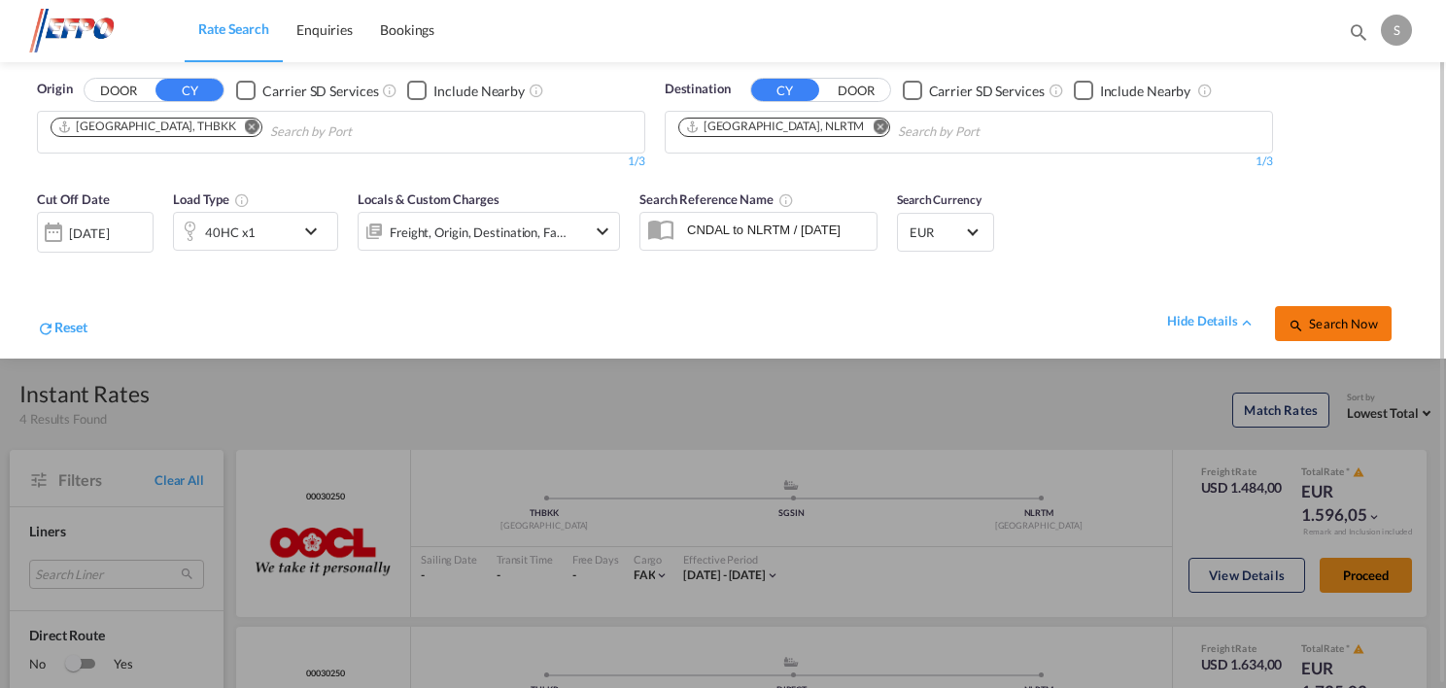
click at [1373, 328] on span "Search Now" at bounding box center [1333, 324] width 88 height 16
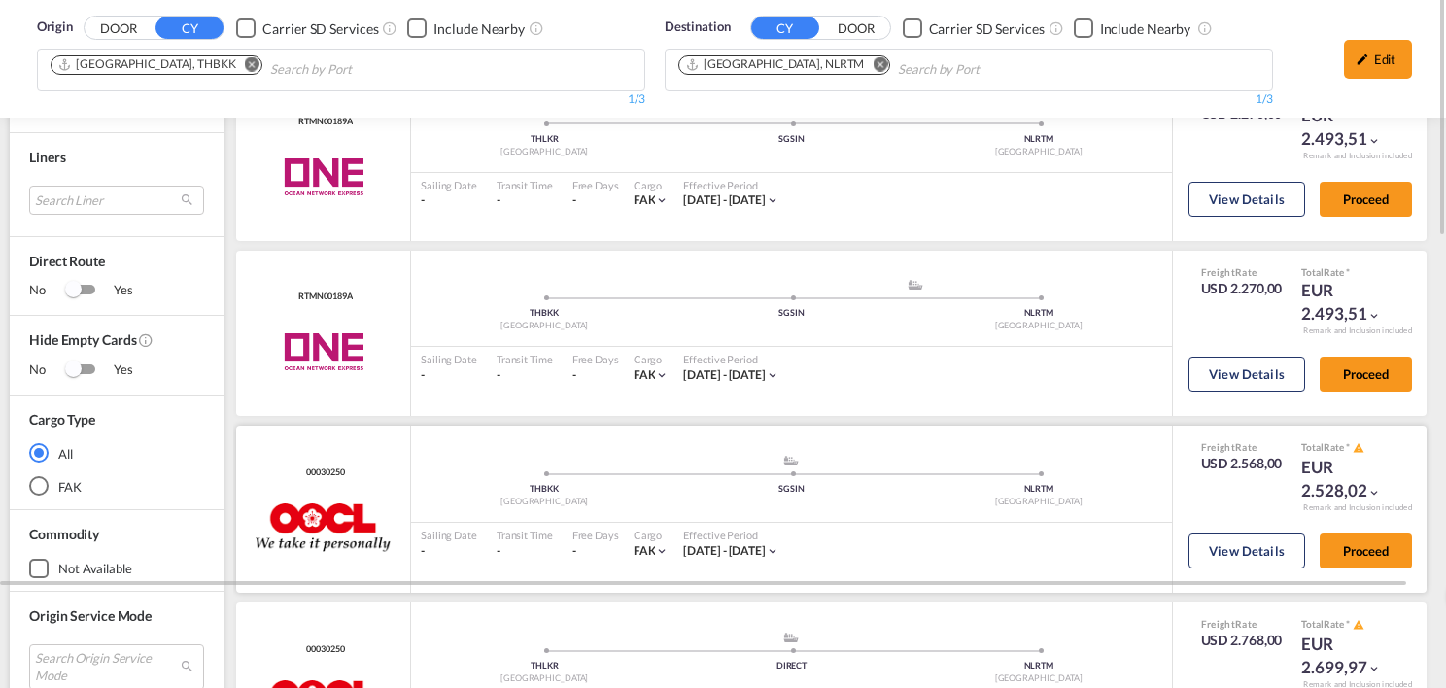
scroll to position [97, 0]
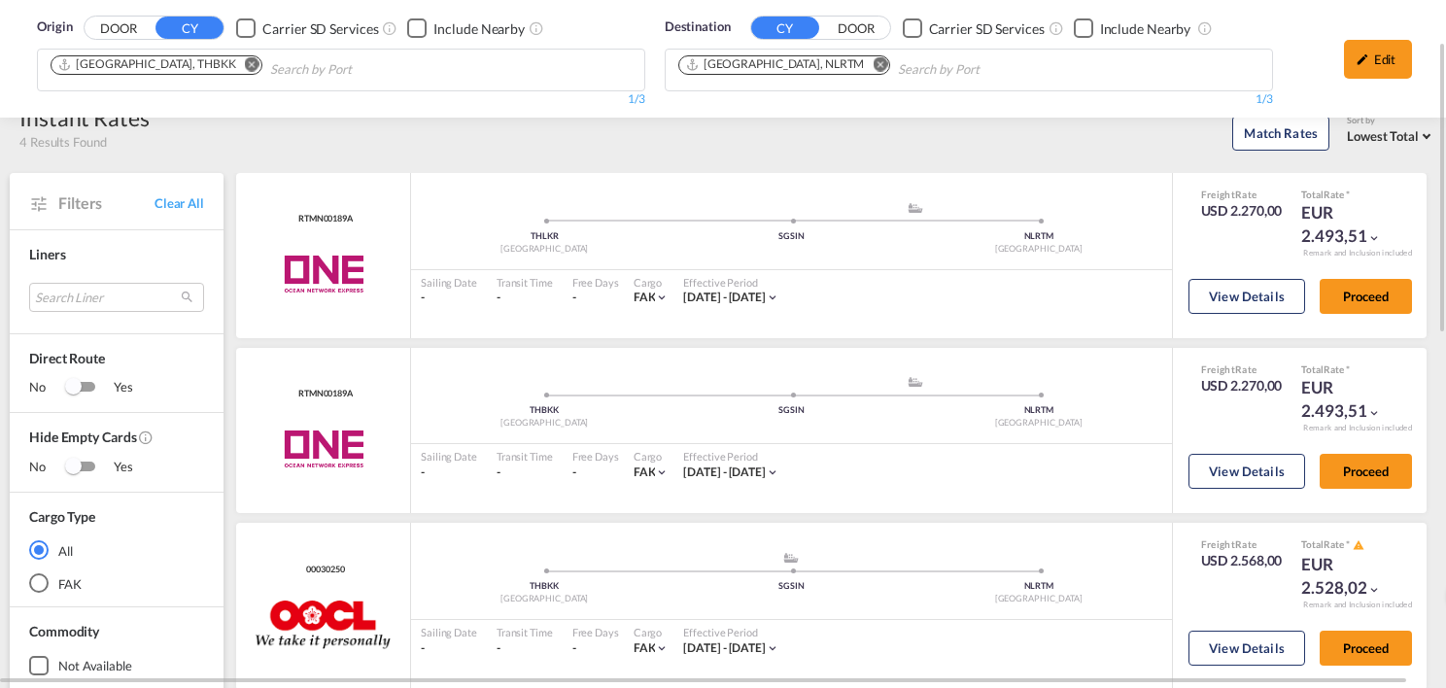
click at [245, 64] on md-icon "Remove" at bounding box center [252, 64] width 15 height 15
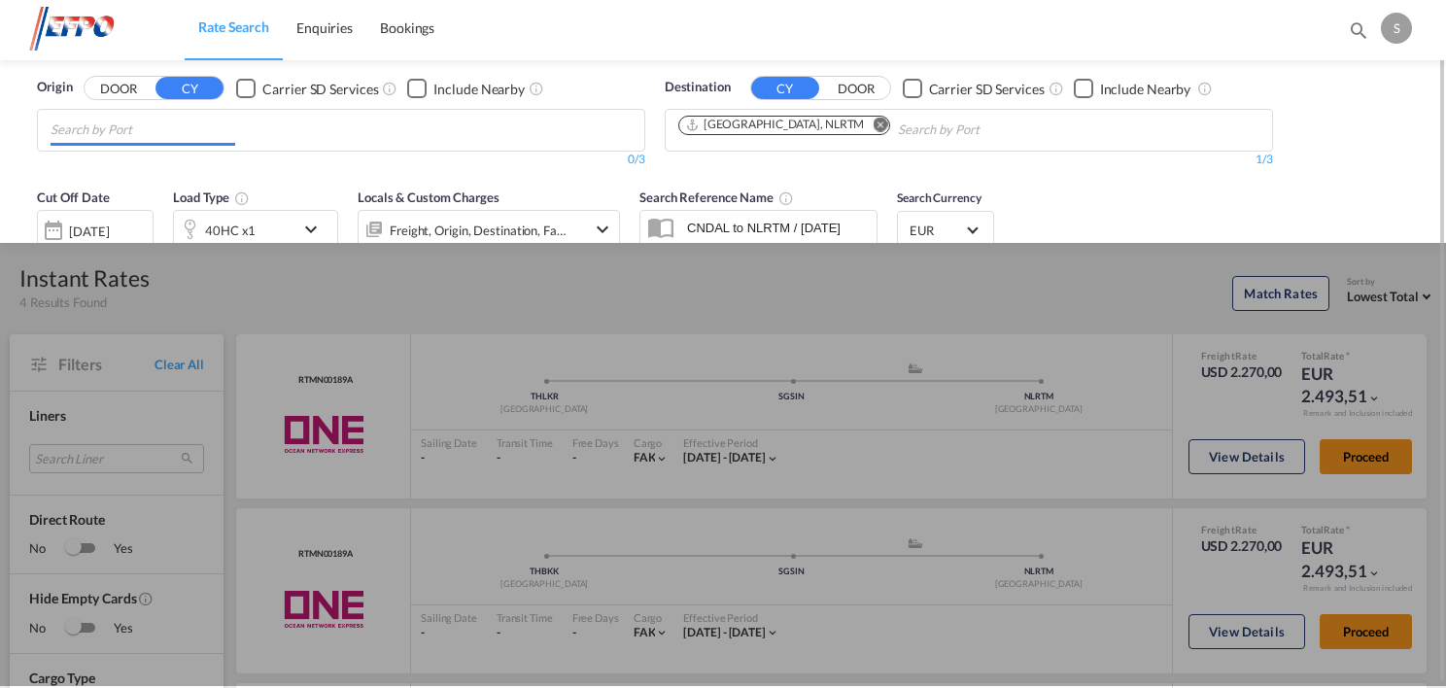
scroll to position [0, 0]
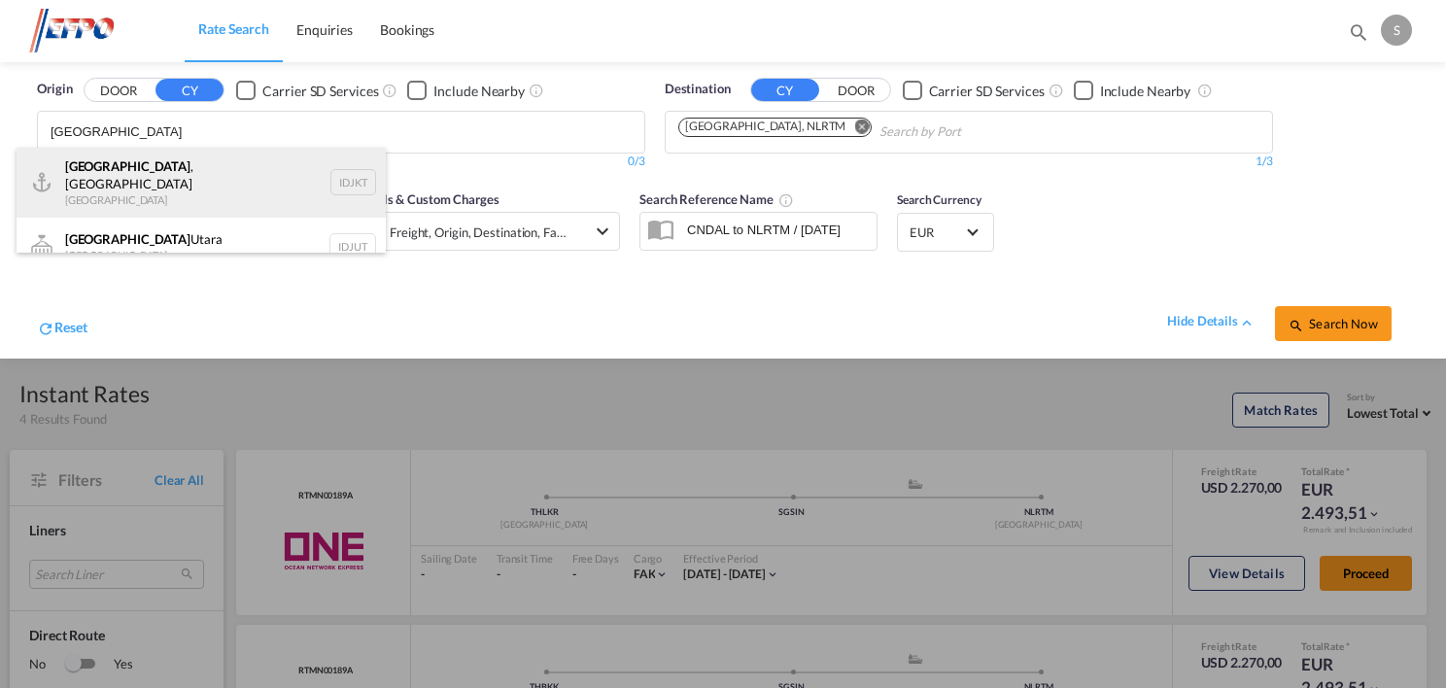
type input "[GEOGRAPHIC_DATA]"
click at [191, 176] on div "[GEOGRAPHIC_DATA] , [GEOGRAPHIC_DATA] [GEOGRAPHIC_DATA] IDJKT" at bounding box center [201, 183] width 369 height 70
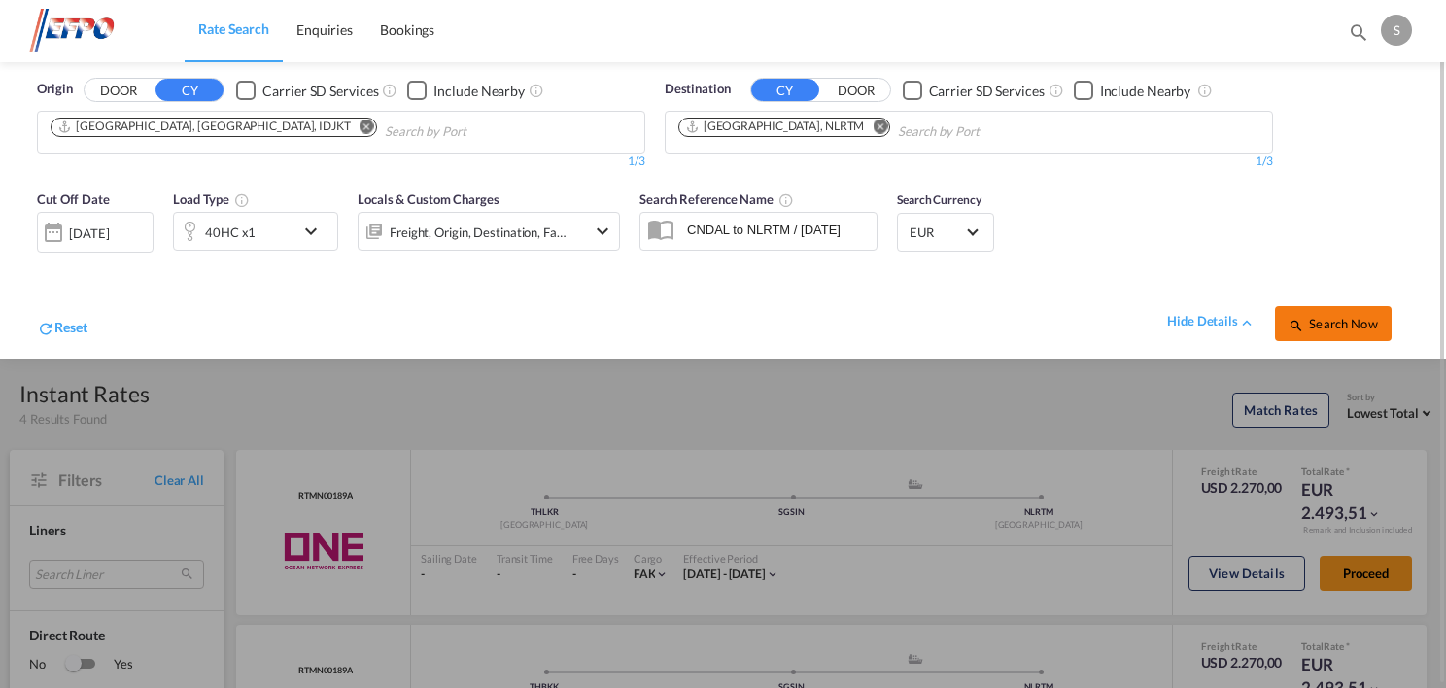
click at [1330, 327] on span "Search Now" at bounding box center [1333, 324] width 88 height 16
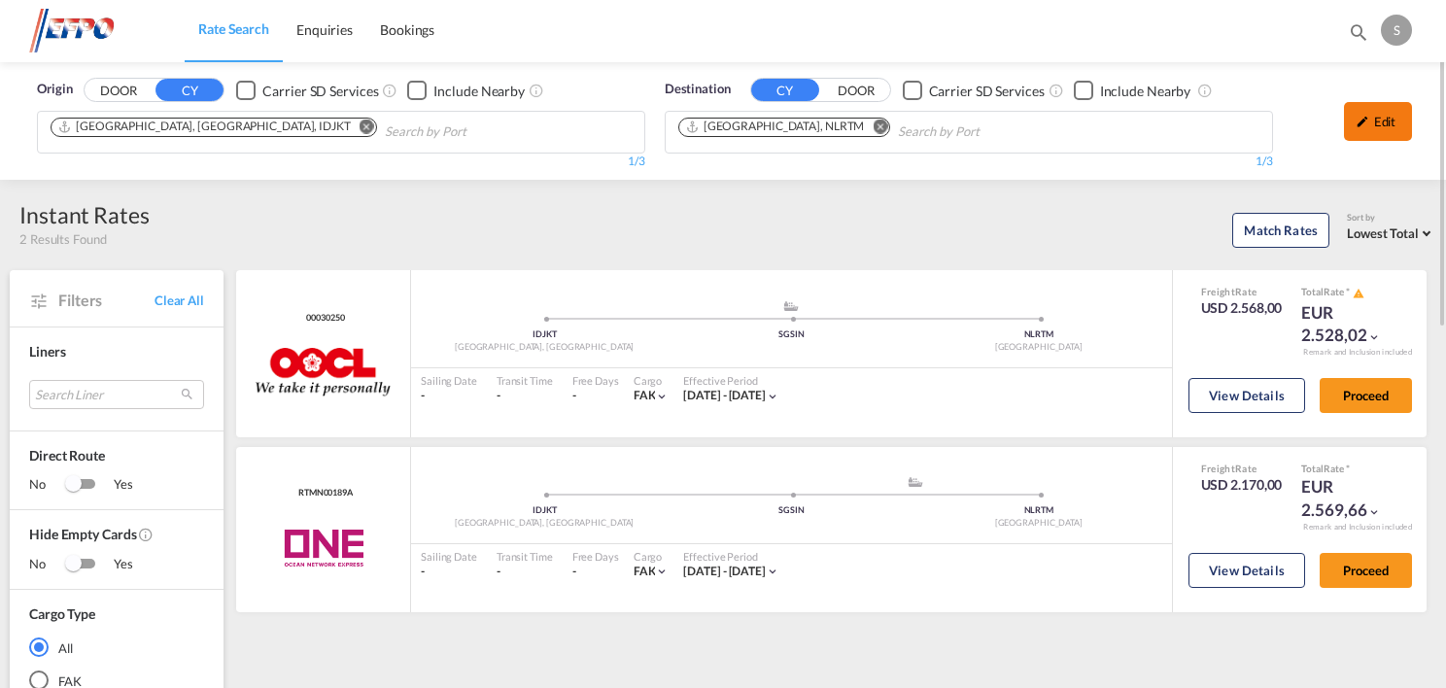
click at [1388, 125] on div "Edit" at bounding box center [1378, 121] width 68 height 39
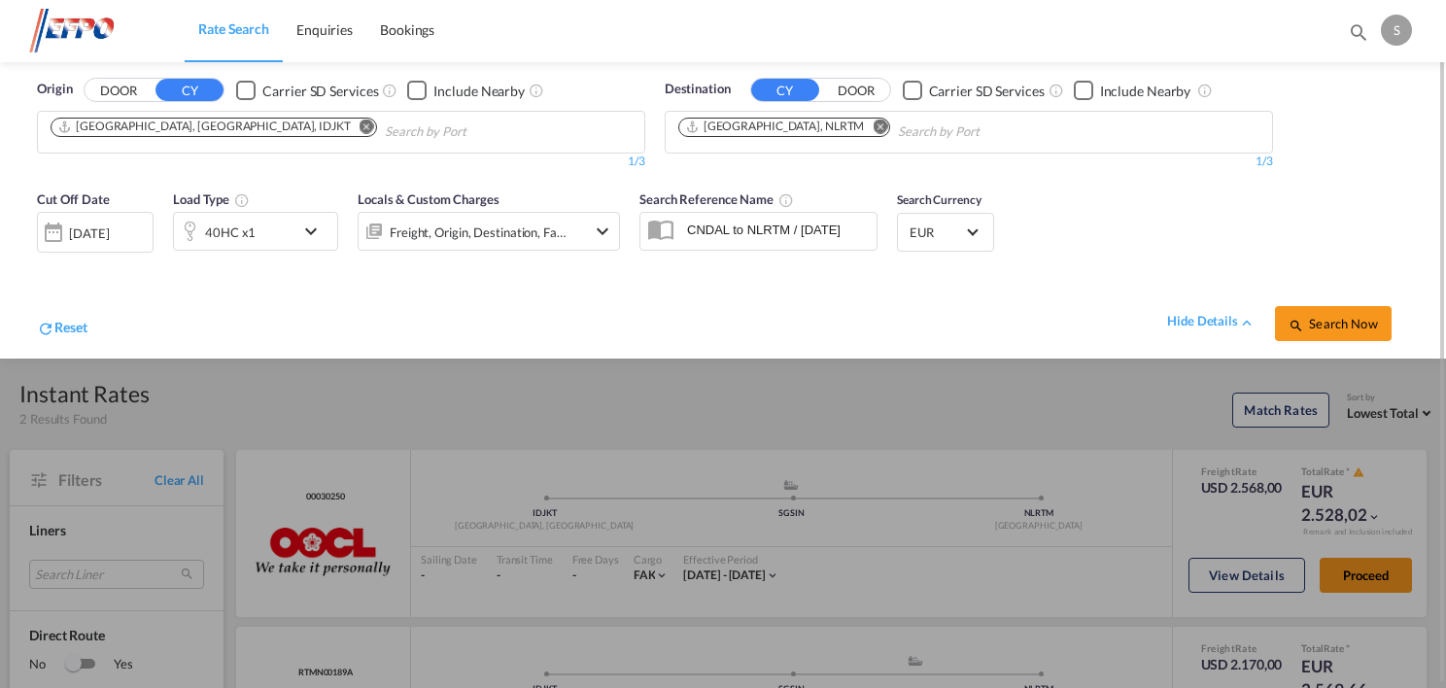
click at [109, 239] on div "[DATE]" at bounding box center [89, 233] width 40 height 17
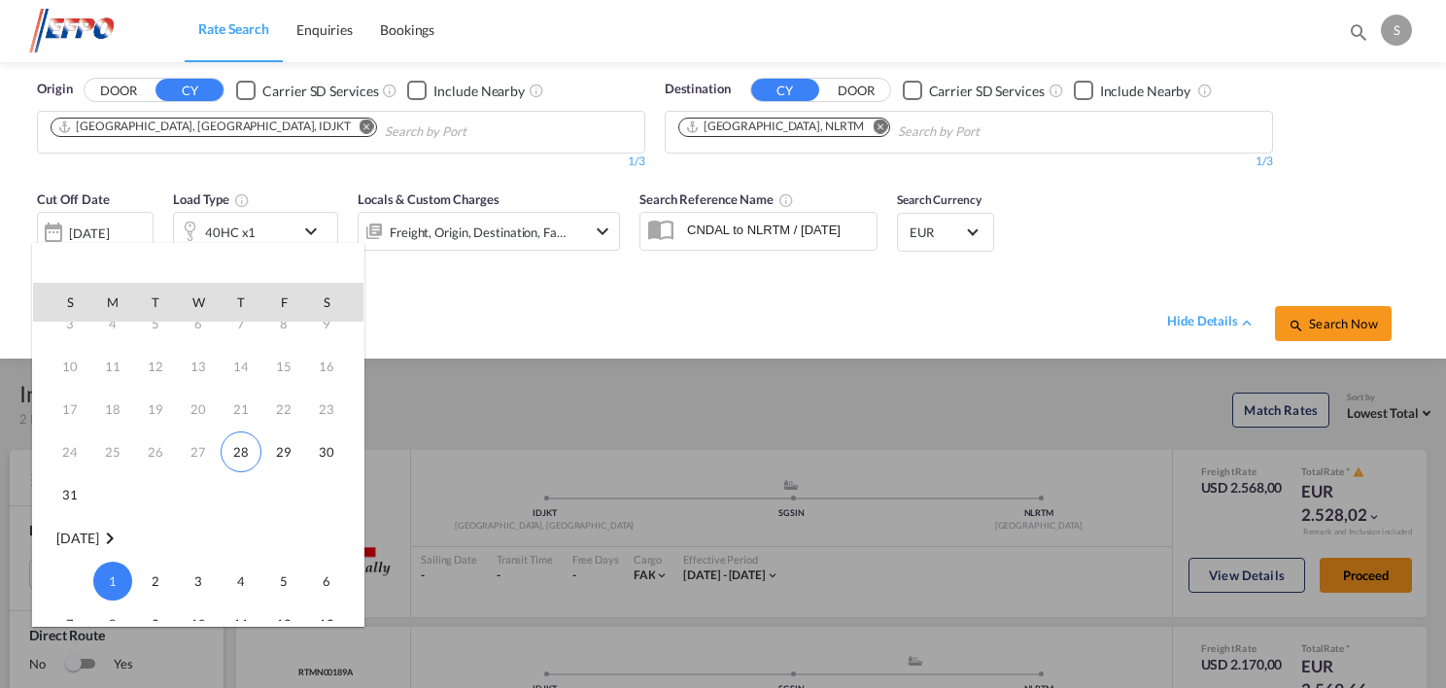
scroll to position [62, 0]
click at [244, 445] on span "28" at bounding box center [241, 453] width 41 height 41
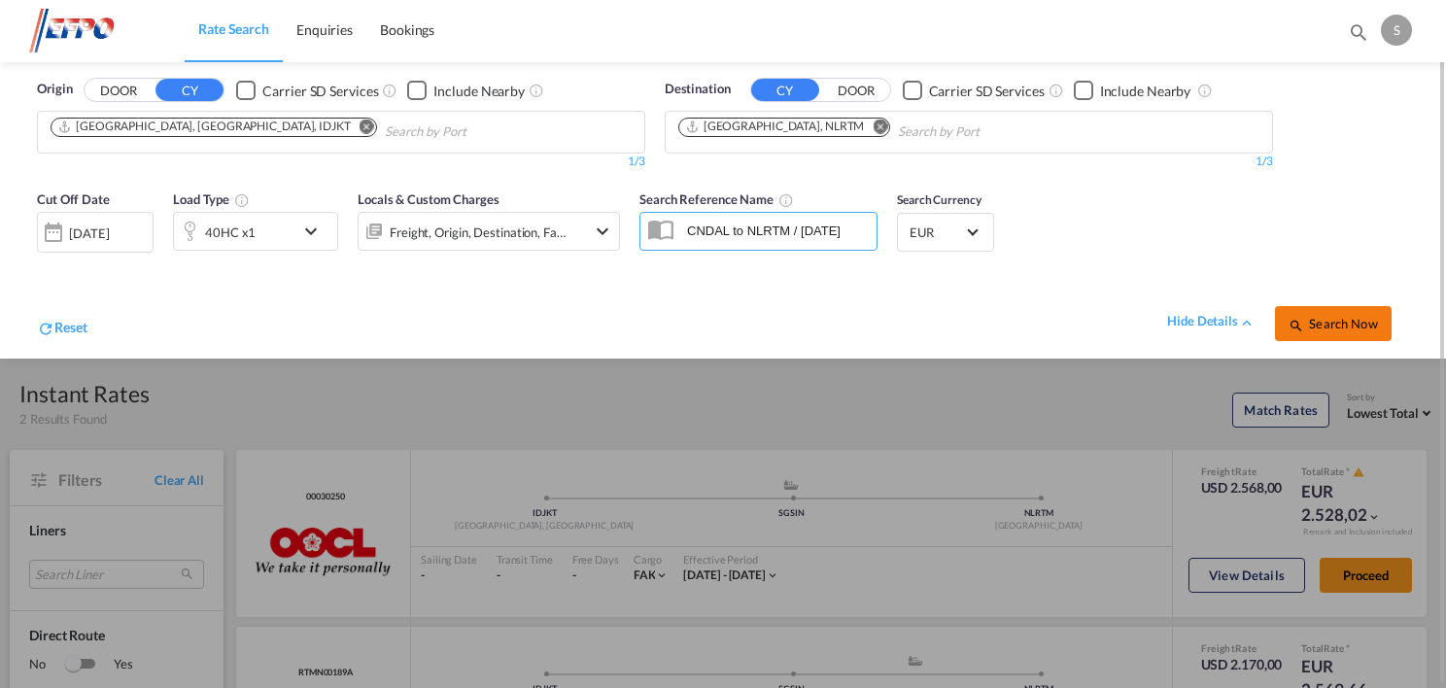
click at [1337, 320] on span "Search Now" at bounding box center [1333, 324] width 88 height 16
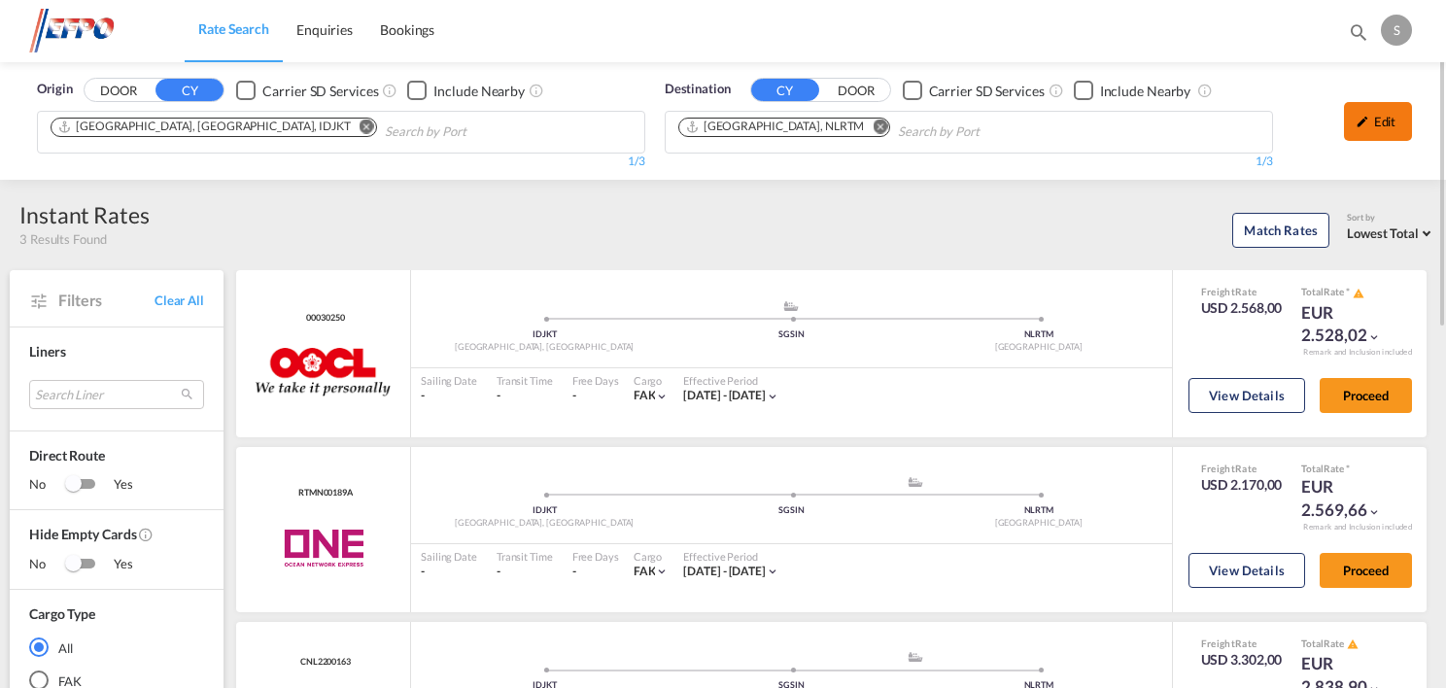
click at [1357, 119] on md-icon "icon-pencil" at bounding box center [1363, 122] width 14 height 14
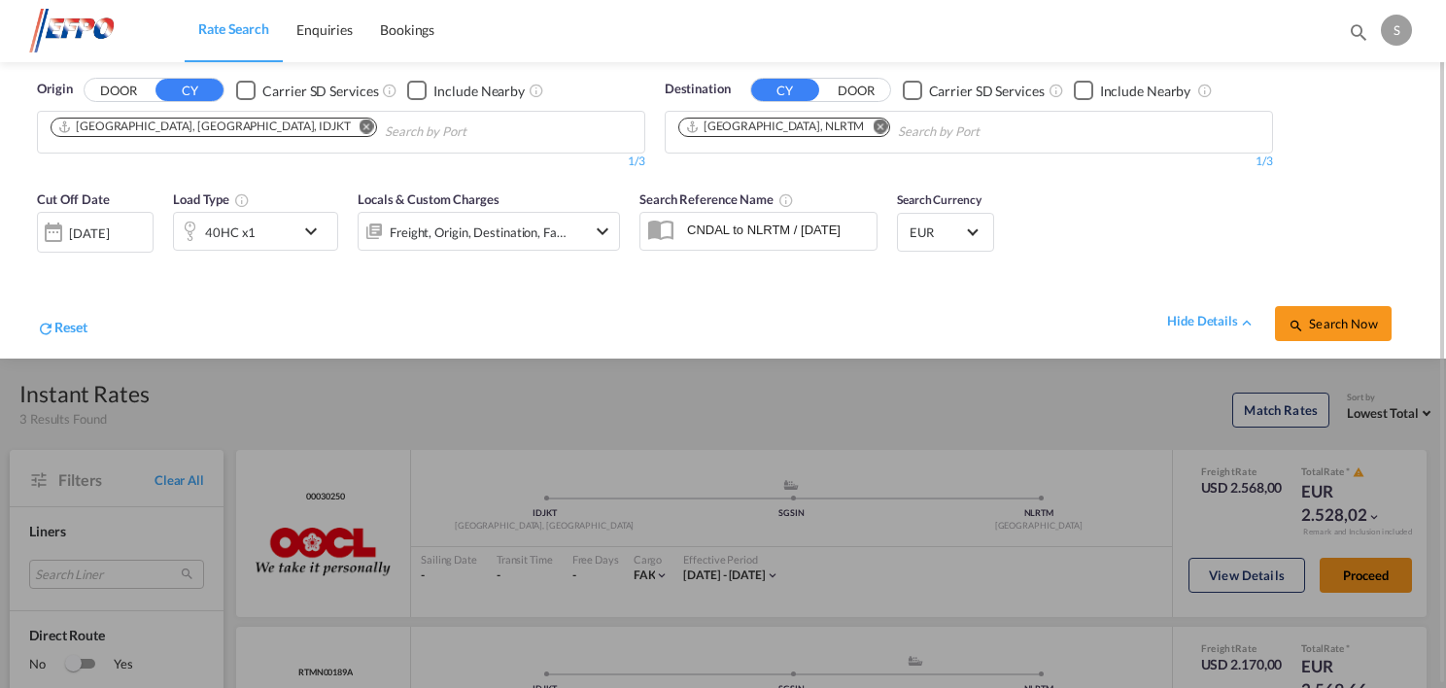
click at [109, 232] on div "[DATE]" at bounding box center [89, 233] width 40 height 17
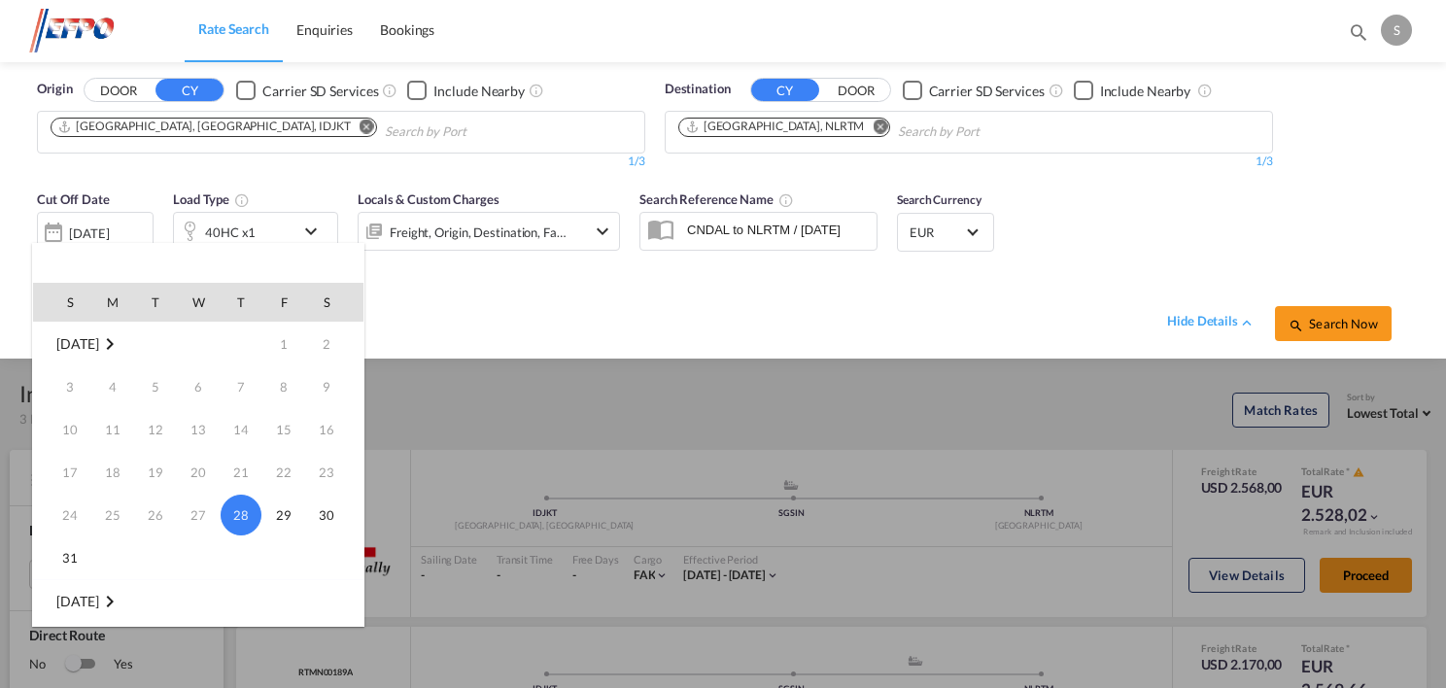
click at [758, 384] on div at bounding box center [723, 344] width 1446 height 688
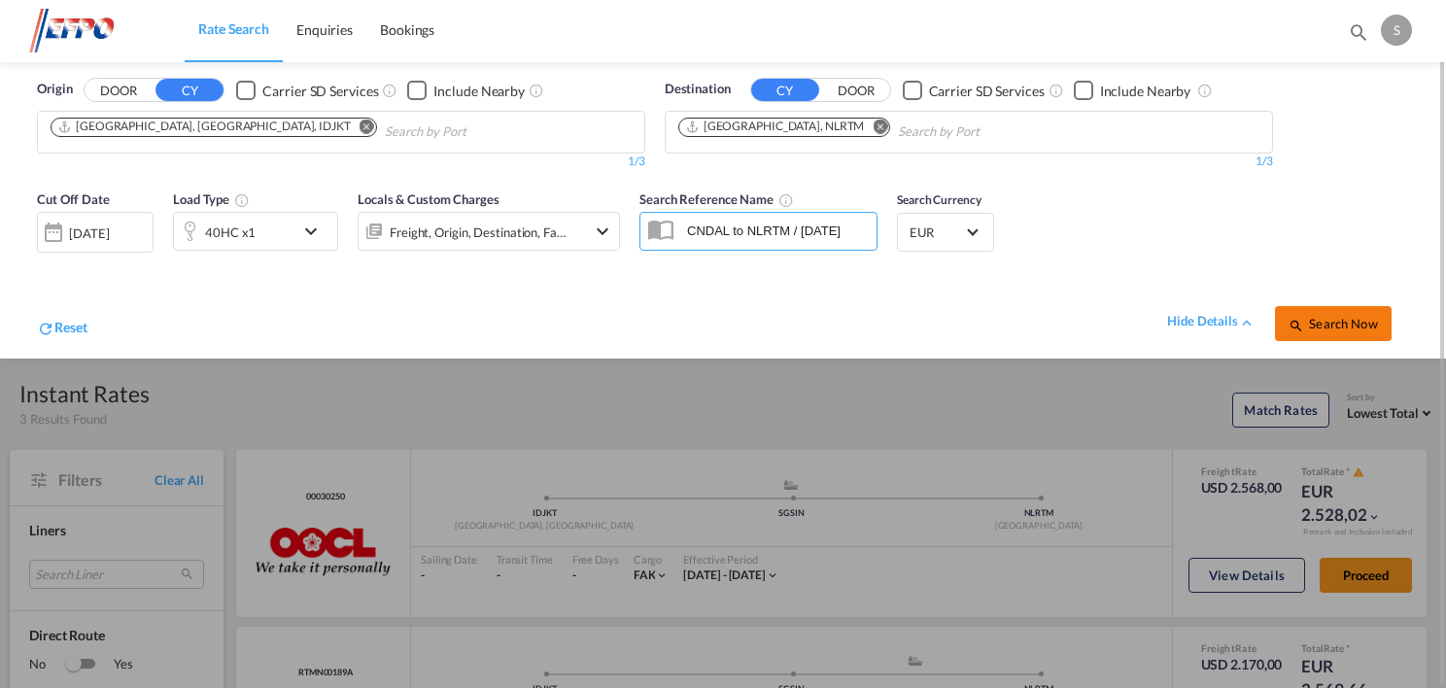
click at [1341, 328] on span "Search Now" at bounding box center [1333, 324] width 88 height 16
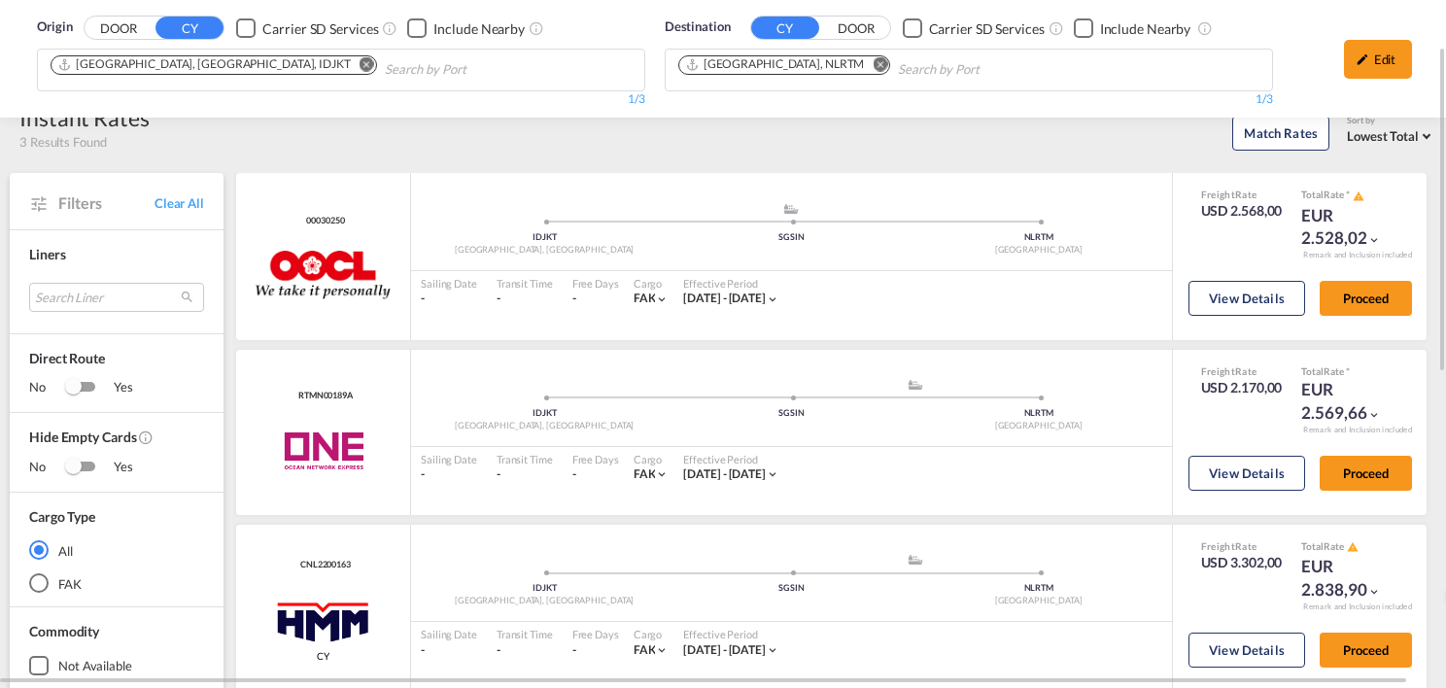
scroll to position [194, 0]
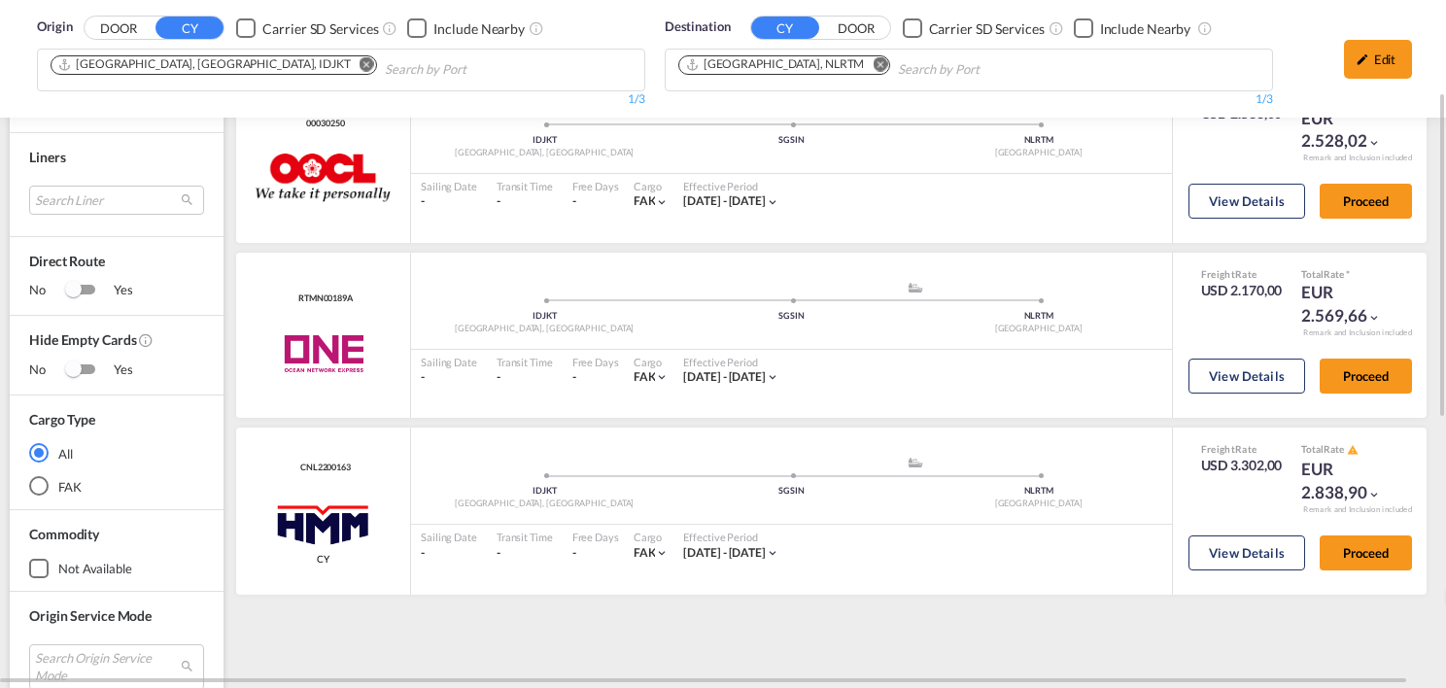
click at [360, 63] on md-icon "Remove" at bounding box center [367, 64] width 15 height 15
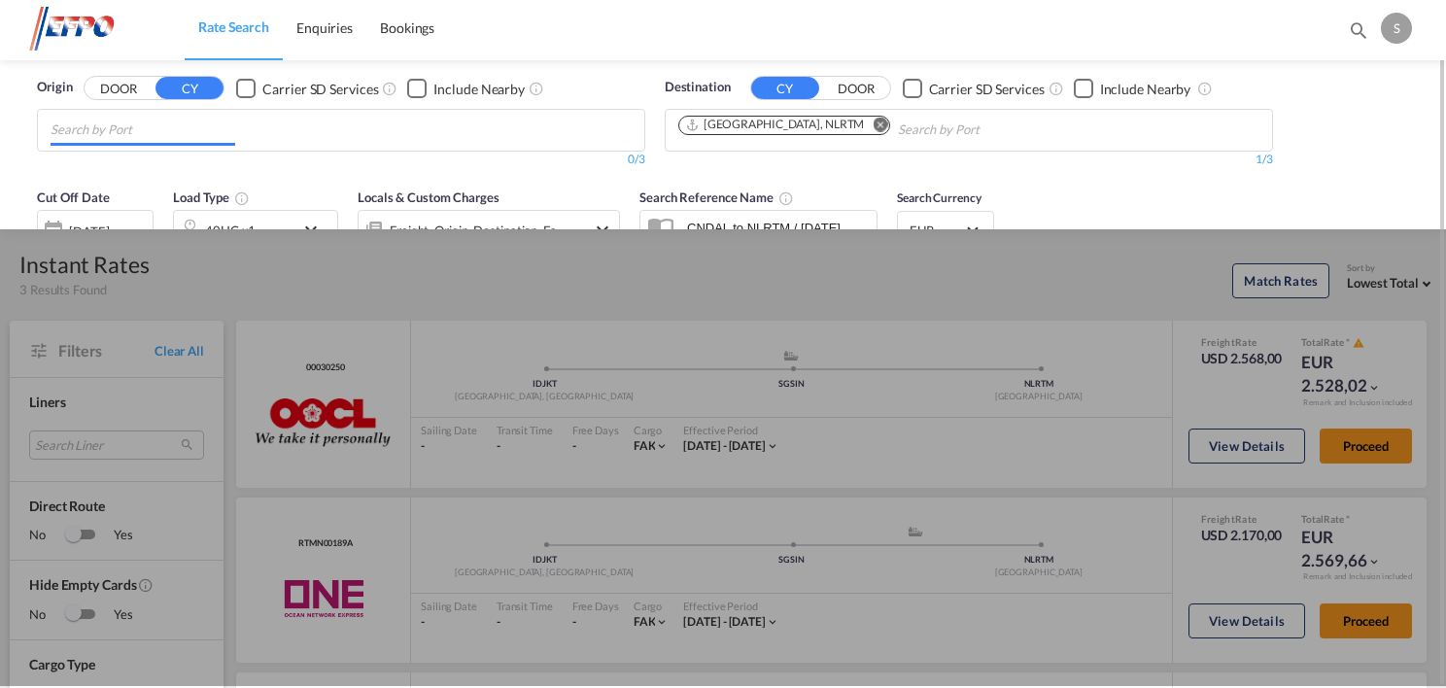
scroll to position [0, 0]
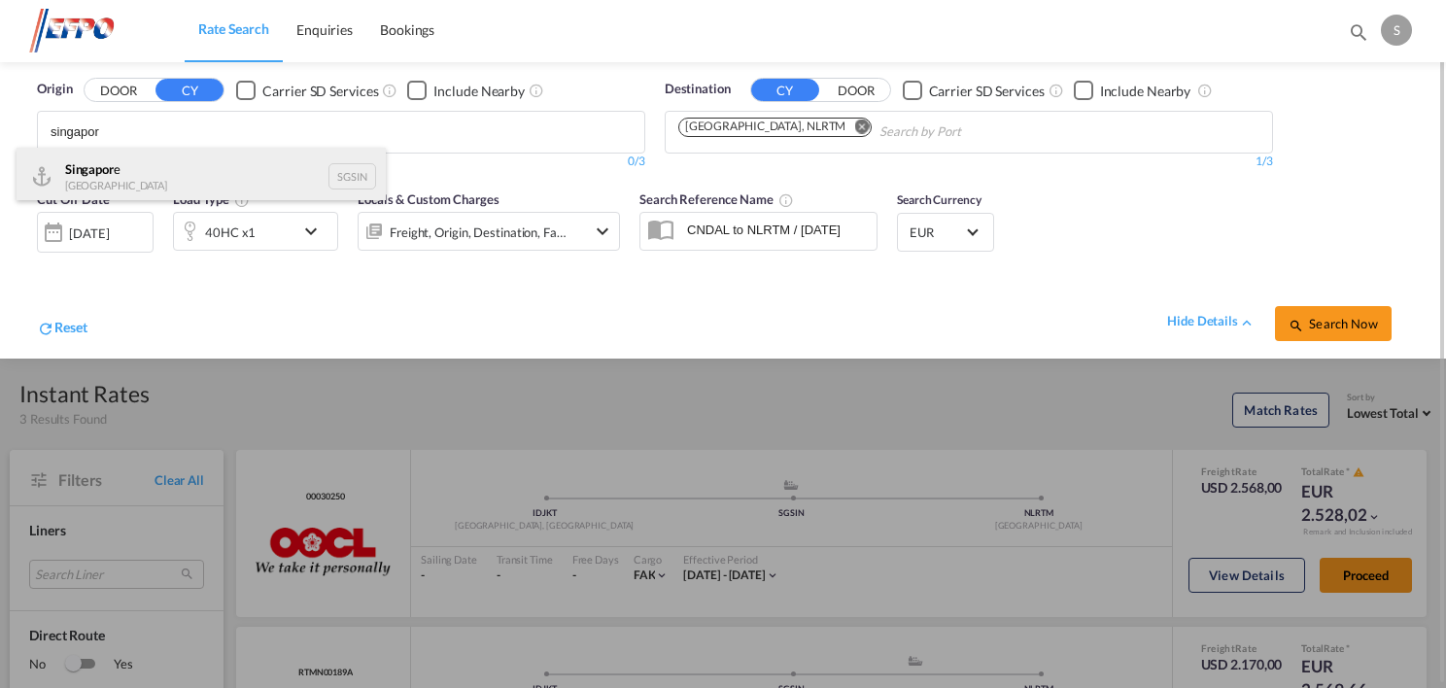
type input "singapor"
click at [252, 167] on div "Singapor e Singapore SGSIN" at bounding box center [201, 177] width 369 height 58
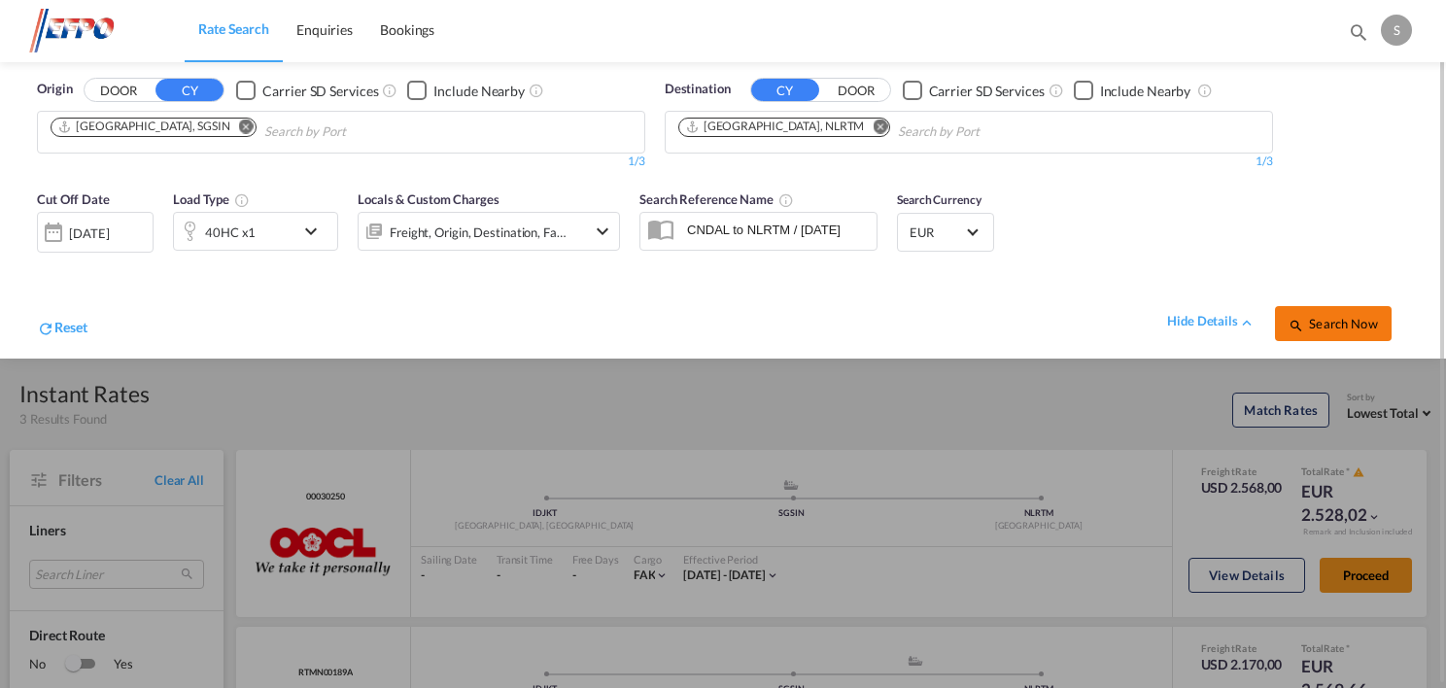
click at [1328, 327] on span "Search Now" at bounding box center [1333, 324] width 88 height 16
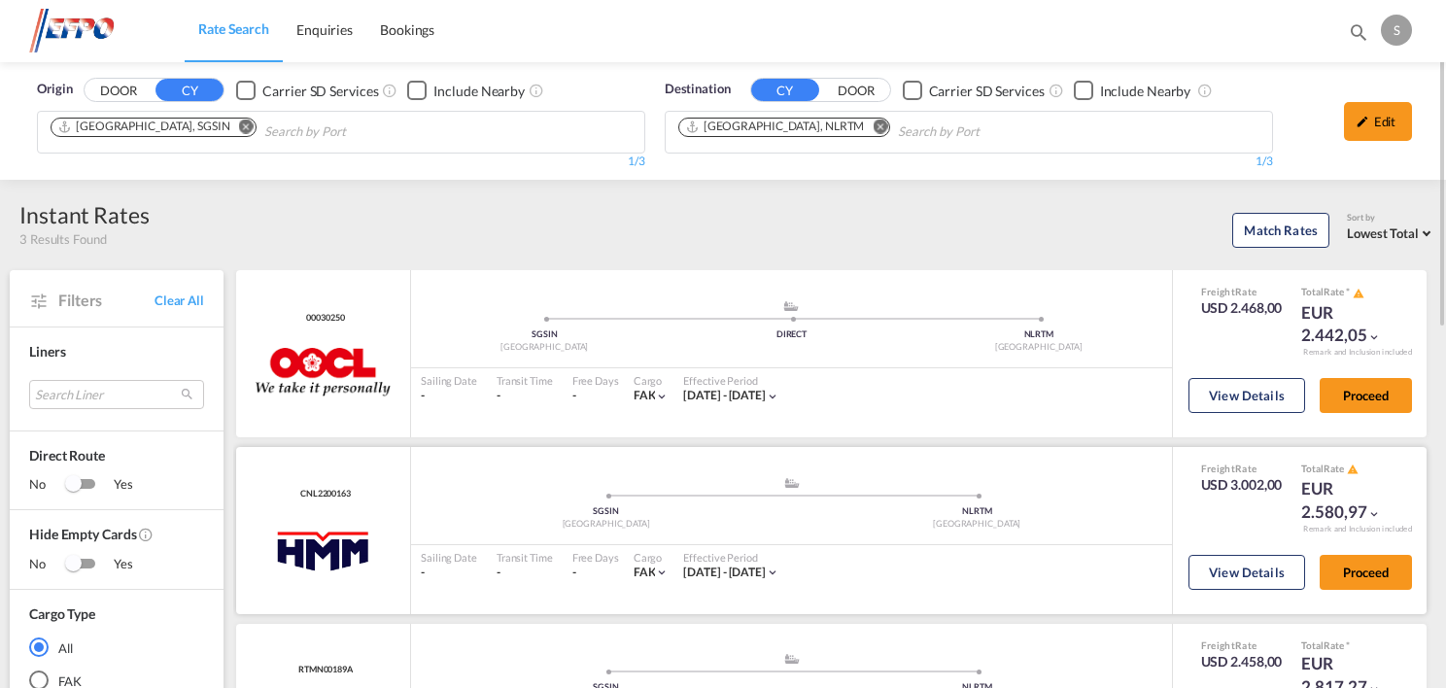
scroll to position [194, 0]
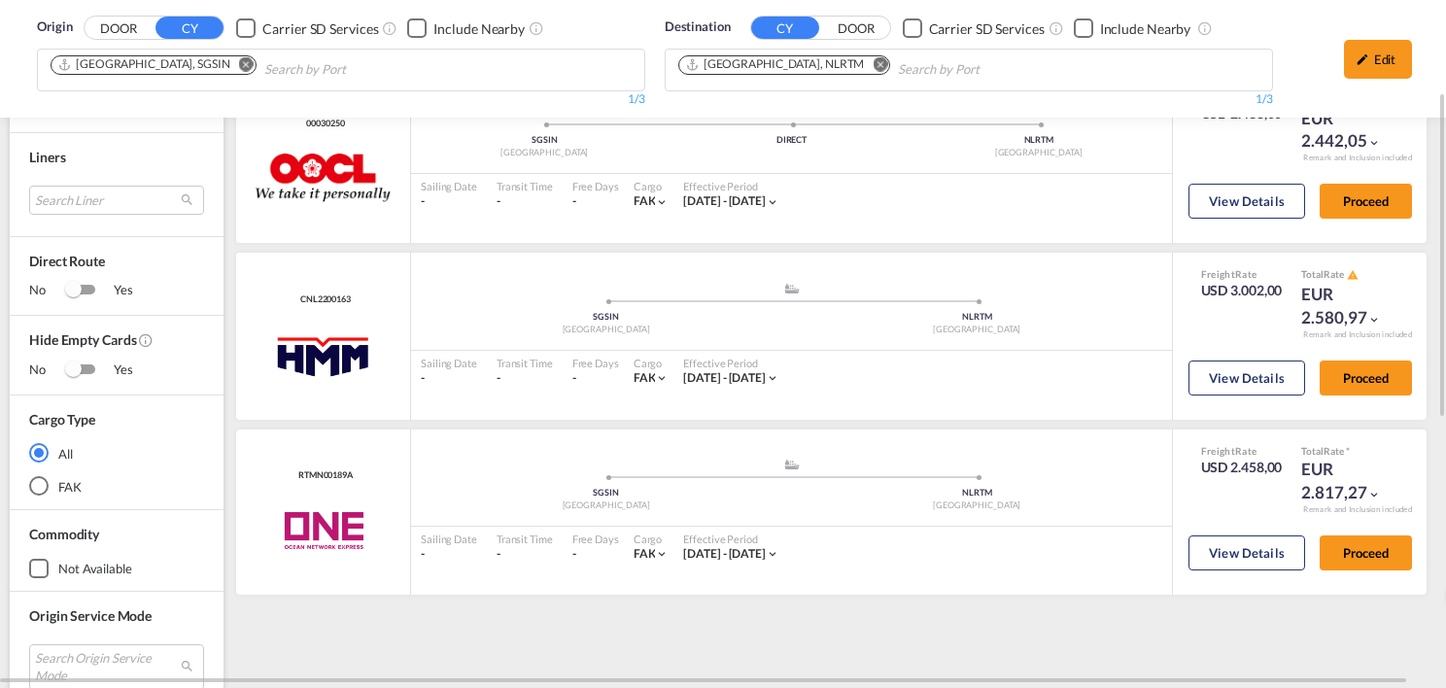
click at [239, 66] on md-icon "Remove" at bounding box center [246, 64] width 15 height 15
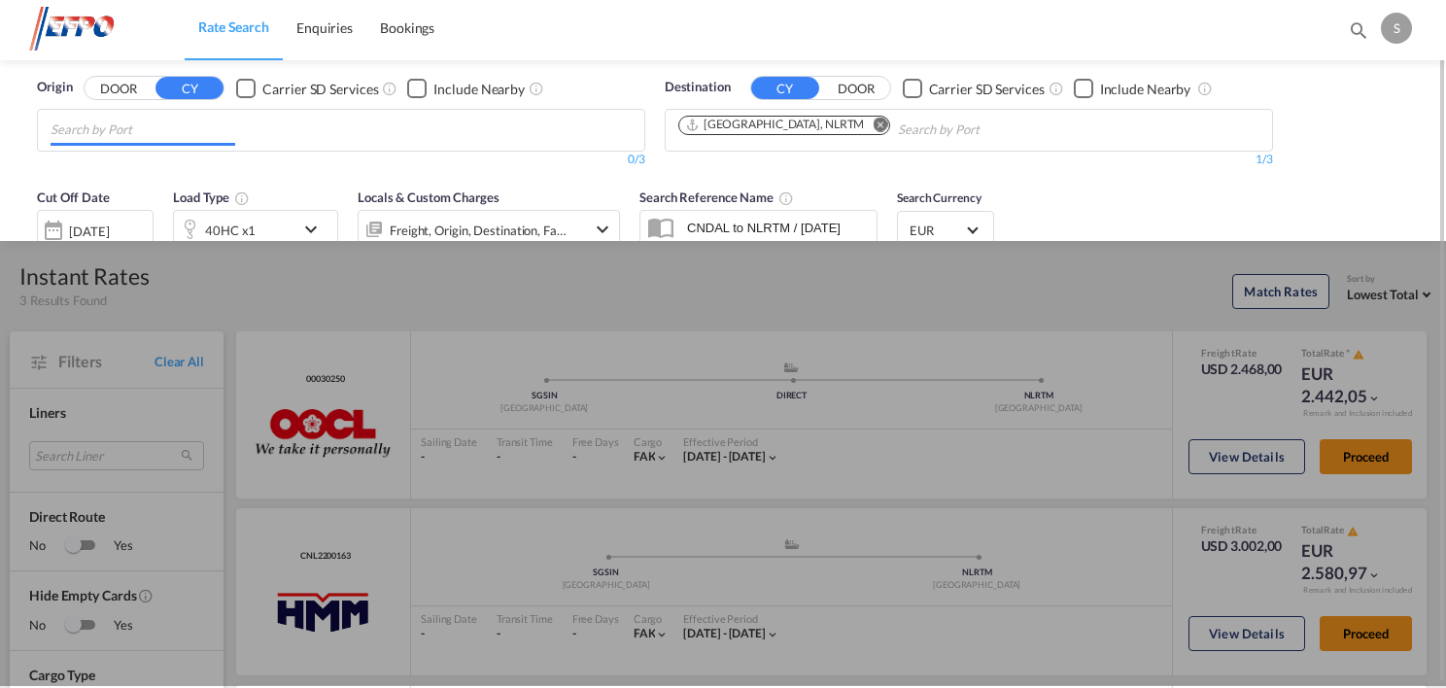
scroll to position [0, 0]
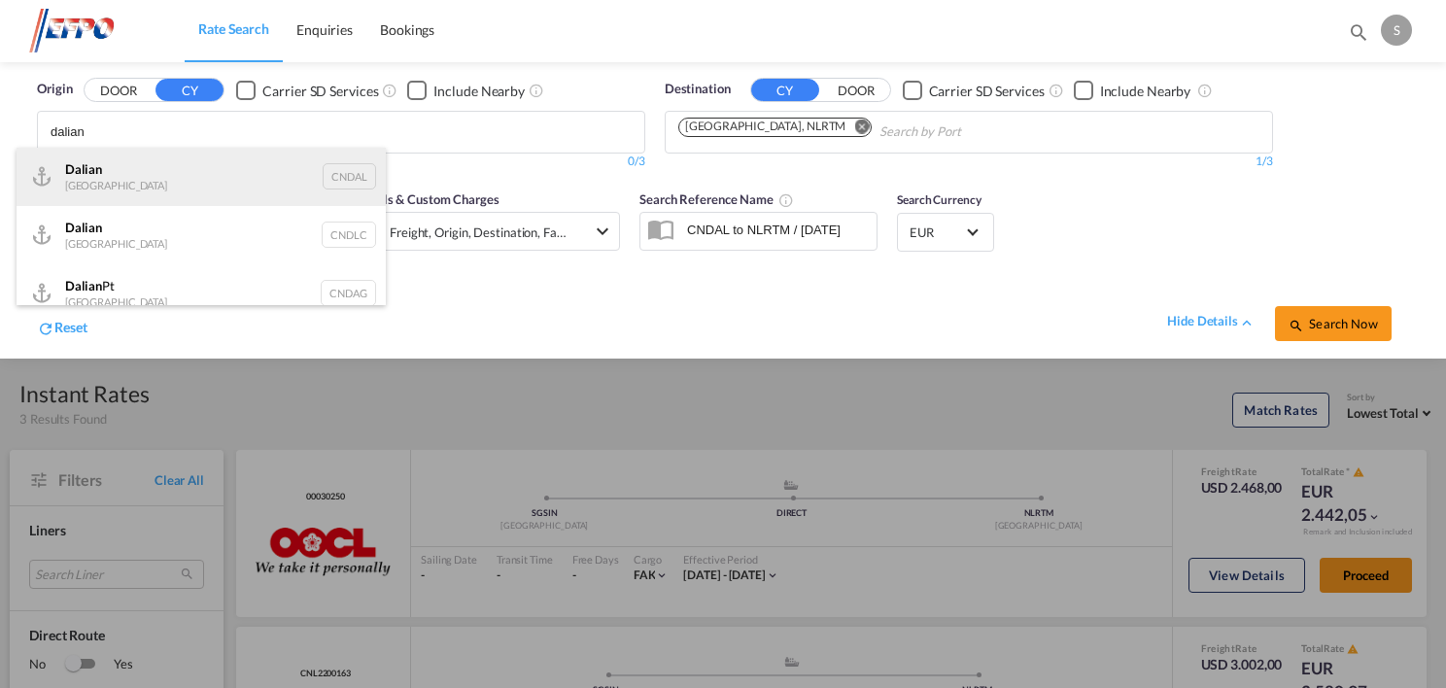
type input "dalian"
click at [194, 159] on div "Dalian [GEOGRAPHIC_DATA] CNDAL" at bounding box center [201, 177] width 369 height 58
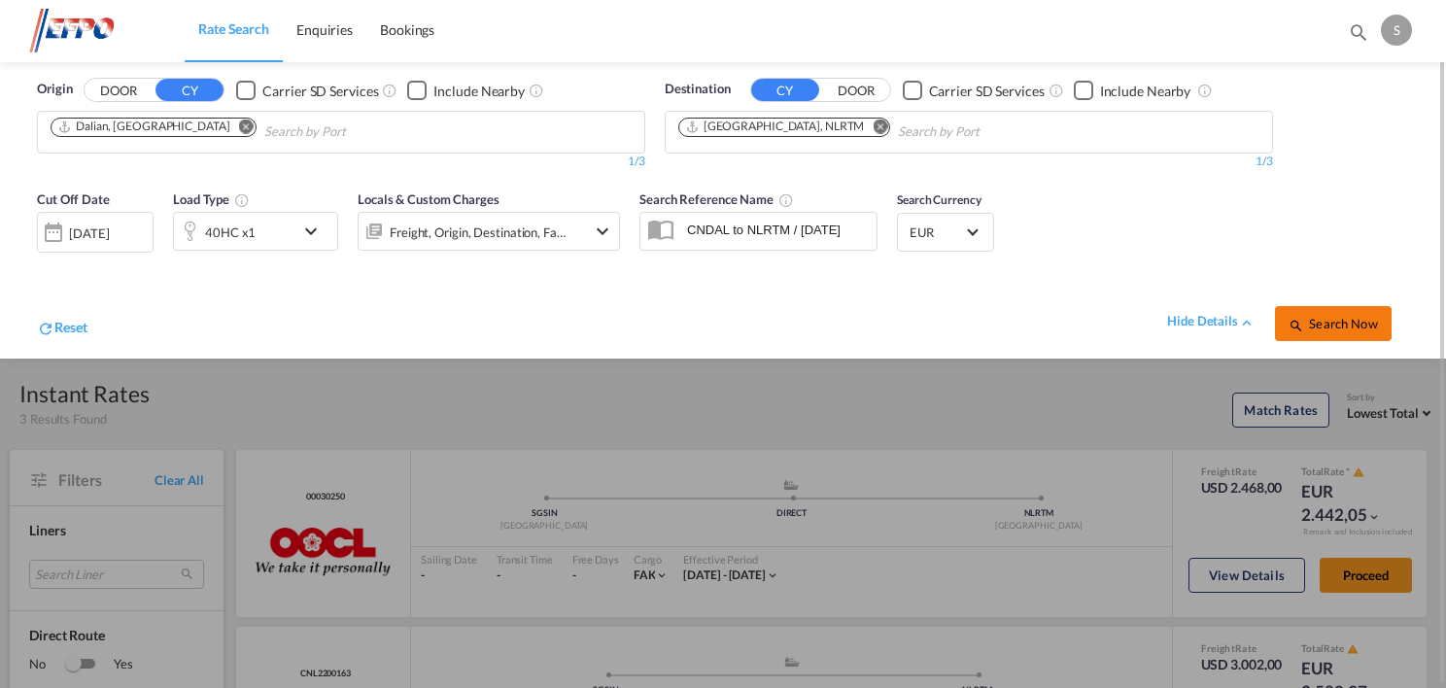
click at [1335, 318] on span "Search Now" at bounding box center [1333, 324] width 88 height 16
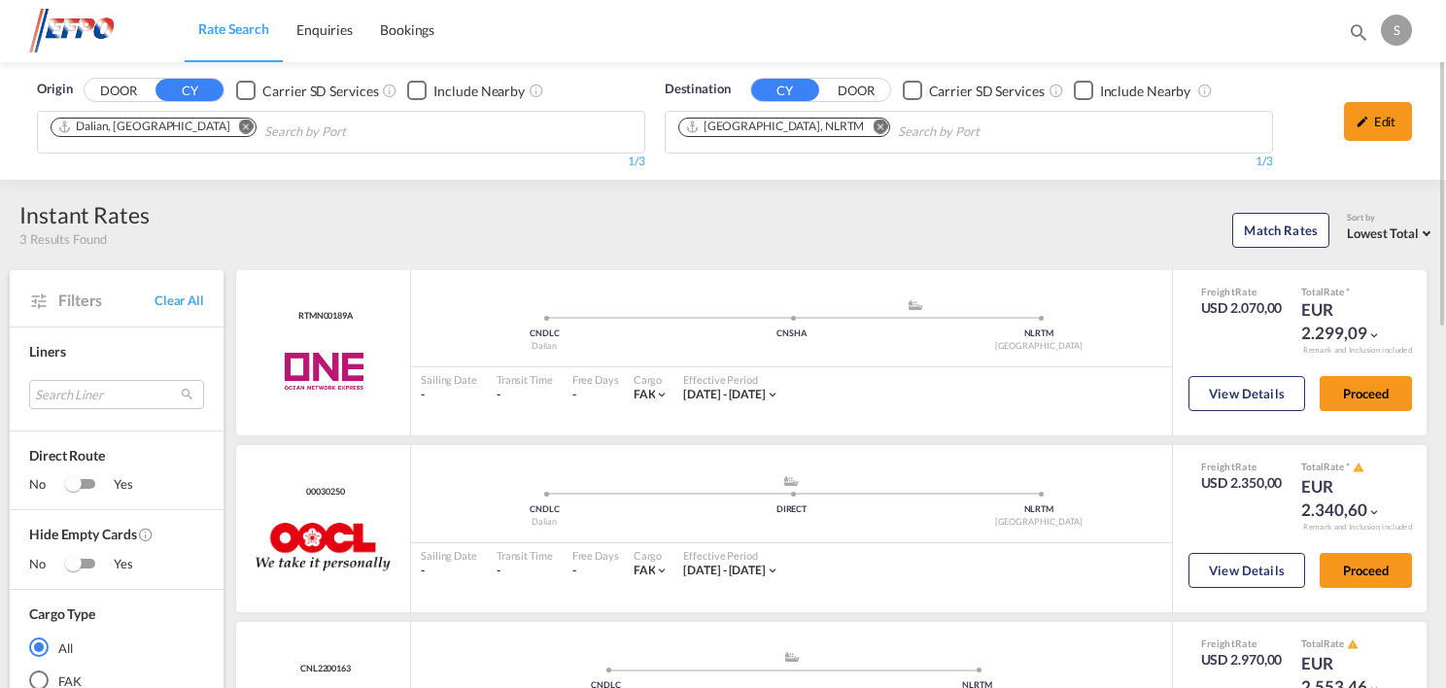
click at [239, 127] on md-icon "Remove" at bounding box center [246, 127] width 15 height 15
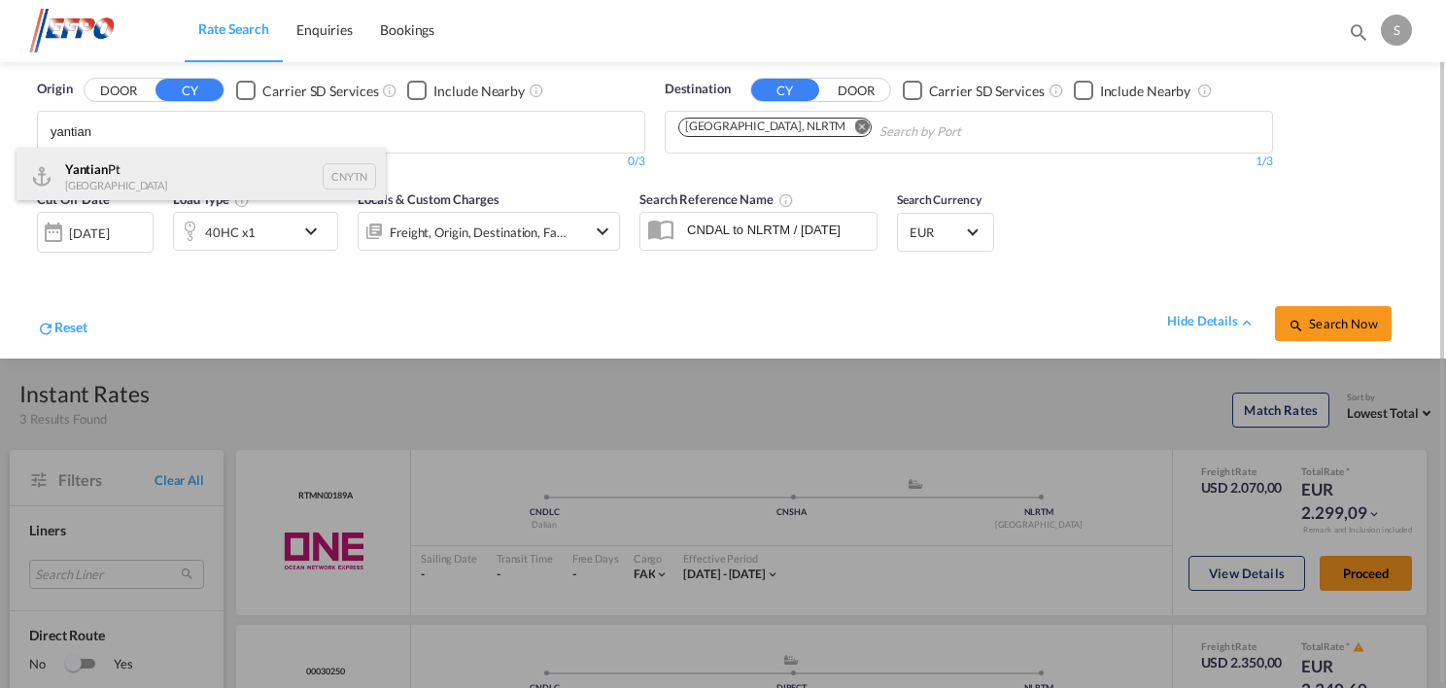
type input "yantian"
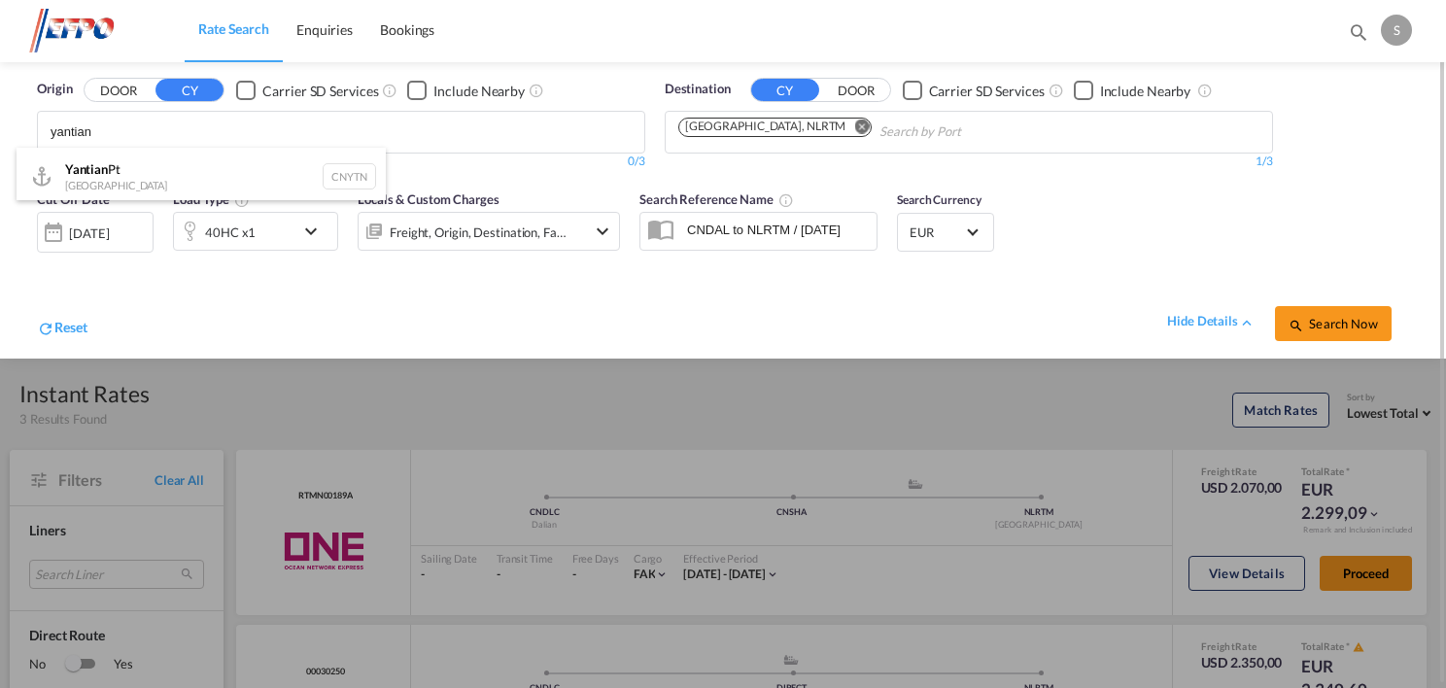
drag, startPoint x: 260, startPoint y: 159, endPoint x: 323, endPoint y: 179, distance: 65.2
click at [262, 158] on div "Yantian Pt China CNYTN" at bounding box center [201, 177] width 369 height 58
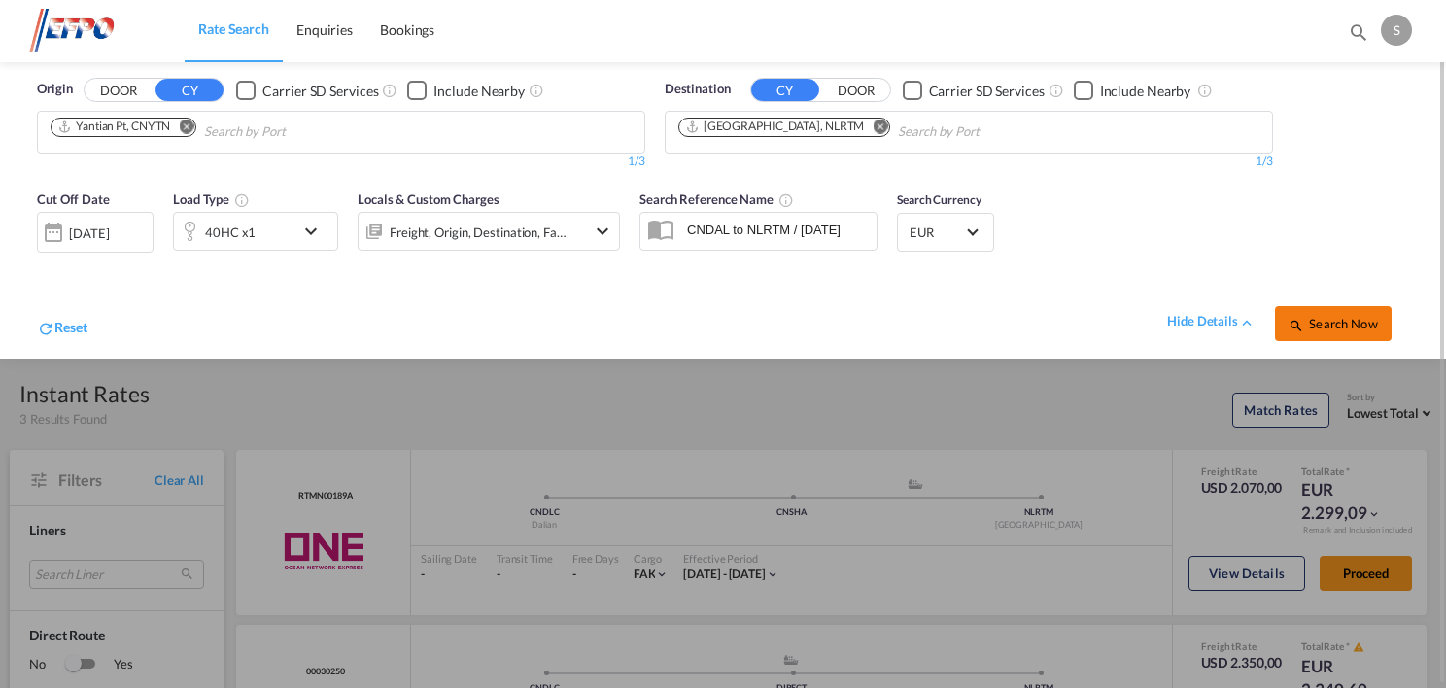
click at [1364, 327] on span "Search Now" at bounding box center [1333, 324] width 88 height 16
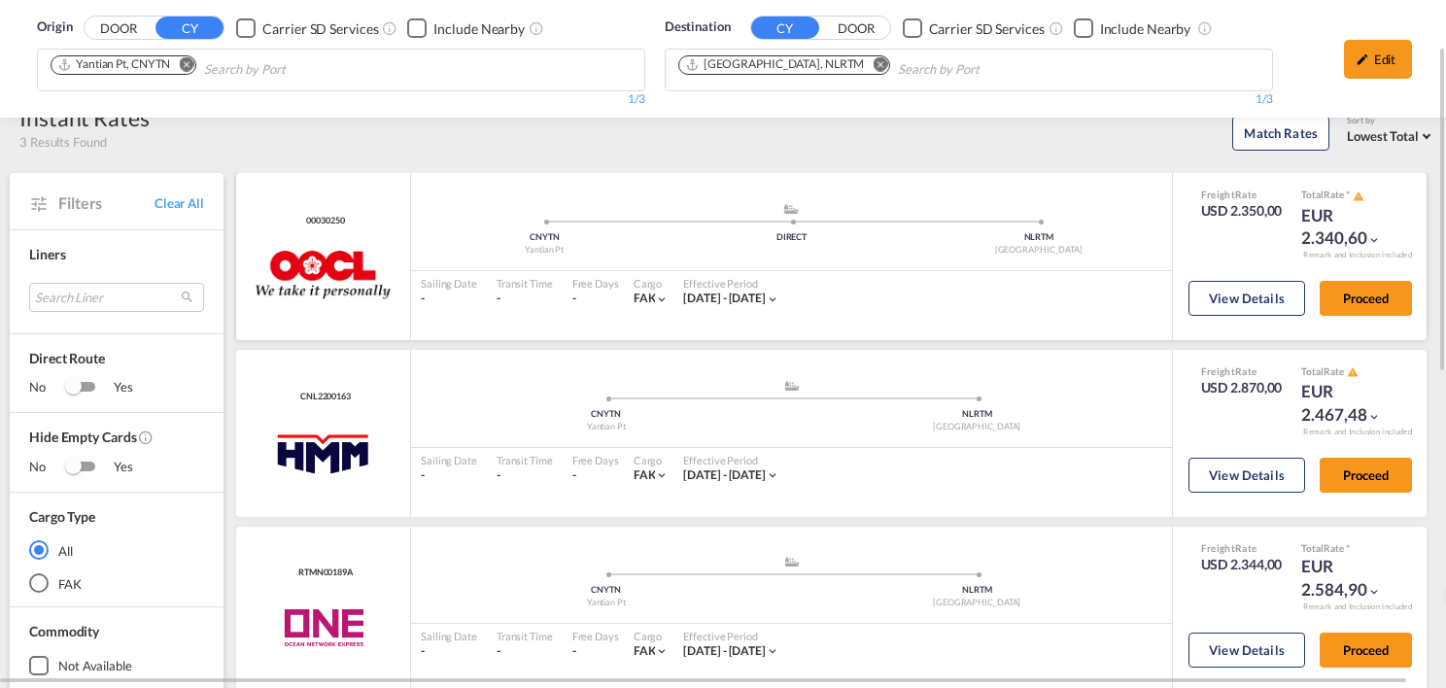
scroll to position [194, 0]
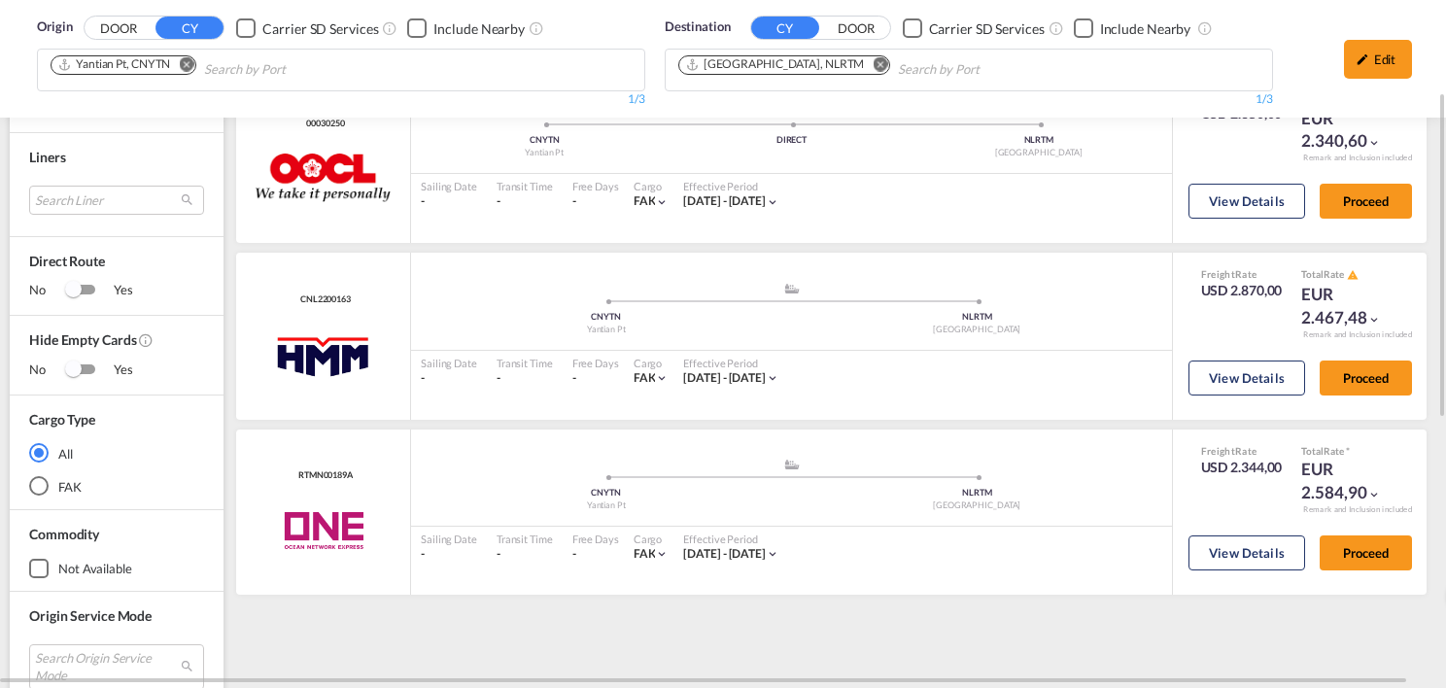
click at [192, 62] on md-icon "Remove" at bounding box center [186, 64] width 15 height 15
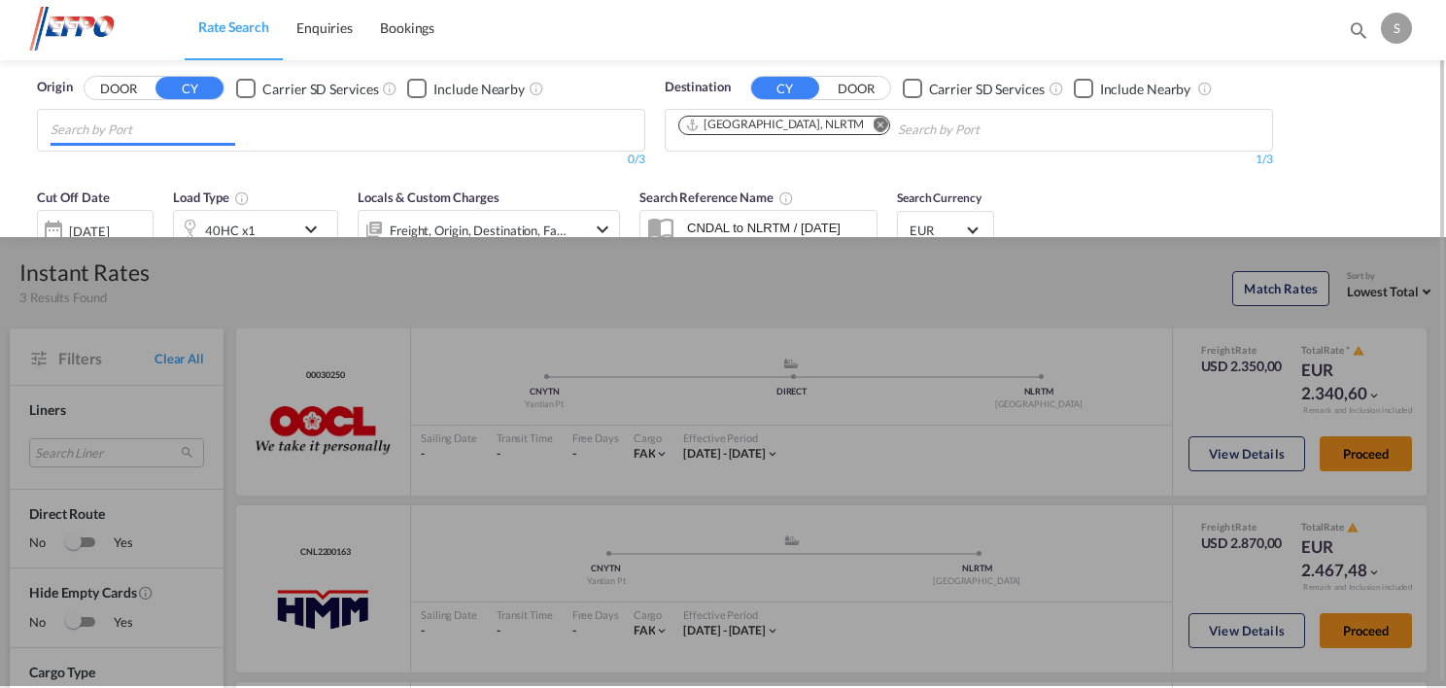
scroll to position [0, 0]
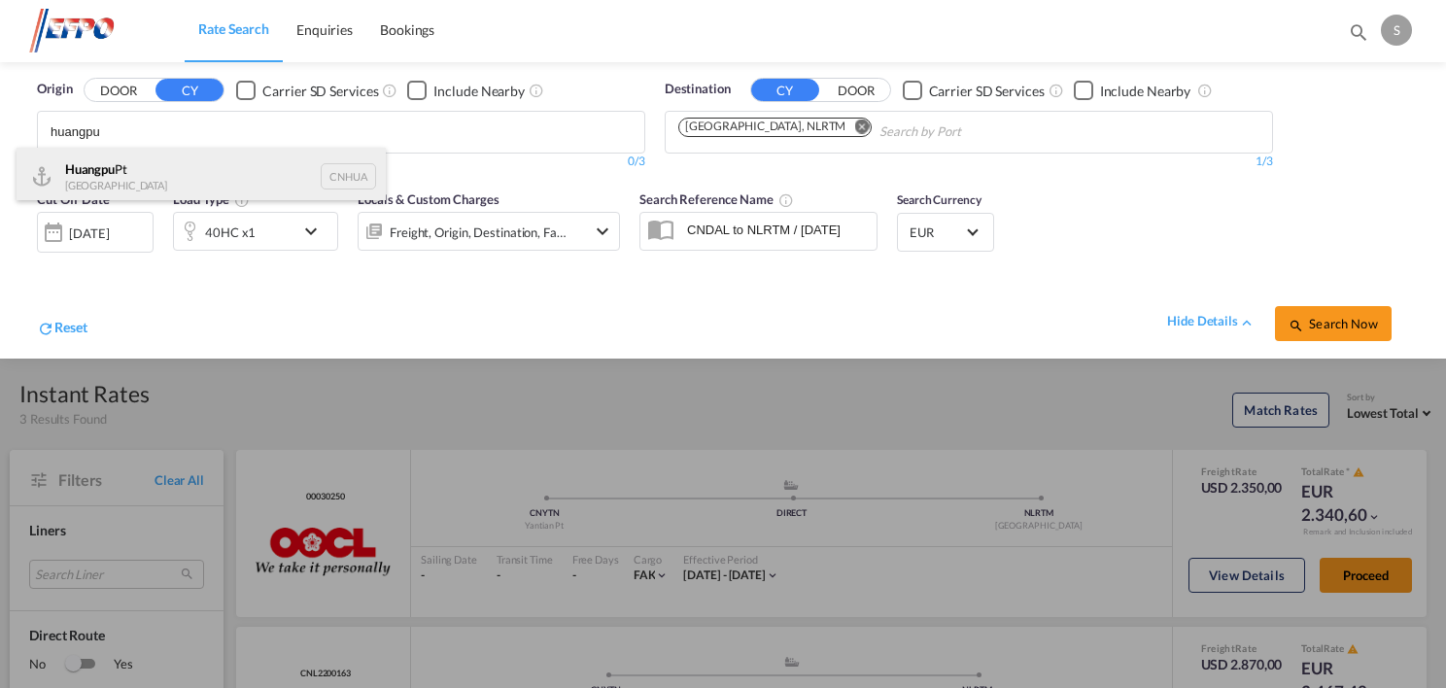
type input "huangpu"
click at [237, 171] on div "Huangpu Pt China CNHUA" at bounding box center [201, 177] width 369 height 58
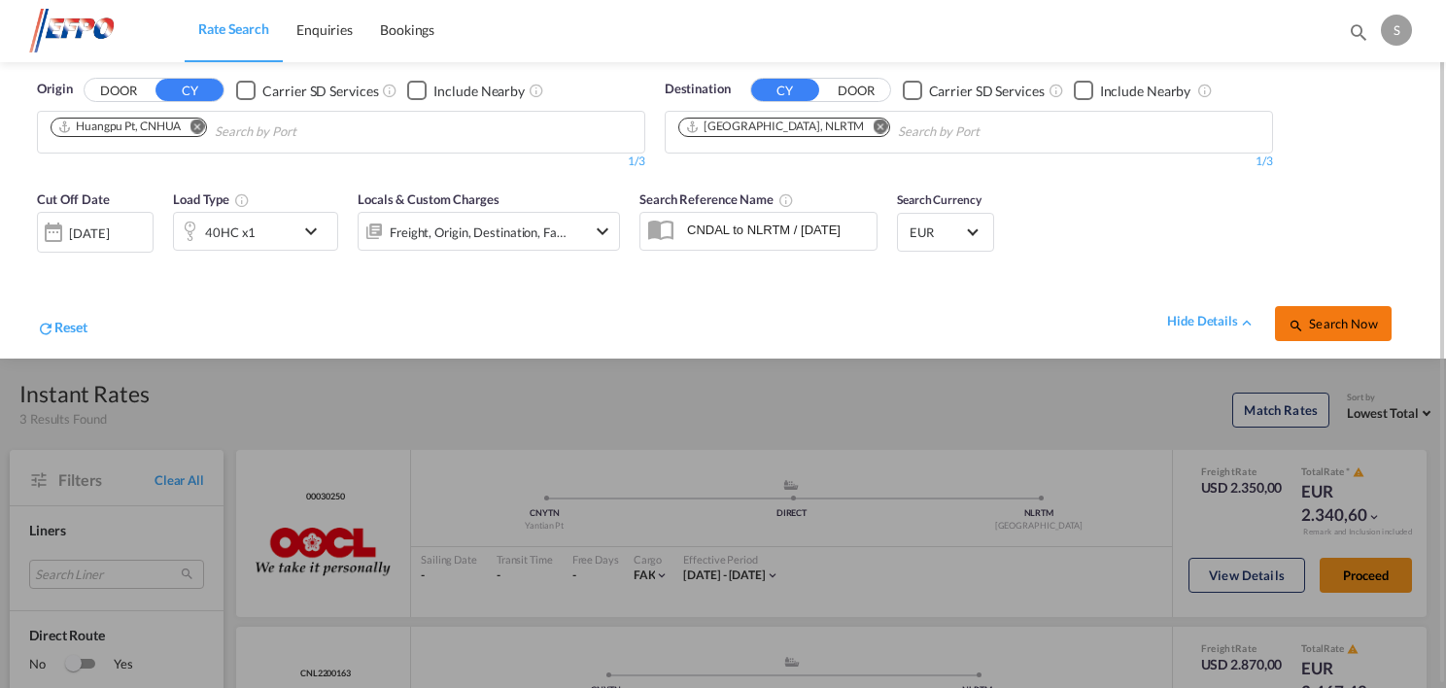
click at [1337, 328] on span "Search Now" at bounding box center [1333, 324] width 88 height 16
